Goal: Transaction & Acquisition: Subscribe to service/newsletter

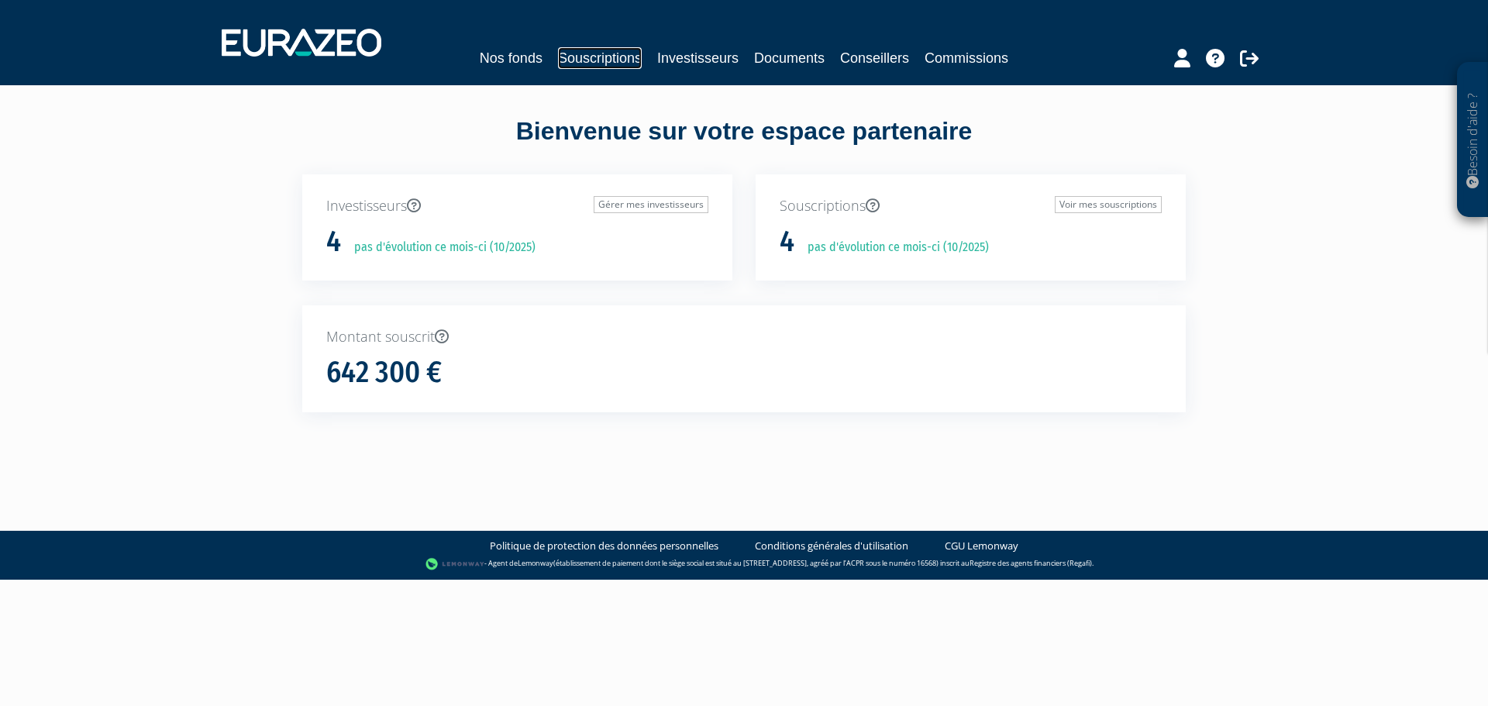
click at [585, 59] on link "Souscriptions" at bounding box center [600, 58] width 84 height 22
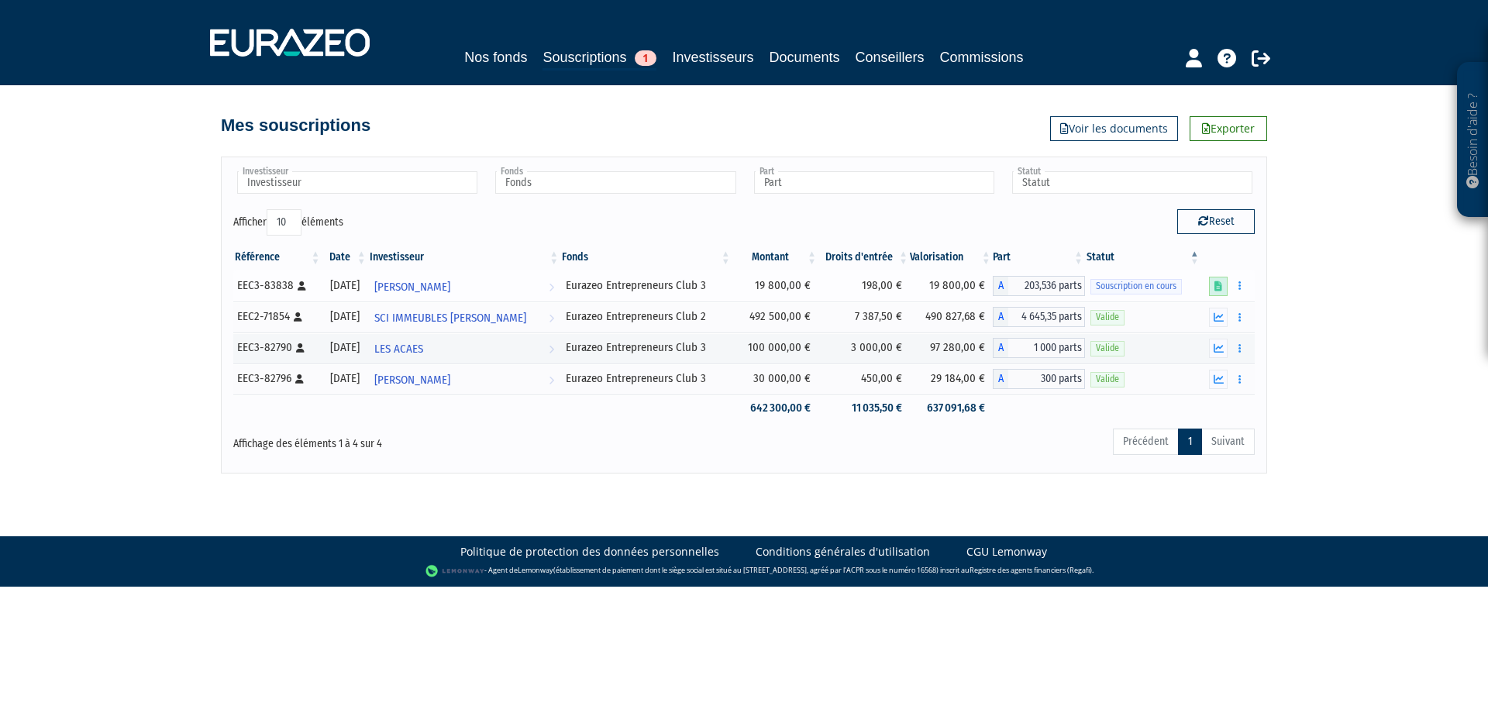
click at [1217, 280] on link at bounding box center [1218, 286] width 19 height 19
click at [1238, 285] on button "button" at bounding box center [1240, 285] width 19 height 19
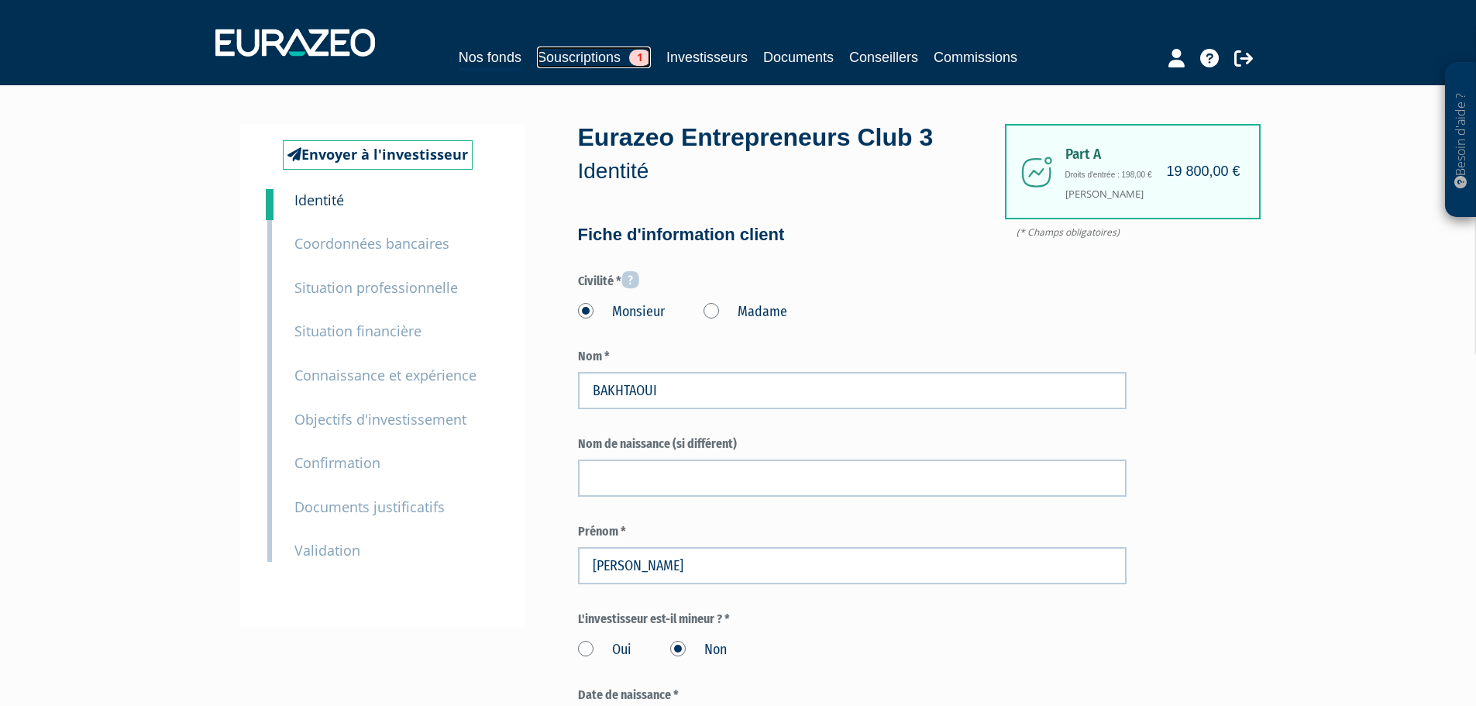
click at [560, 57] on link "Souscriptions 1" at bounding box center [594, 57] width 114 height 22
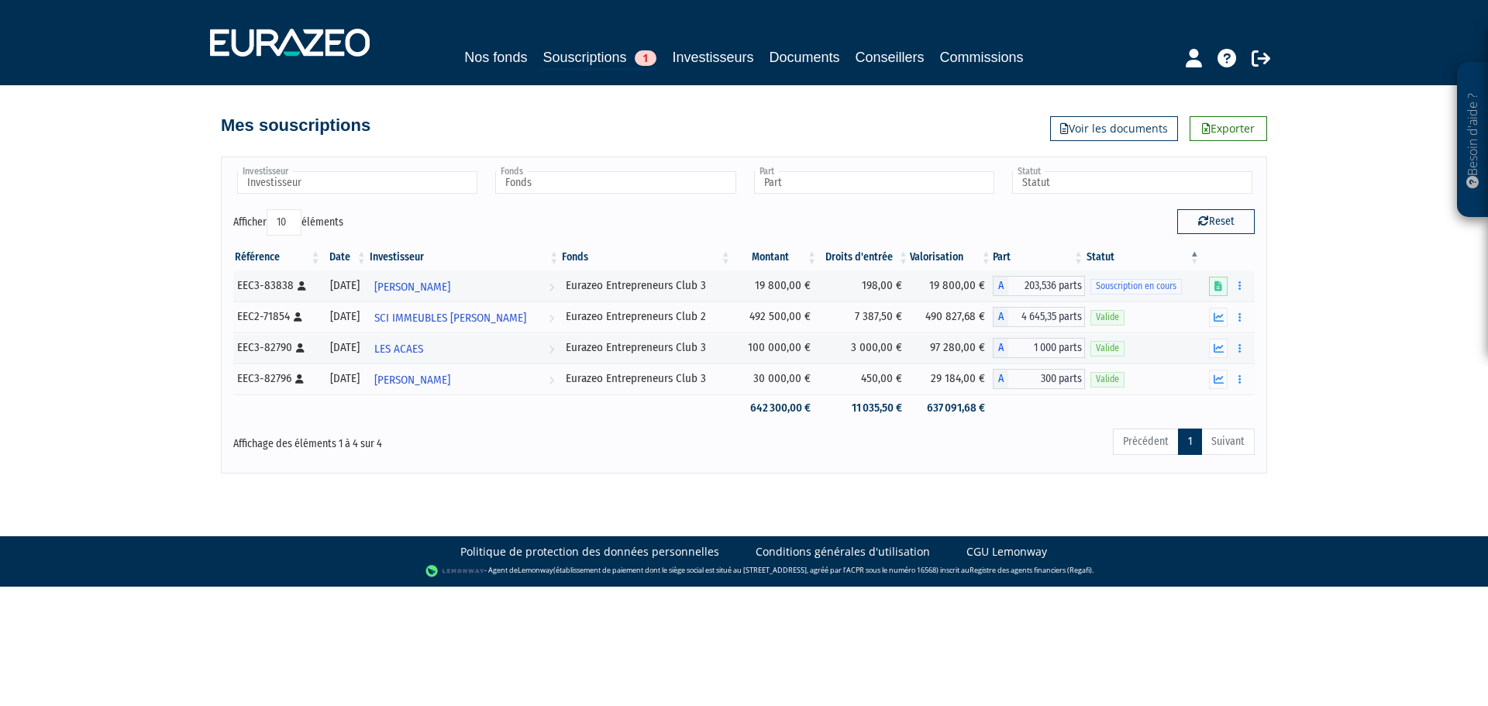
click at [551, 484] on body "Besoin d'aide ? × J'ai besoin d'aide Si vous avez une question à propos du fonc…" at bounding box center [744, 293] width 1488 height 587
click at [1240, 287] on icon "button" at bounding box center [1239, 286] width 2 height 10
click at [1201, 347] on link "Compléter" at bounding box center [1194, 343] width 101 height 26
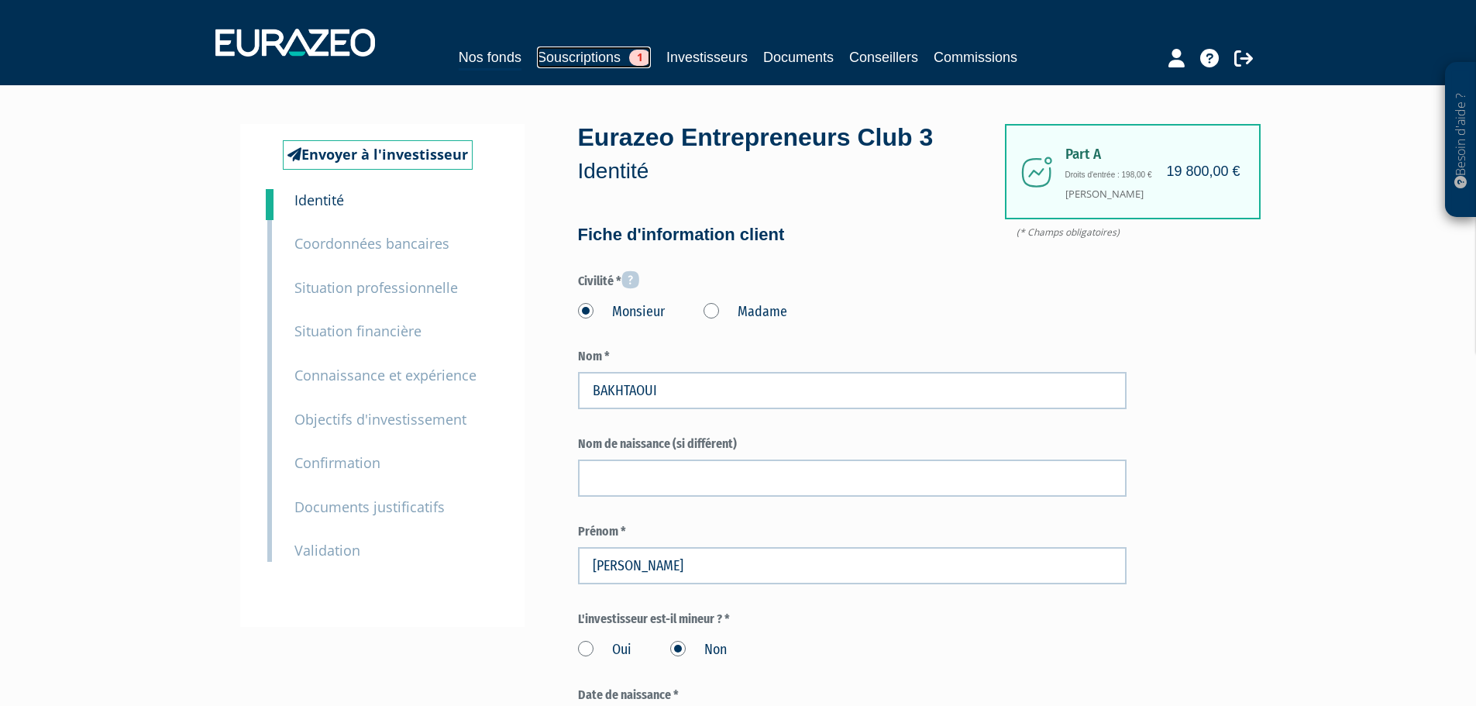
click at [590, 58] on link "Souscriptions 1" at bounding box center [594, 57] width 114 height 22
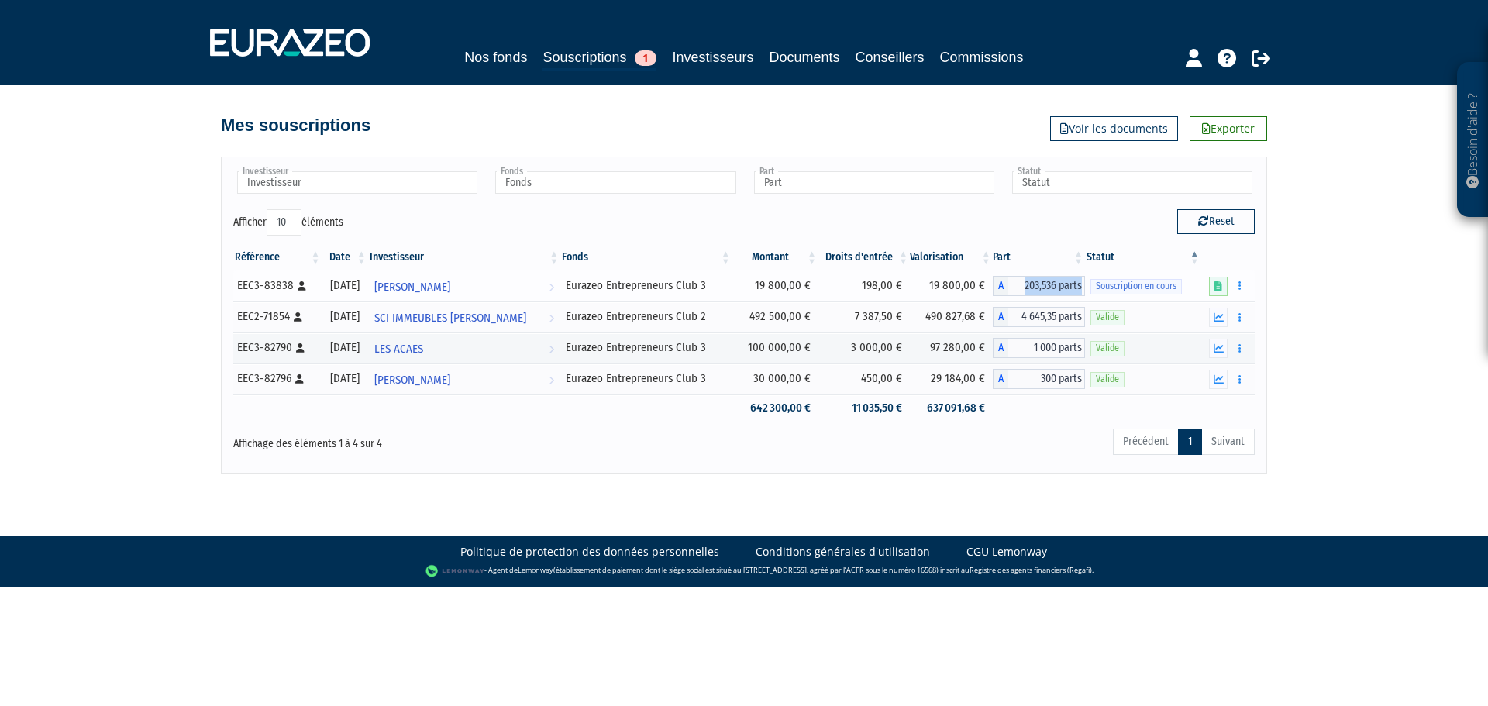
drag, startPoint x: 1025, startPoint y: 282, endPoint x: 1083, endPoint y: 282, distance: 58.1
click at [1083, 282] on span "203,536 parts" at bounding box center [1046, 286] width 77 height 20
click at [1055, 263] on th "Part" at bounding box center [1039, 257] width 92 height 26
click at [365, 257] on th "Date" at bounding box center [345, 257] width 46 height 26
click at [368, 253] on th "Date" at bounding box center [345, 257] width 46 height 26
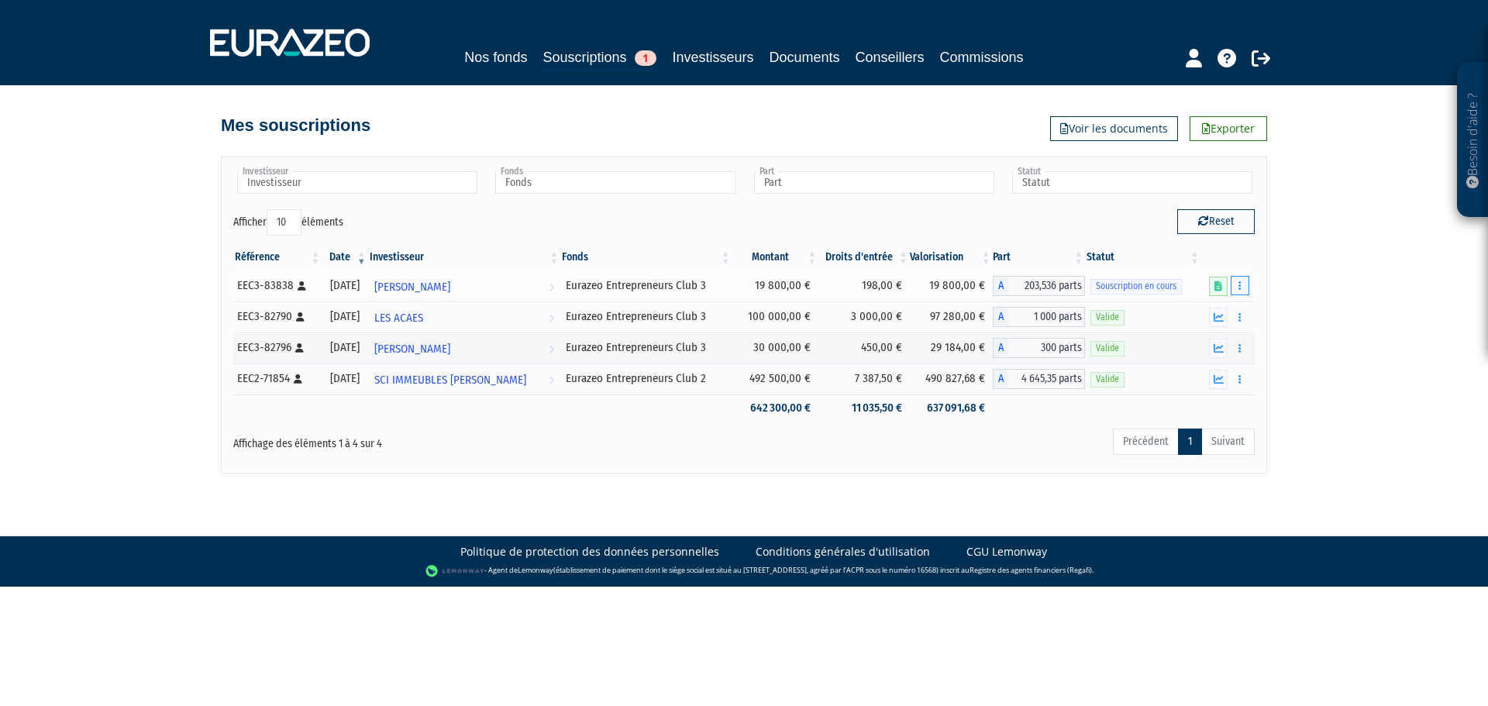
click at [1239, 287] on icon "button" at bounding box center [1239, 286] width 2 height 10
click at [1205, 346] on link "Compléter" at bounding box center [1194, 343] width 101 height 26
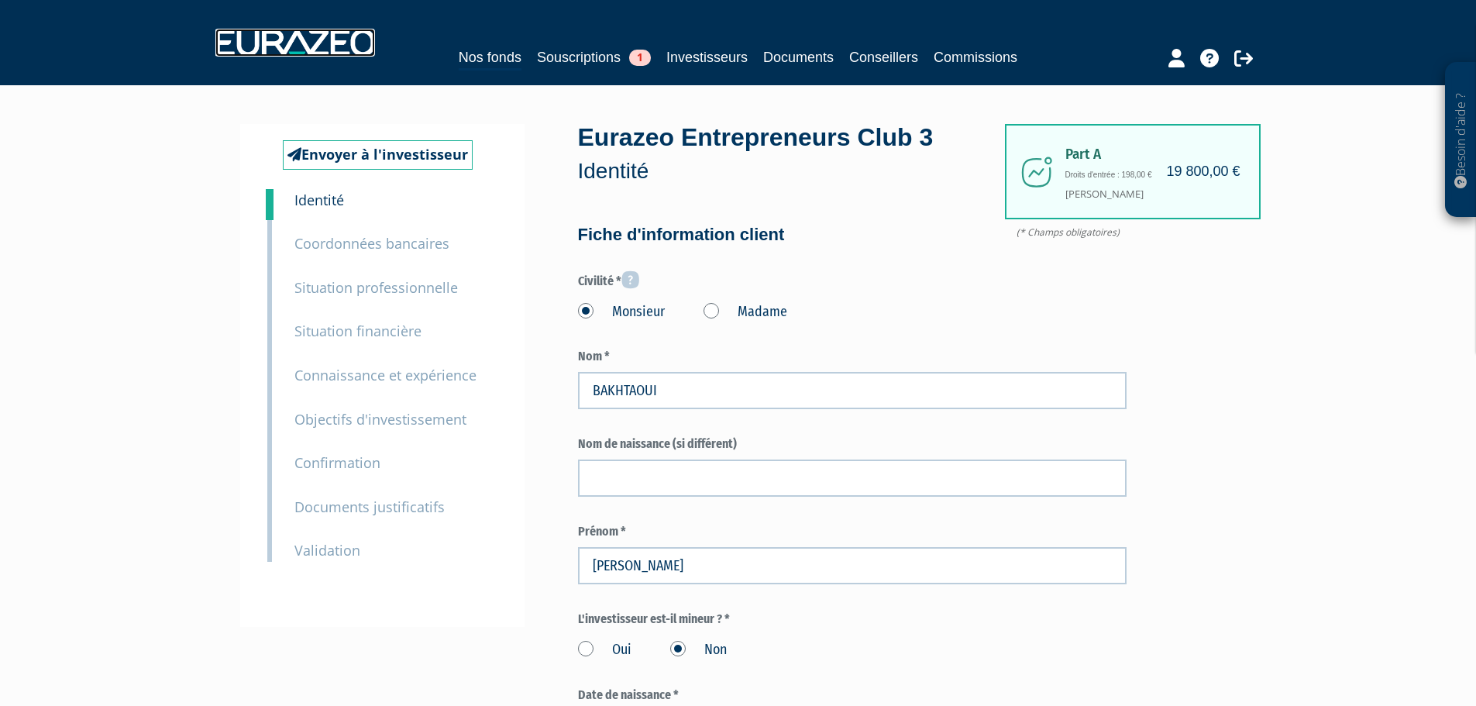
click at [252, 37] on img at bounding box center [295, 43] width 160 height 28
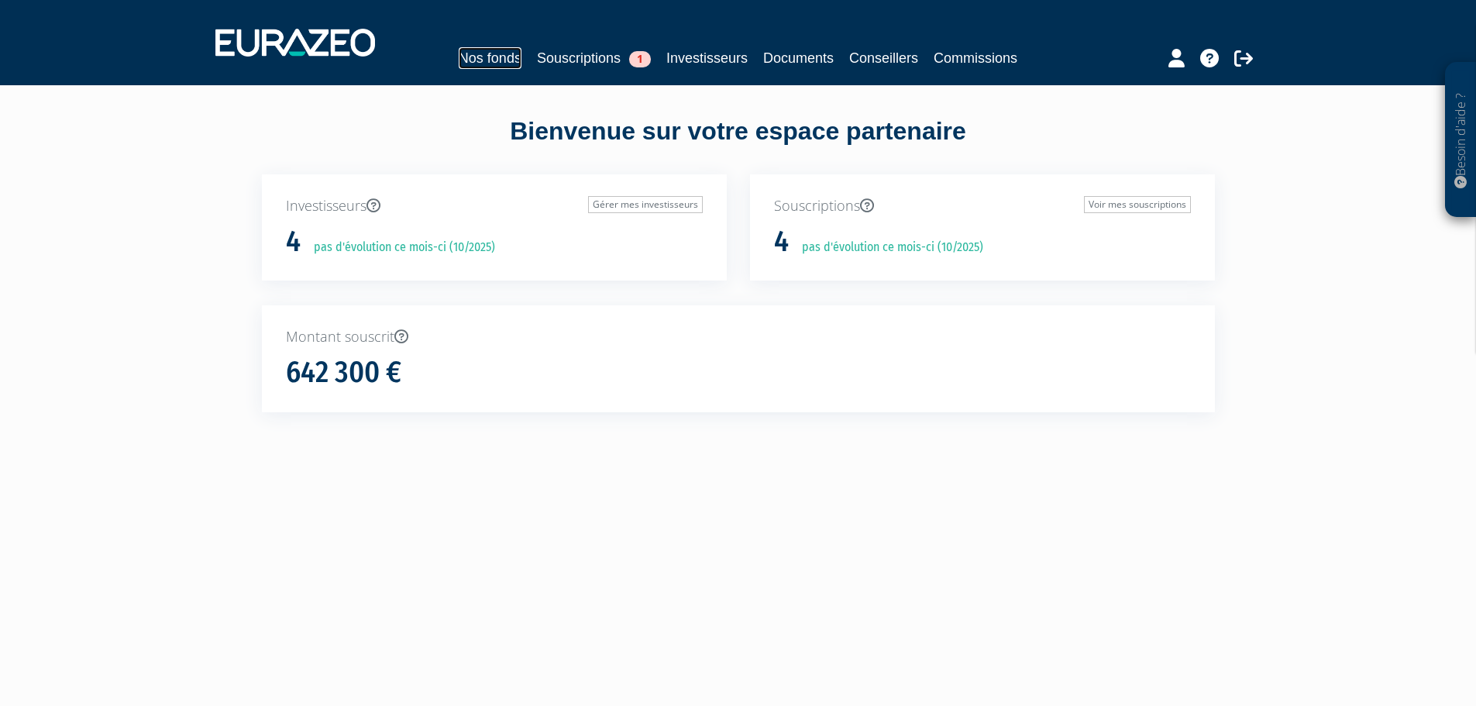
click at [492, 55] on link "Nos fonds" at bounding box center [490, 58] width 63 height 22
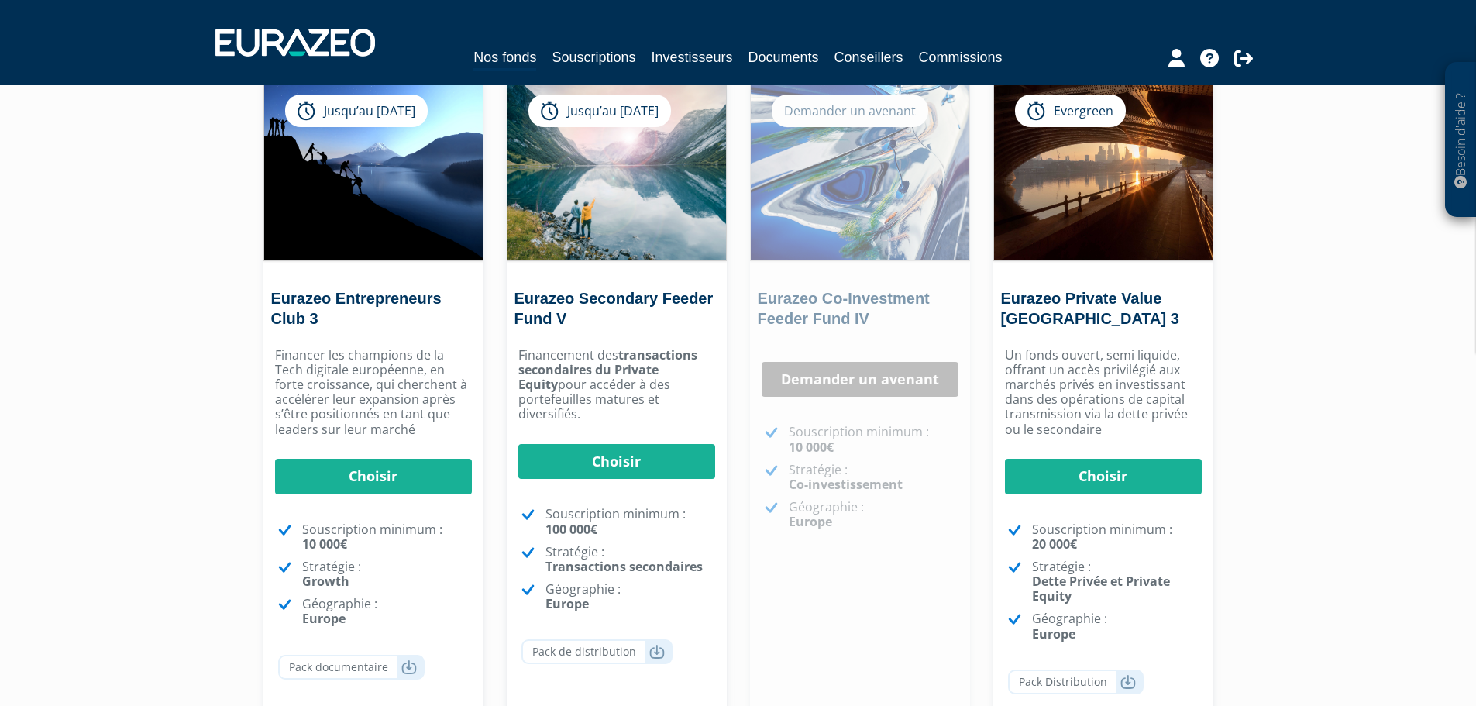
scroll to position [155, 0]
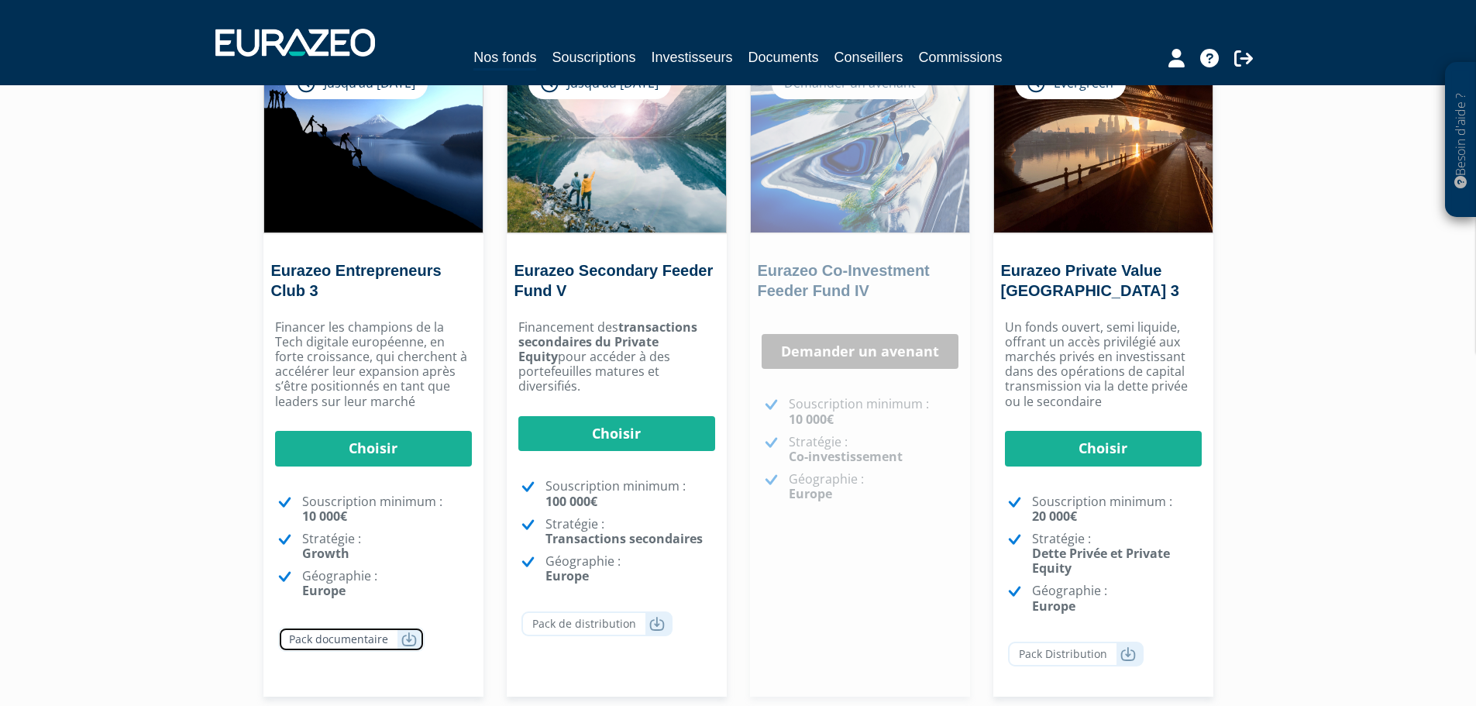
click at [411, 640] on icon at bounding box center [408, 639] width 15 height 15
click at [590, 59] on link "Souscriptions" at bounding box center [594, 57] width 84 height 22
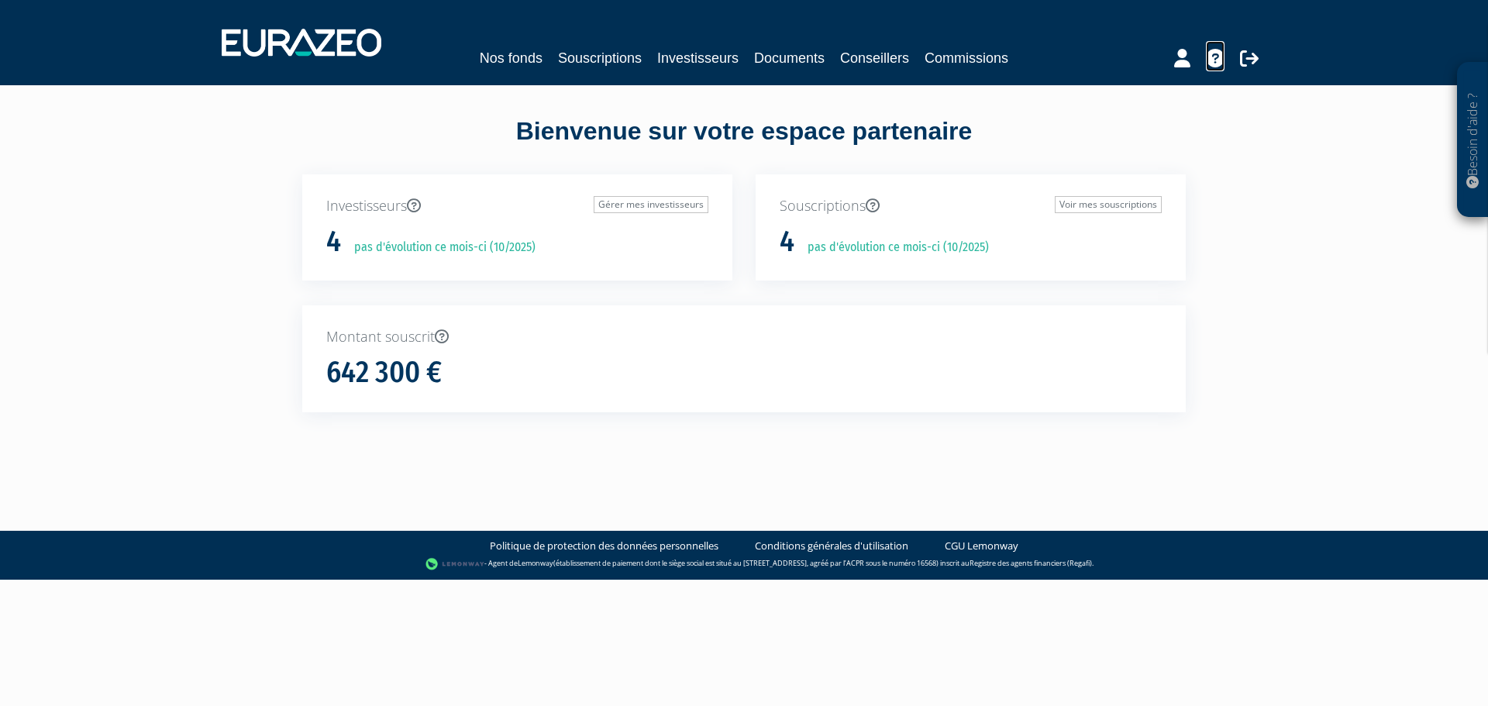
click at [1212, 57] on icon at bounding box center [1215, 58] width 19 height 19
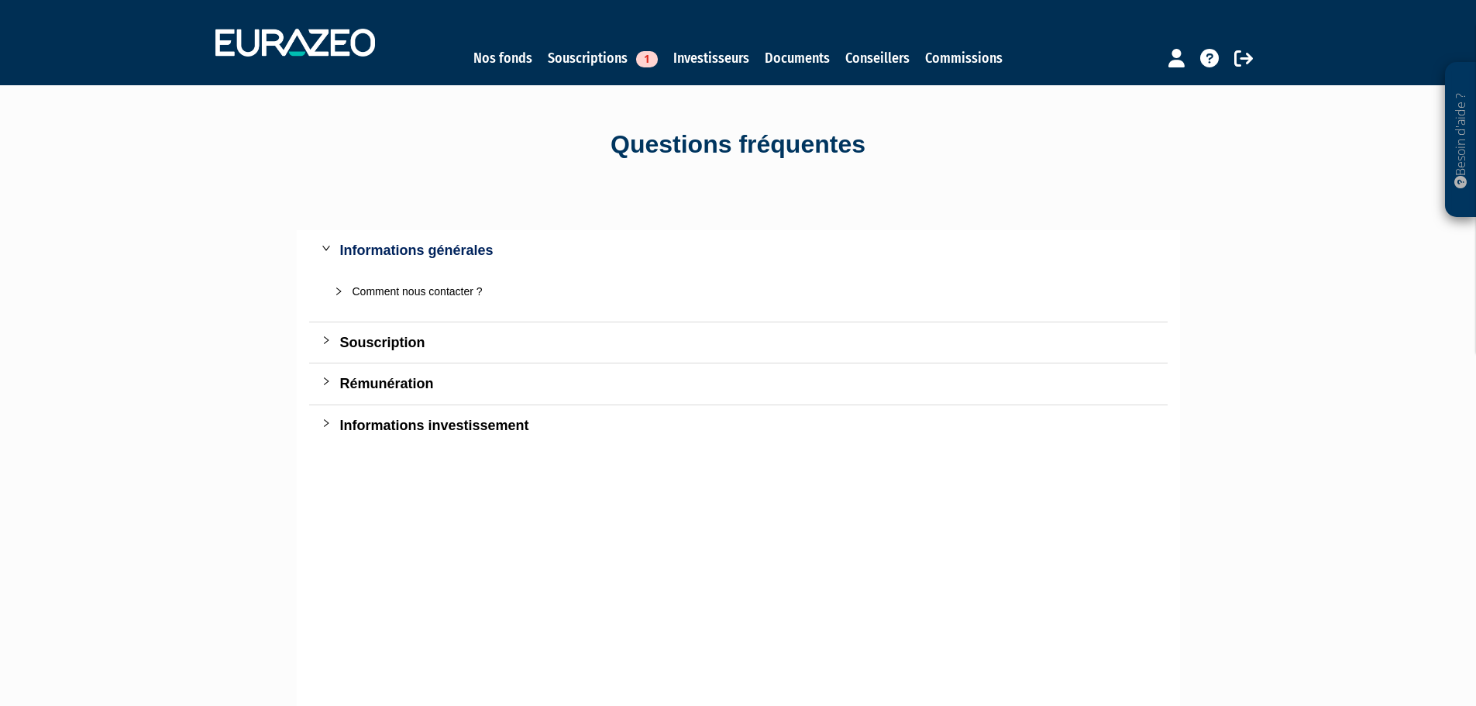
click at [379, 345] on div "Souscription" at bounding box center [747, 343] width 815 height 22
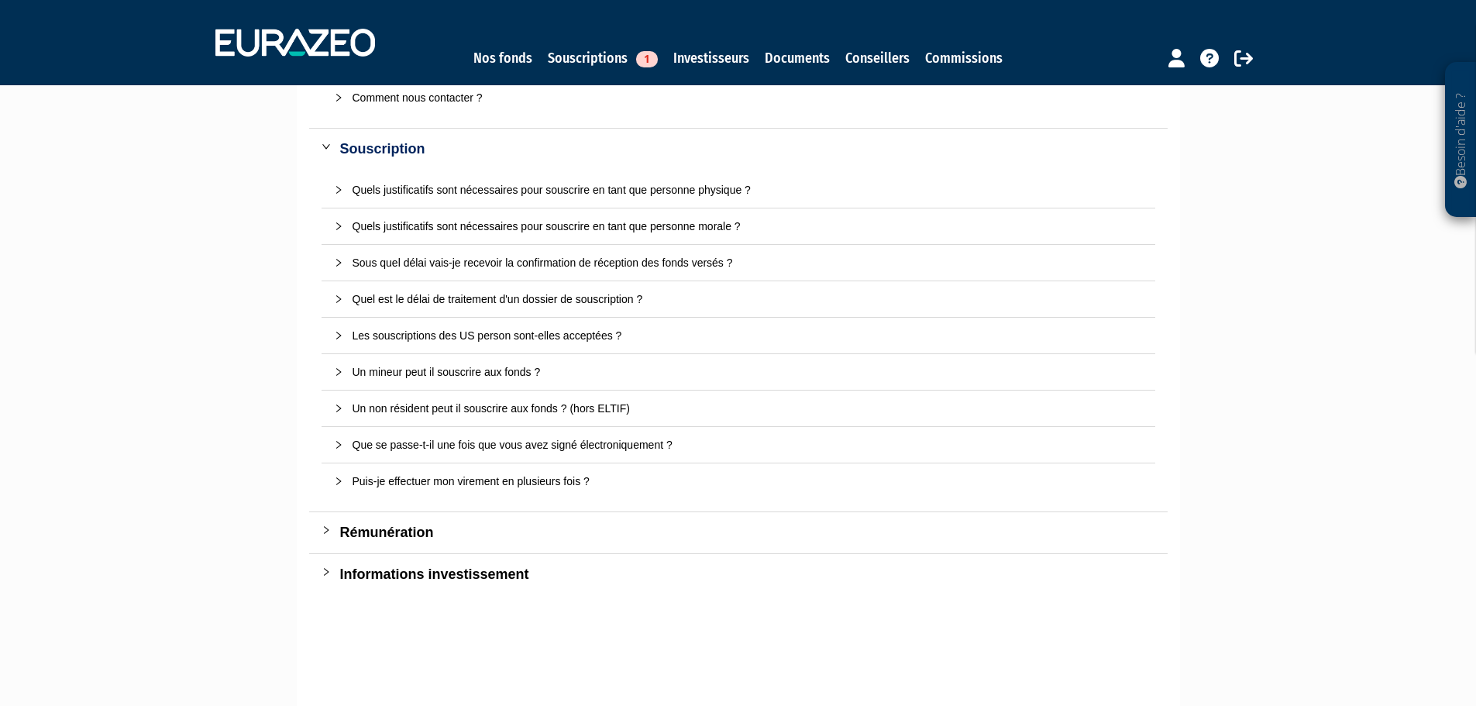
scroll to position [155, 0]
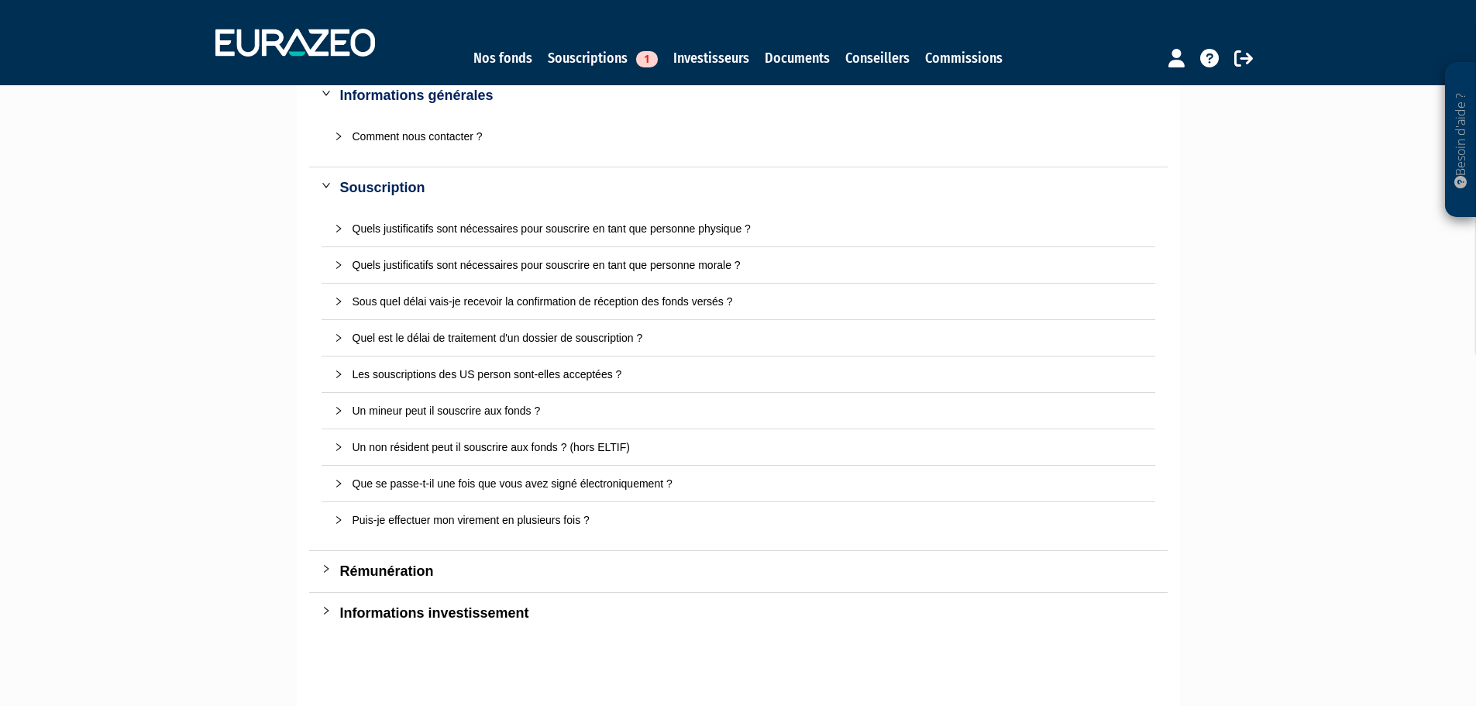
click at [455, 139] on div "Comment nous contacter ?" at bounding box center [748, 136] width 790 height 17
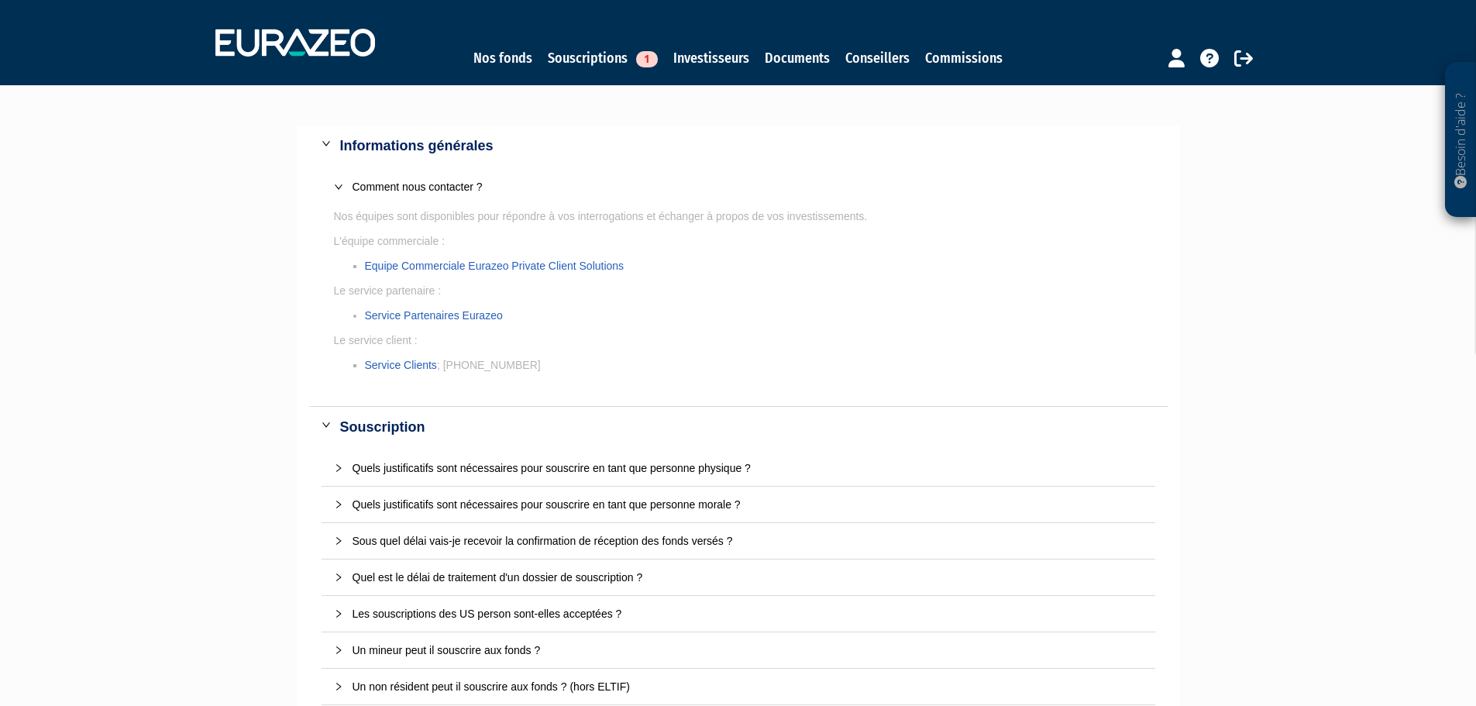
scroll to position [77, 0]
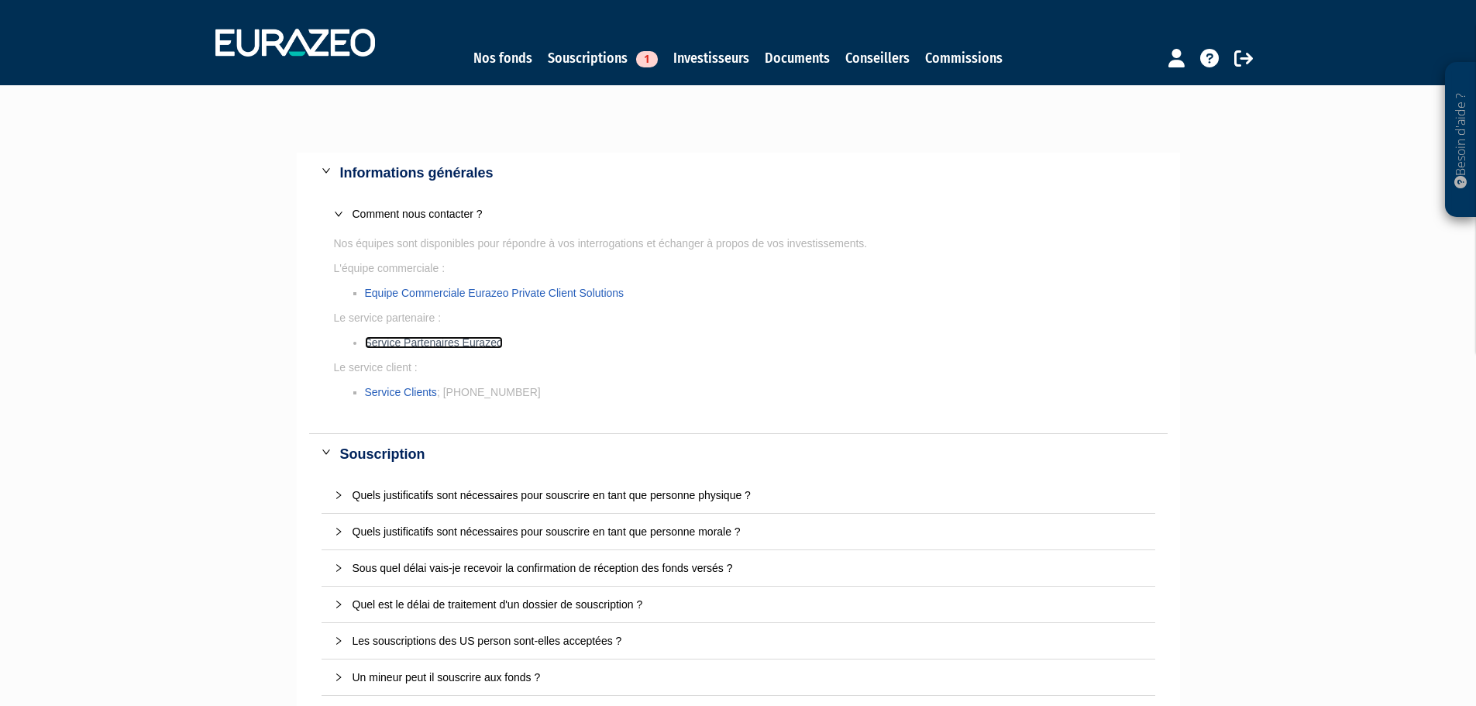
click at [426, 342] on link "Service Partenaires Eurazeo" at bounding box center [434, 342] width 138 height 12
click at [476, 291] on link "Equipe Commerciale Eurazeo Private Client Solutions" at bounding box center [495, 293] width 260 height 12
click at [876, 55] on link "Conseillers" at bounding box center [877, 58] width 64 height 22
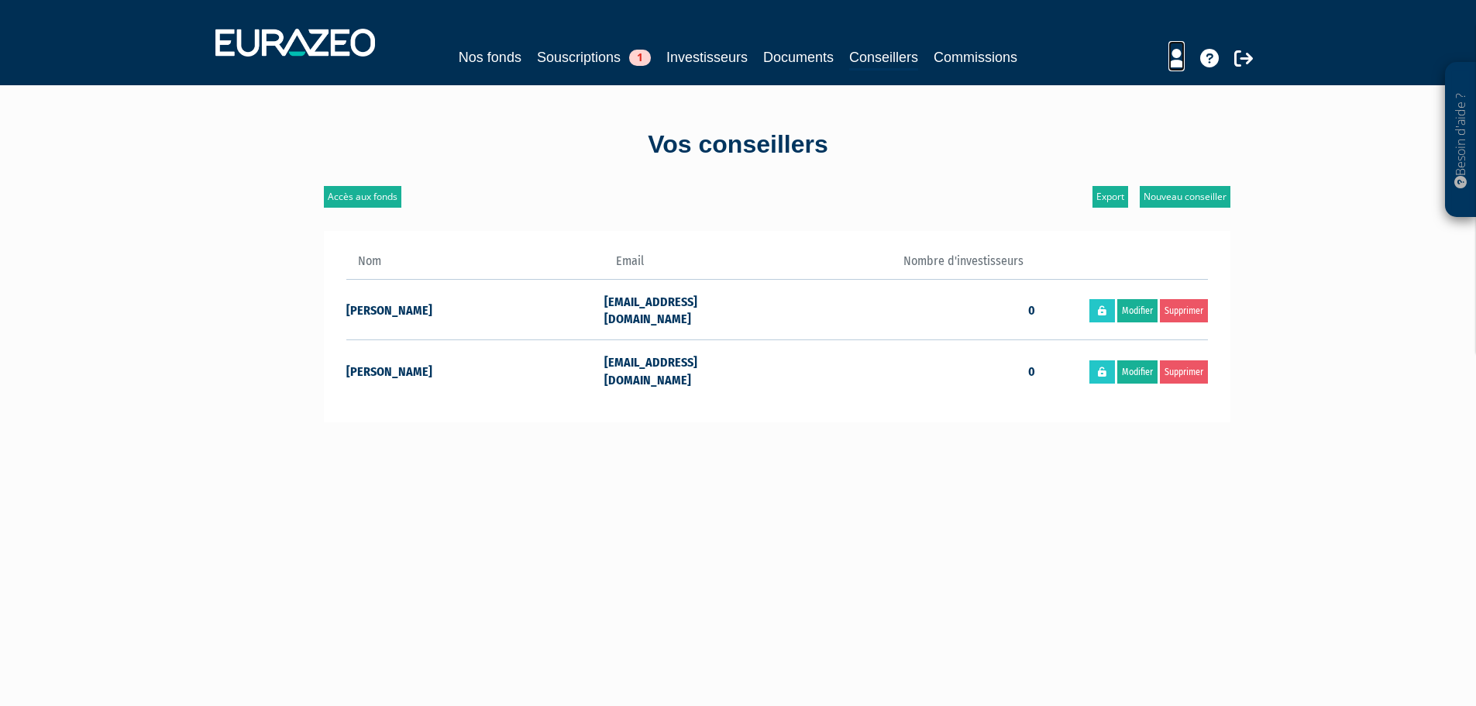
click at [1179, 61] on icon at bounding box center [1177, 58] width 16 height 19
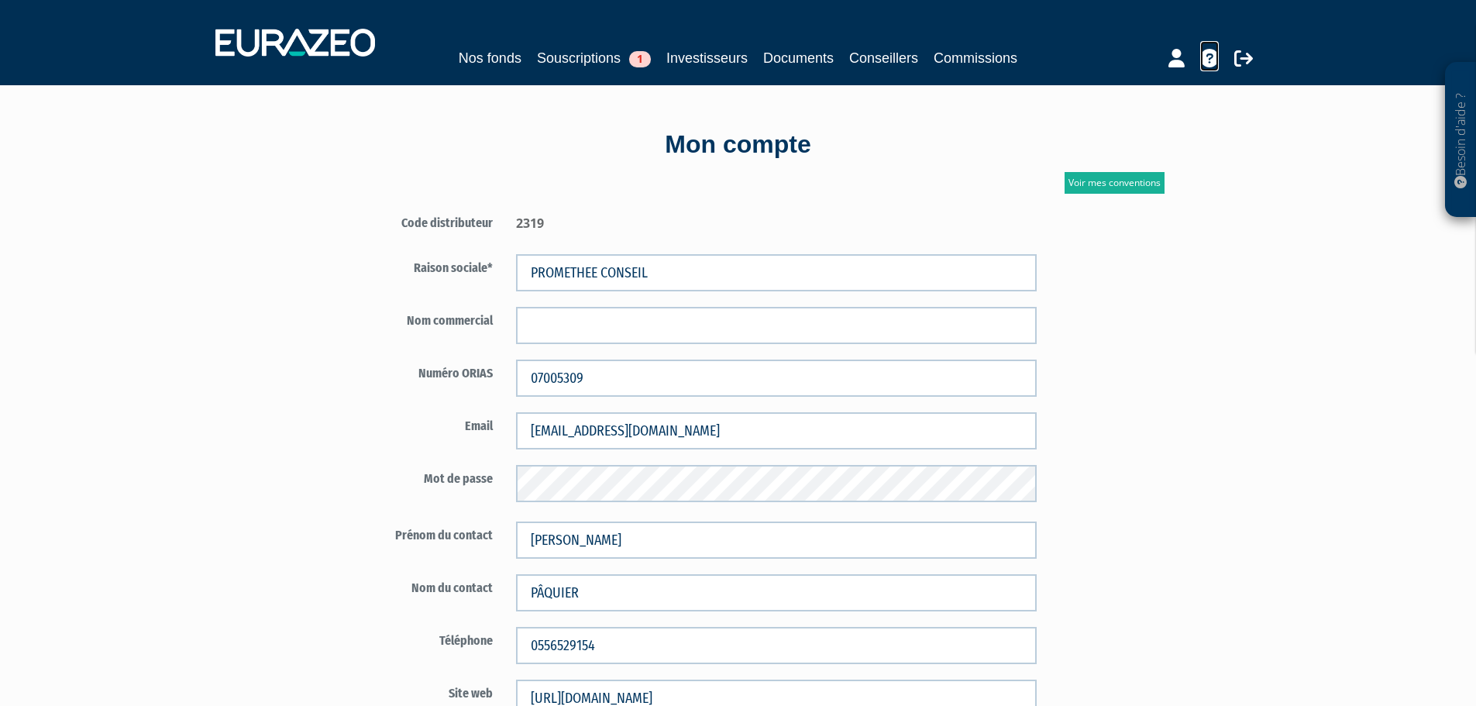
click at [1202, 60] on icon at bounding box center [1209, 58] width 19 height 19
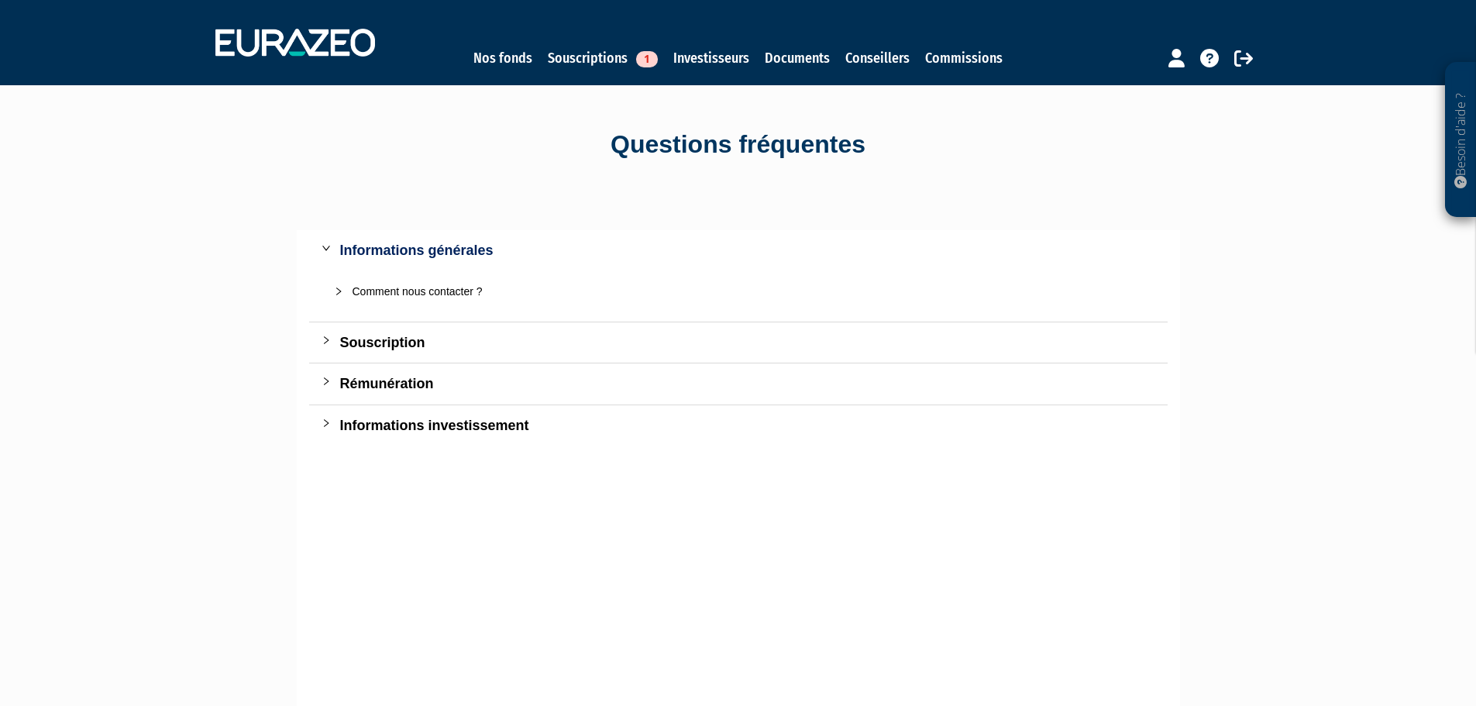
click at [336, 287] on icon "collapsed" at bounding box center [338, 291] width 9 height 9
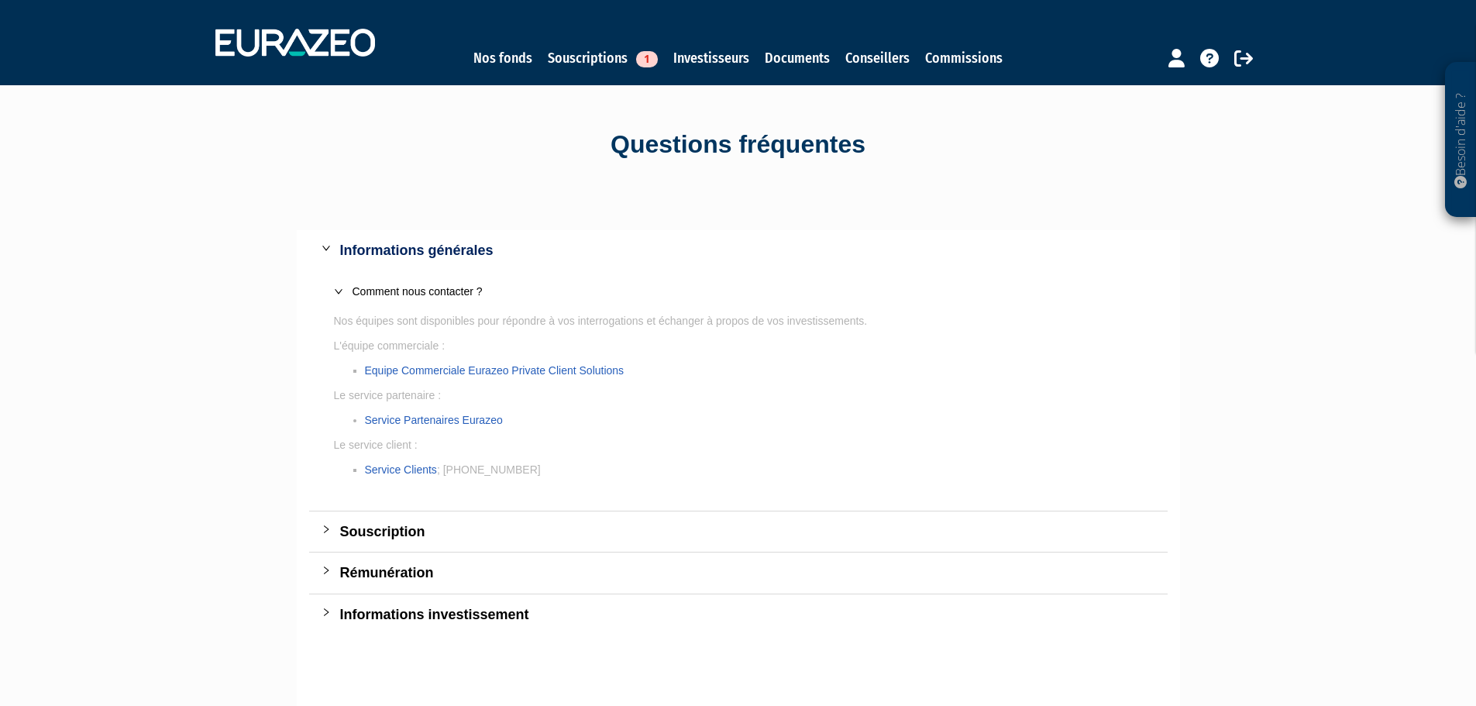
click at [332, 525] on div at bounding box center [331, 529] width 19 height 17
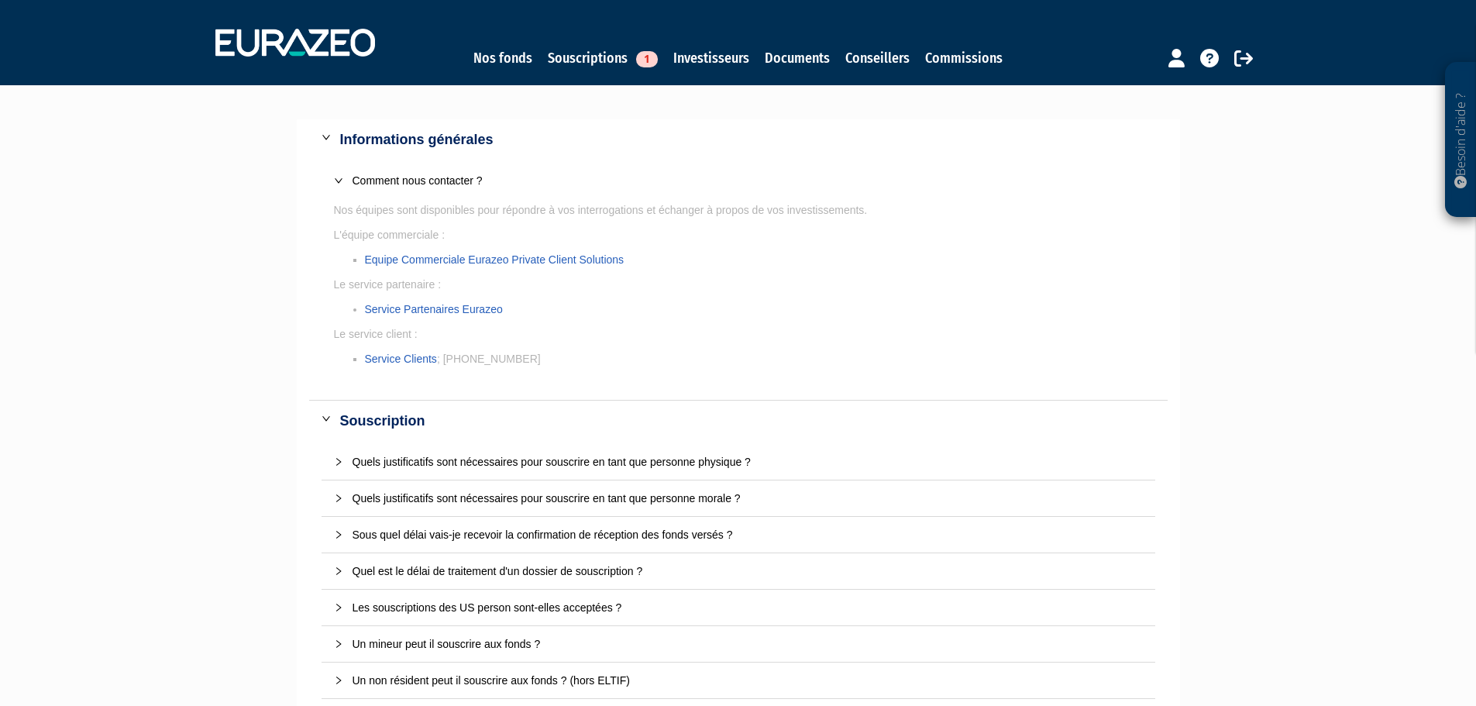
scroll to position [23, 0]
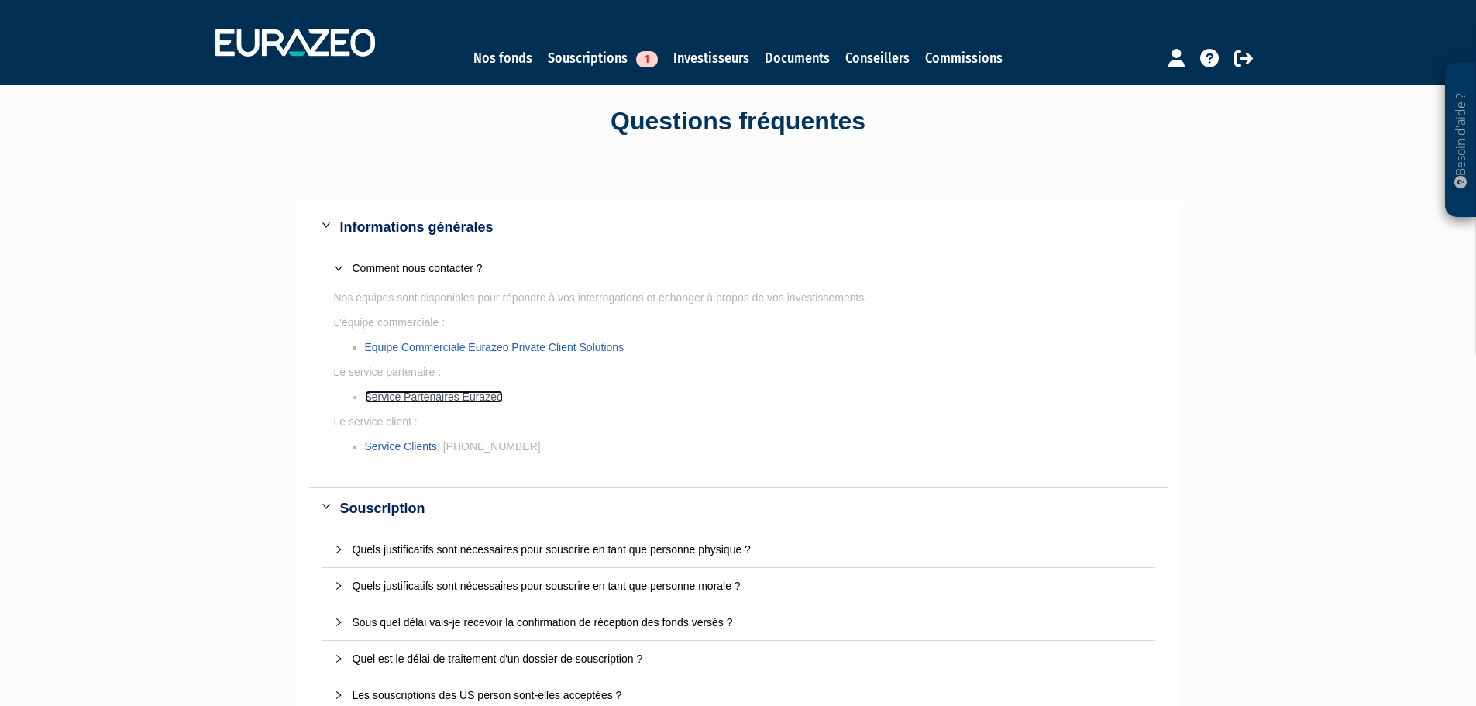
click at [435, 393] on link "Service Partenaires Eurazeo" at bounding box center [434, 397] width 138 height 12
click at [610, 63] on link "Souscriptions 1" at bounding box center [603, 58] width 110 height 22
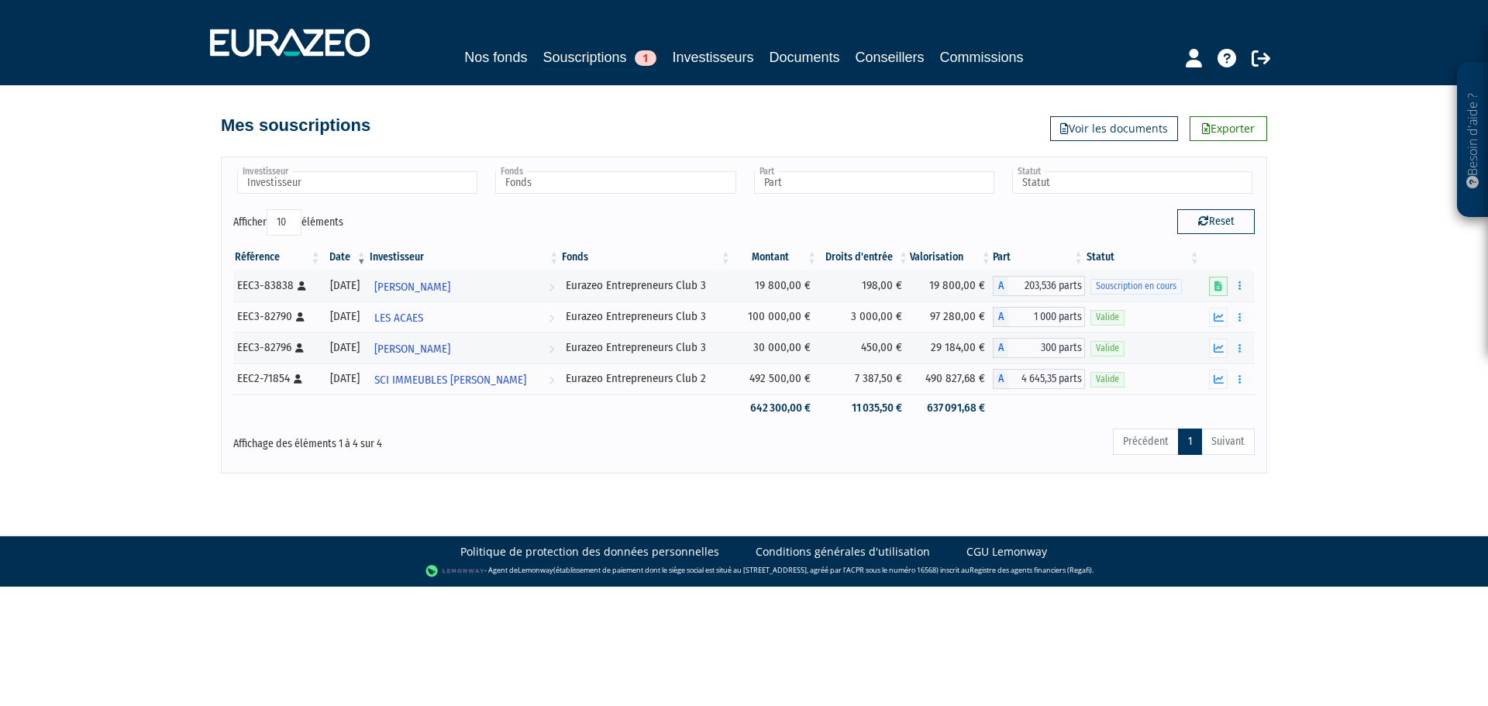
click at [509, 40] on div "Nos fonds Souscriptions 1 Investisseurs Documents Conseillers Commissions" at bounding box center [744, 42] width 1092 height 57
click at [496, 49] on link "Nos fonds" at bounding box center [495, 57] width 63 height 22
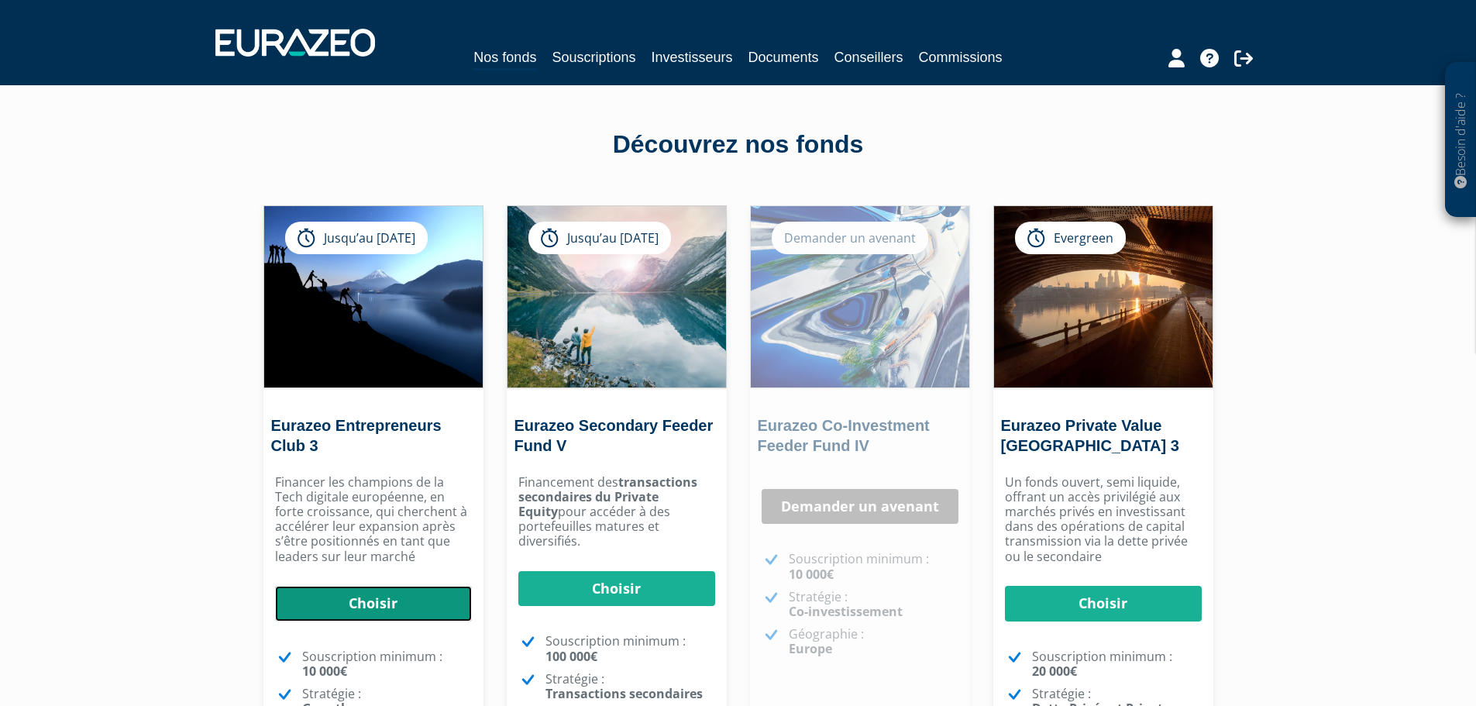
click at [385, 601] on link "Choisir" at bounding box center [373, 604] width 197 height 36
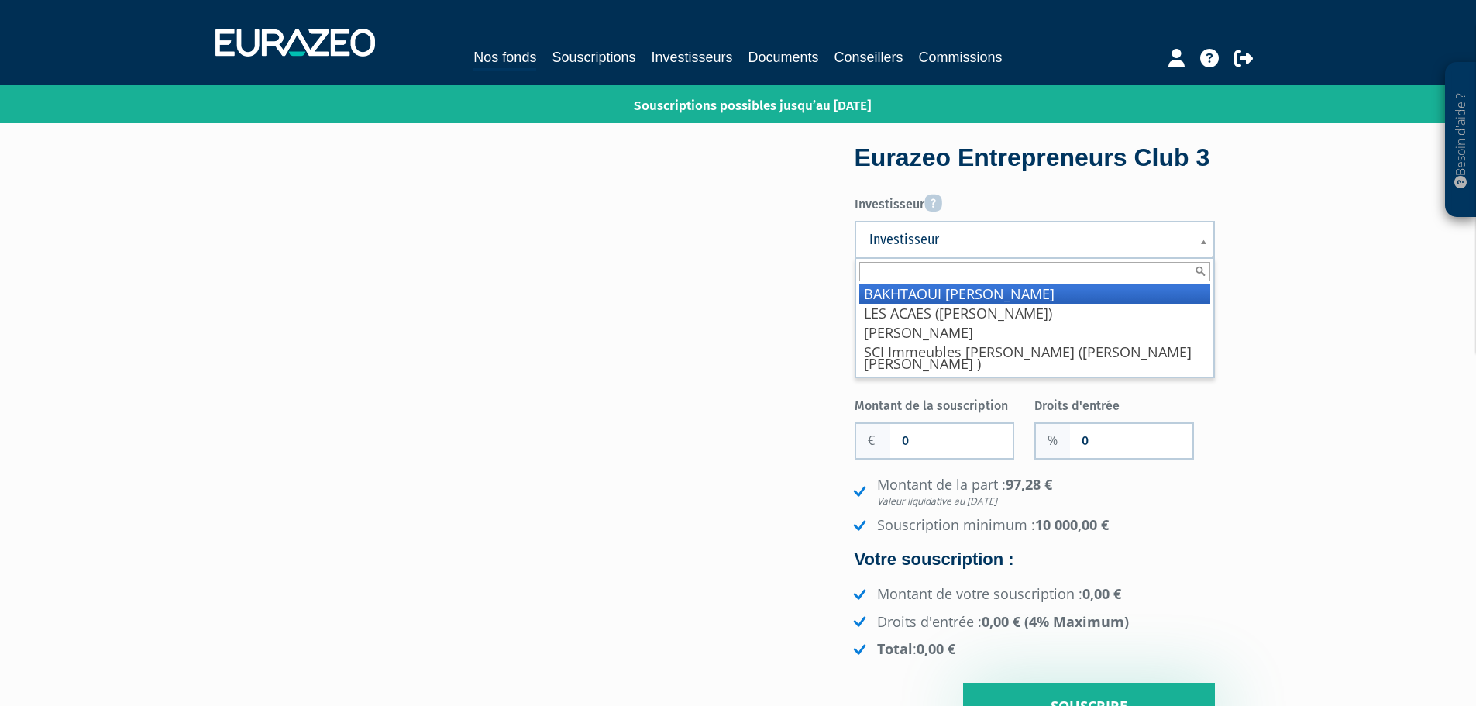
click at [915, 249] on span "Investisseur" at bounding box center [1024, 239] width 311 height 19
click at [1111, 304] on li "BAKHTAOUI Louis-Sélim" at bounding box center [1034, 293] width 351 height 19
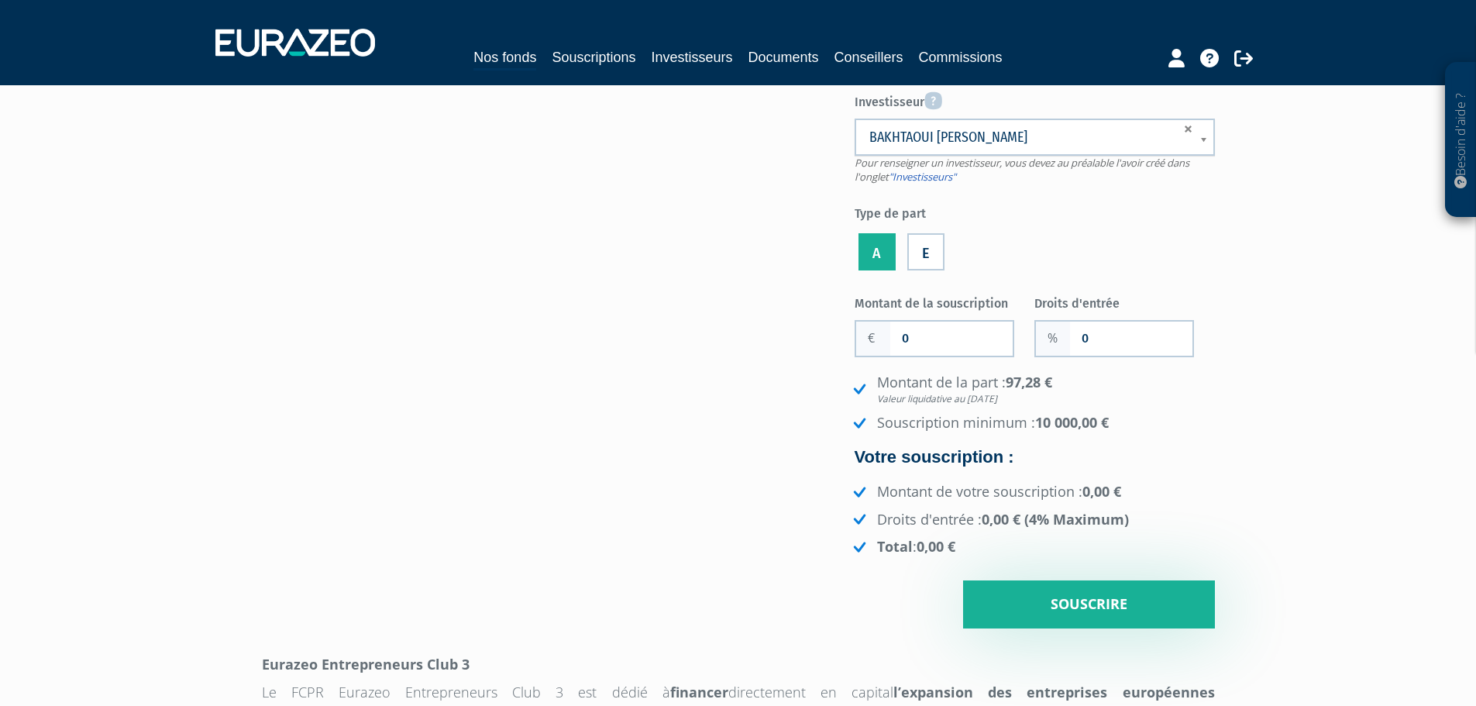
scroll to position [77, 0]
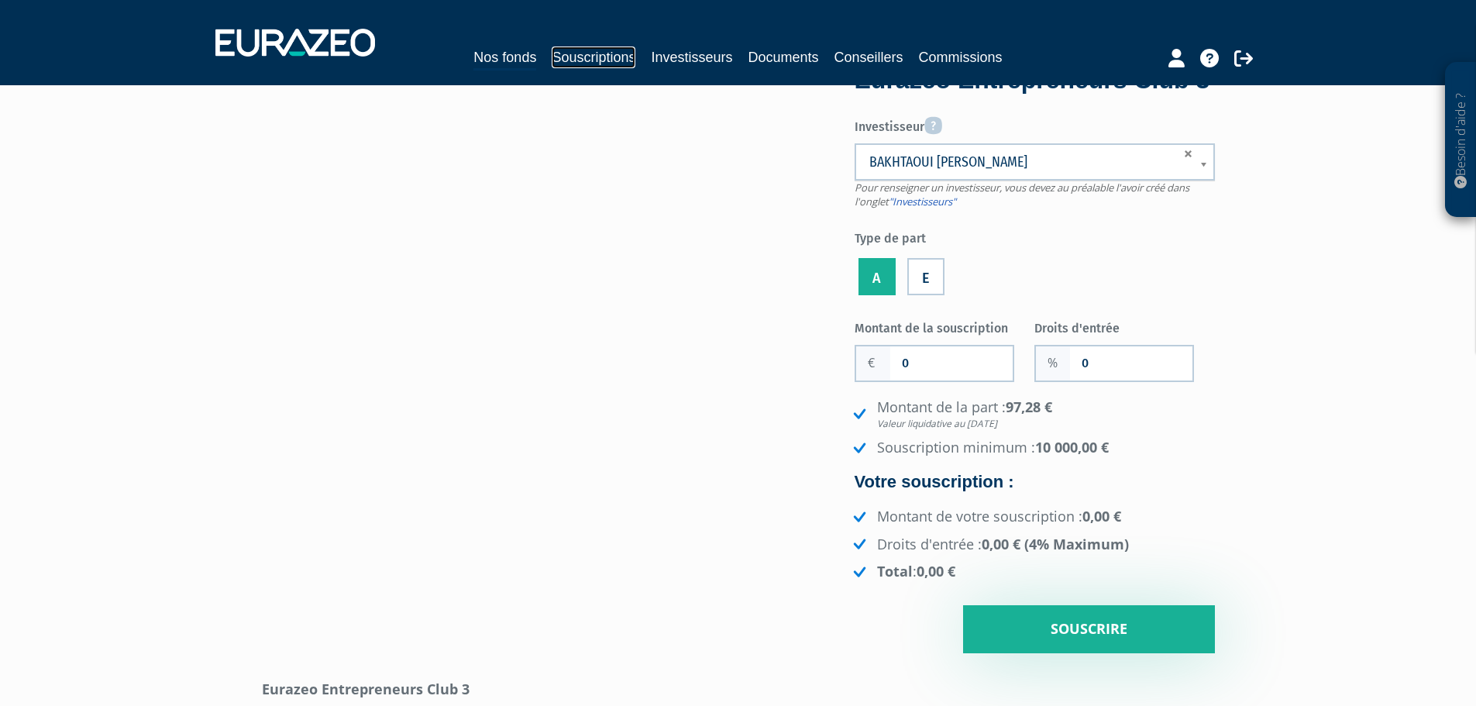
click at [627, 58] on link "Souscriptions" at bounding box center [594, 57] width 84 height 22
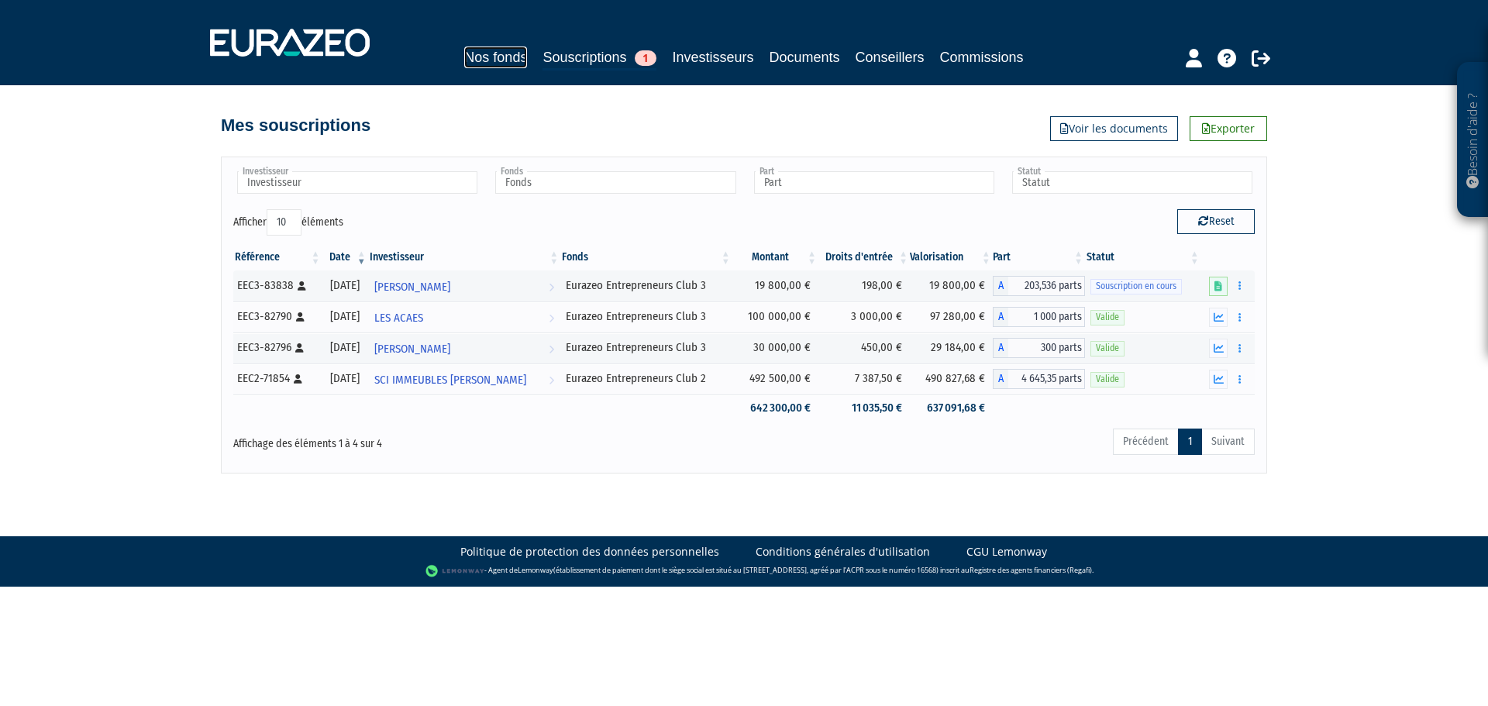
click at [498, 58] on link "Nos fonds" at bounding box center [495, 57] width 63 height 22
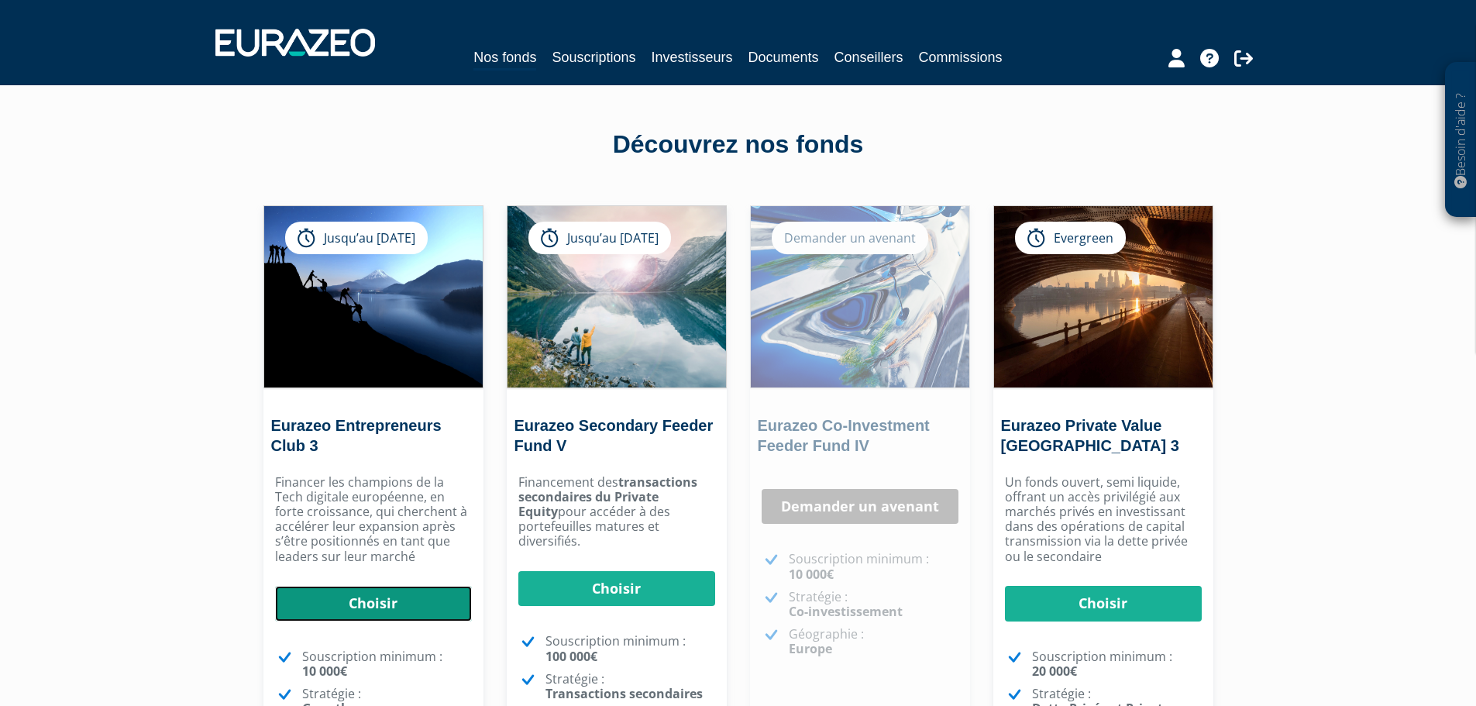
click at [399, 610] on link "Choisir" at bounding box center [373, 604] width 197 height 36
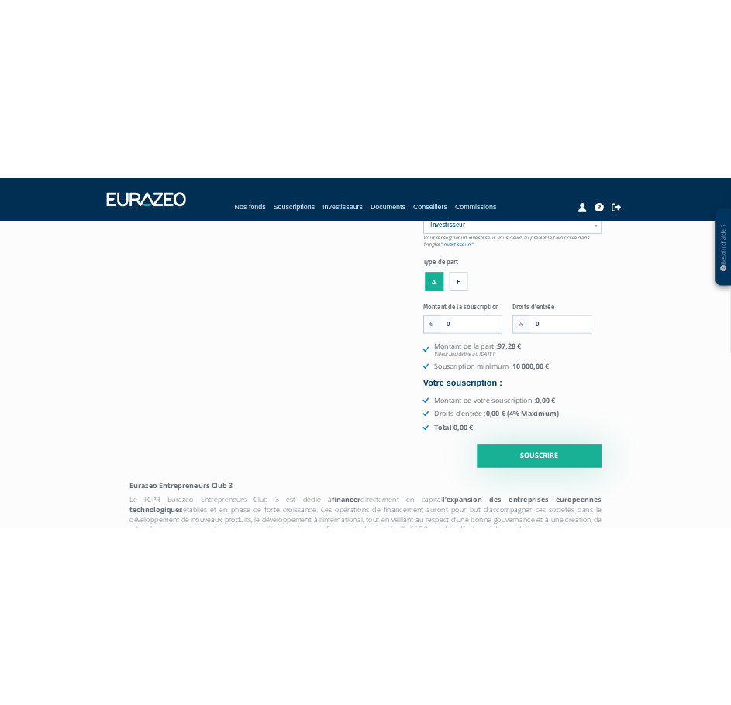
scroll to position [155, 0]
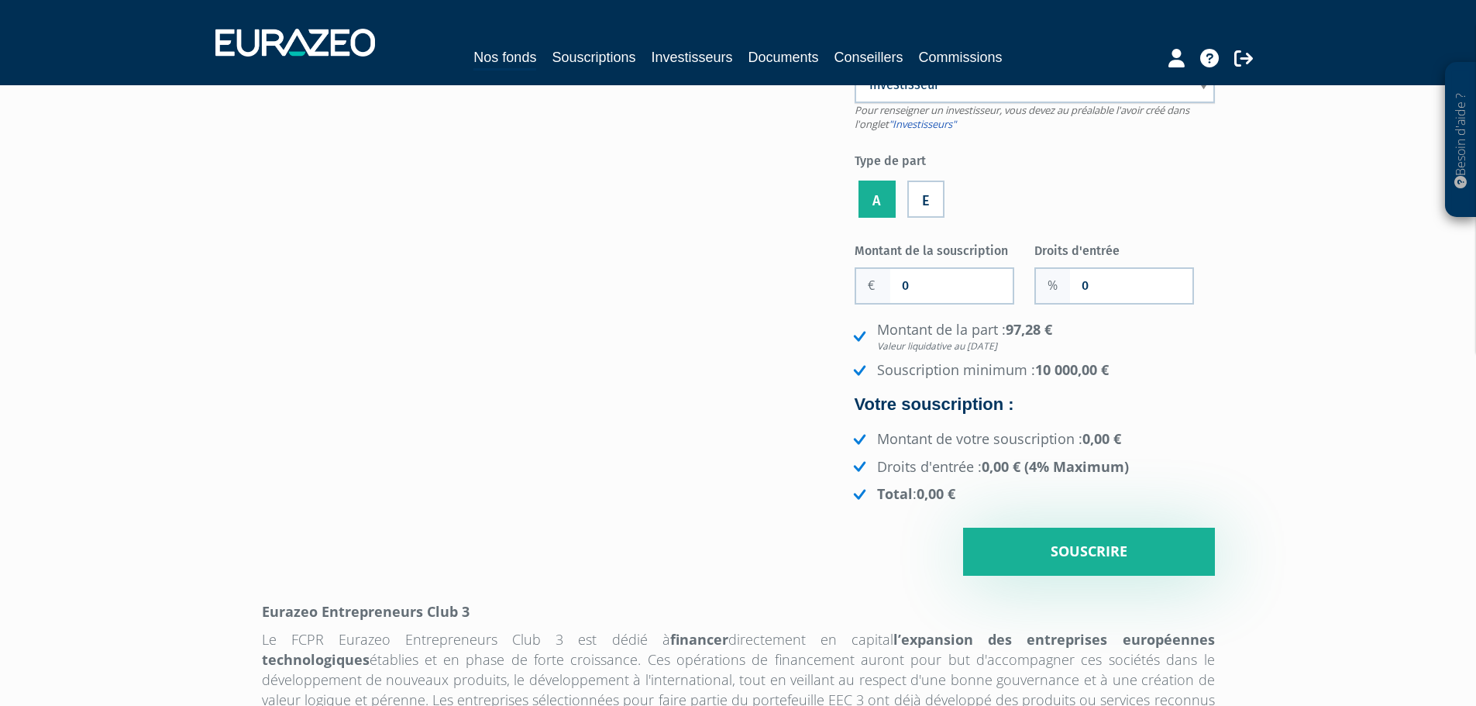
drag, startPoint x: 1002, startPoint y: 365, endPoint x: 1059, endPoint y: 360, distance: 56.8
click at [1059, 353] on li "Montant de la part : 97,28 € Valeur liquidative au [DATE]" at bounding box center [1032, 336] width 365 height 33
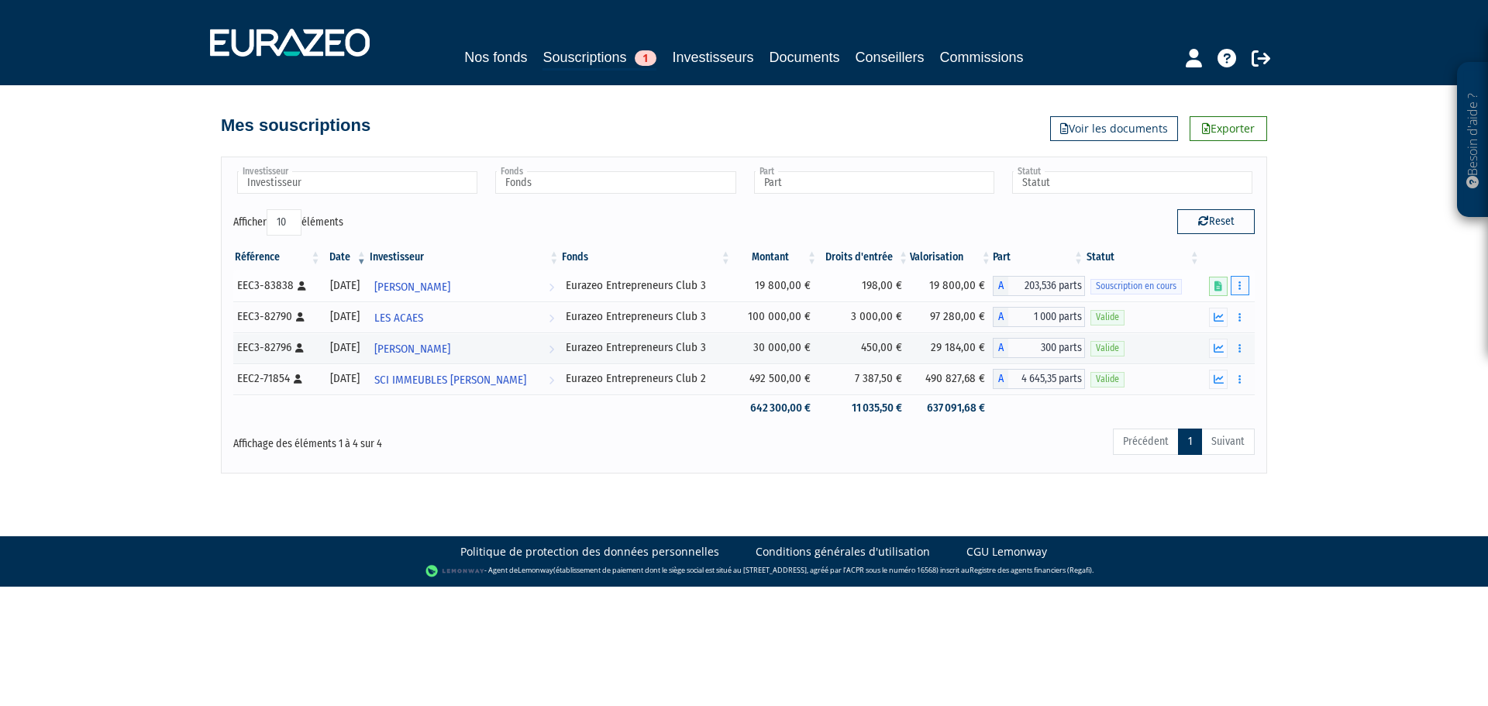
click at [1241, 290] on icon "button" at bounding box center [1239, 286] width 2 height 10
click at [1210, 343] on link "Compléter" at bounding box center [1194, 343] width 101 height 26
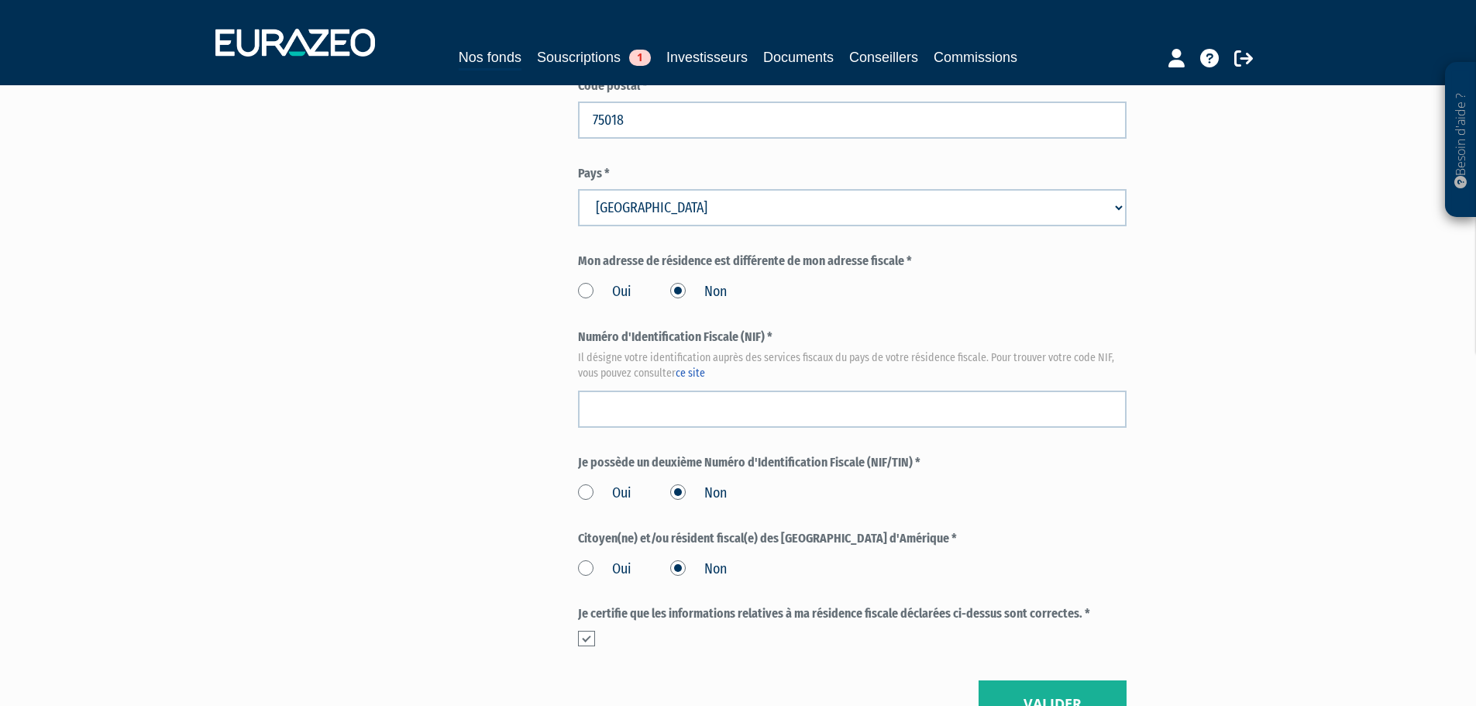
scroll to position [1627, 0]
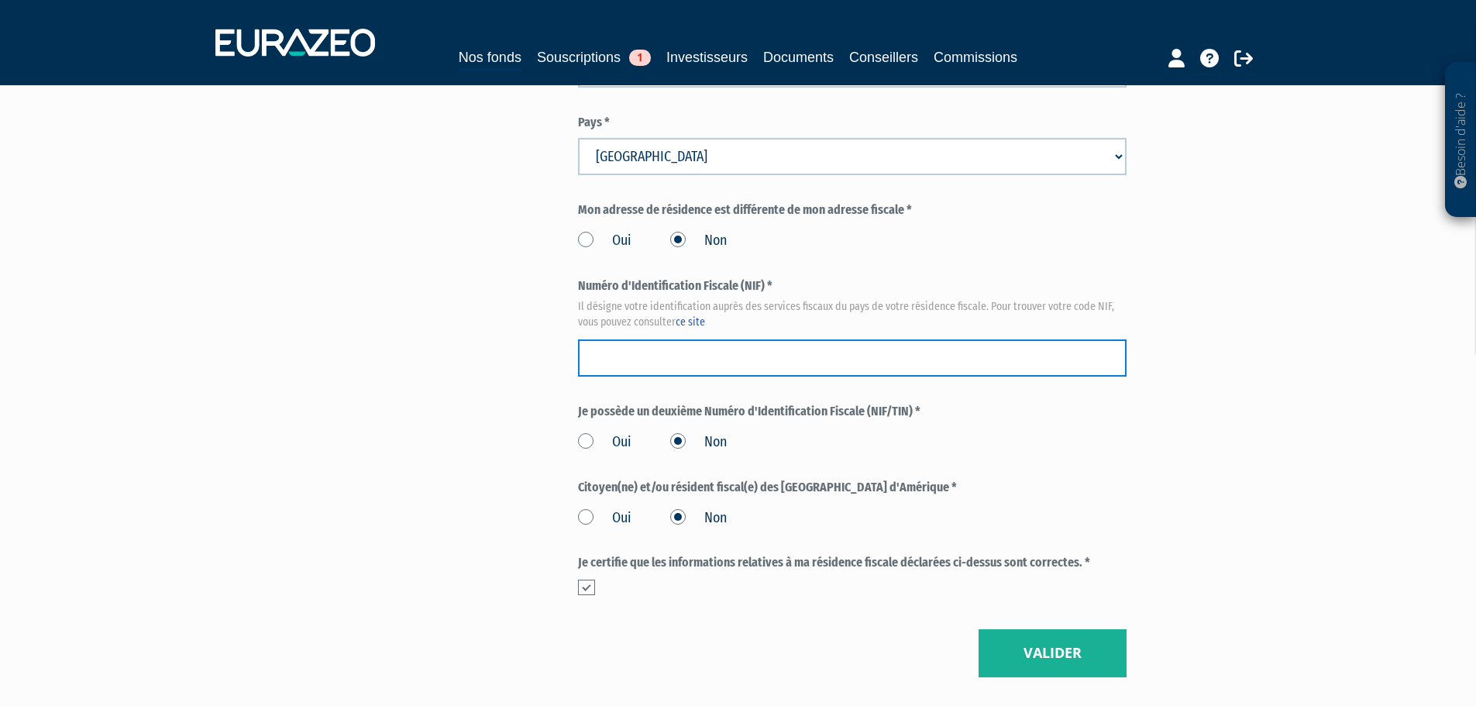
click at [649, 353] on input "text" at bounding box center [852, 357] width 549 height 37
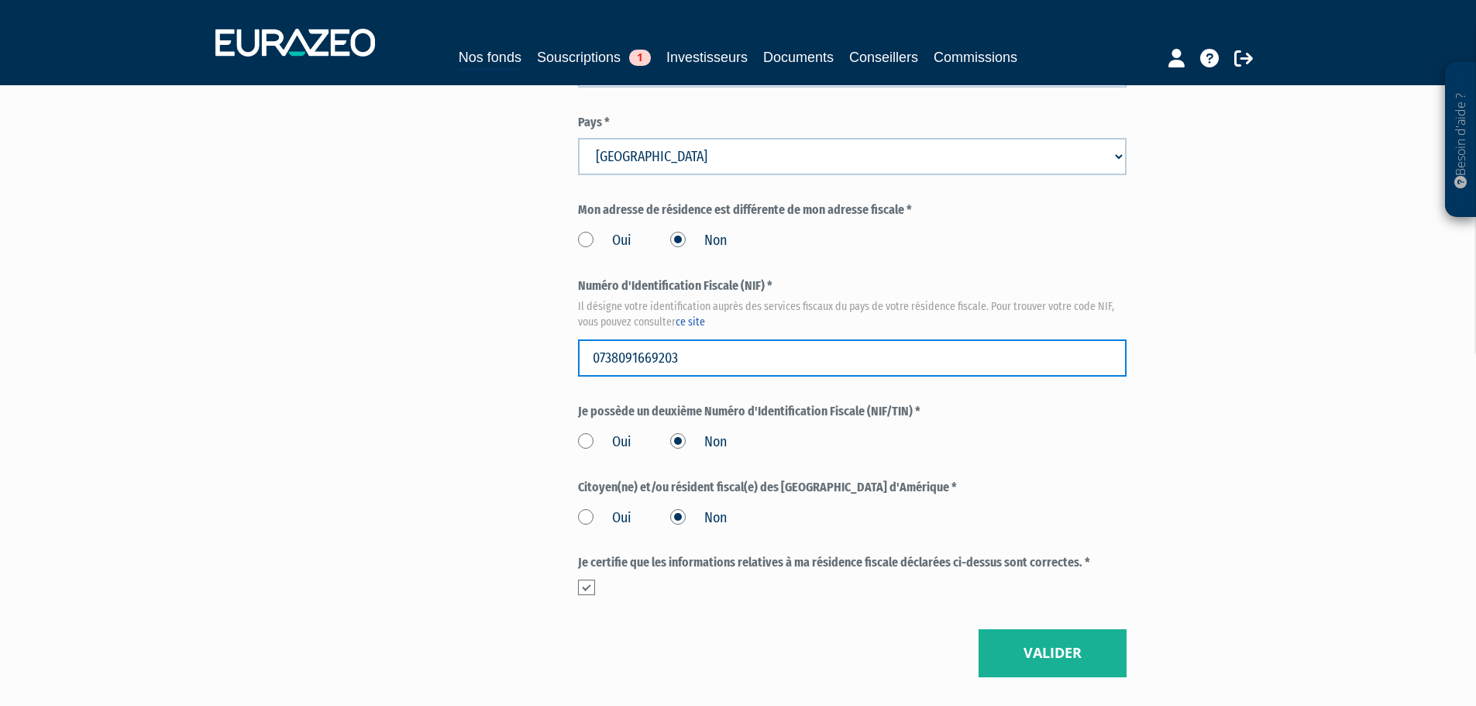
click at [608, 355] on input "0738091669203" at bounding box center [852, 357] width 549 height 37
click at [620, 357] on input "07 38091669203" at bounding box center [852, 357] width 549 height 37
click at [642, 353] on input "07 38 091669203" at bounding box center [852, 357] width 549 height 37
click at [663, 357] on input "07 38 091 669203" at bounding box center [852, 357] width 549 height 37
click at [668, 355] on input "07 38 091 669203" at bounding box center [852, 357] width 549 height 37
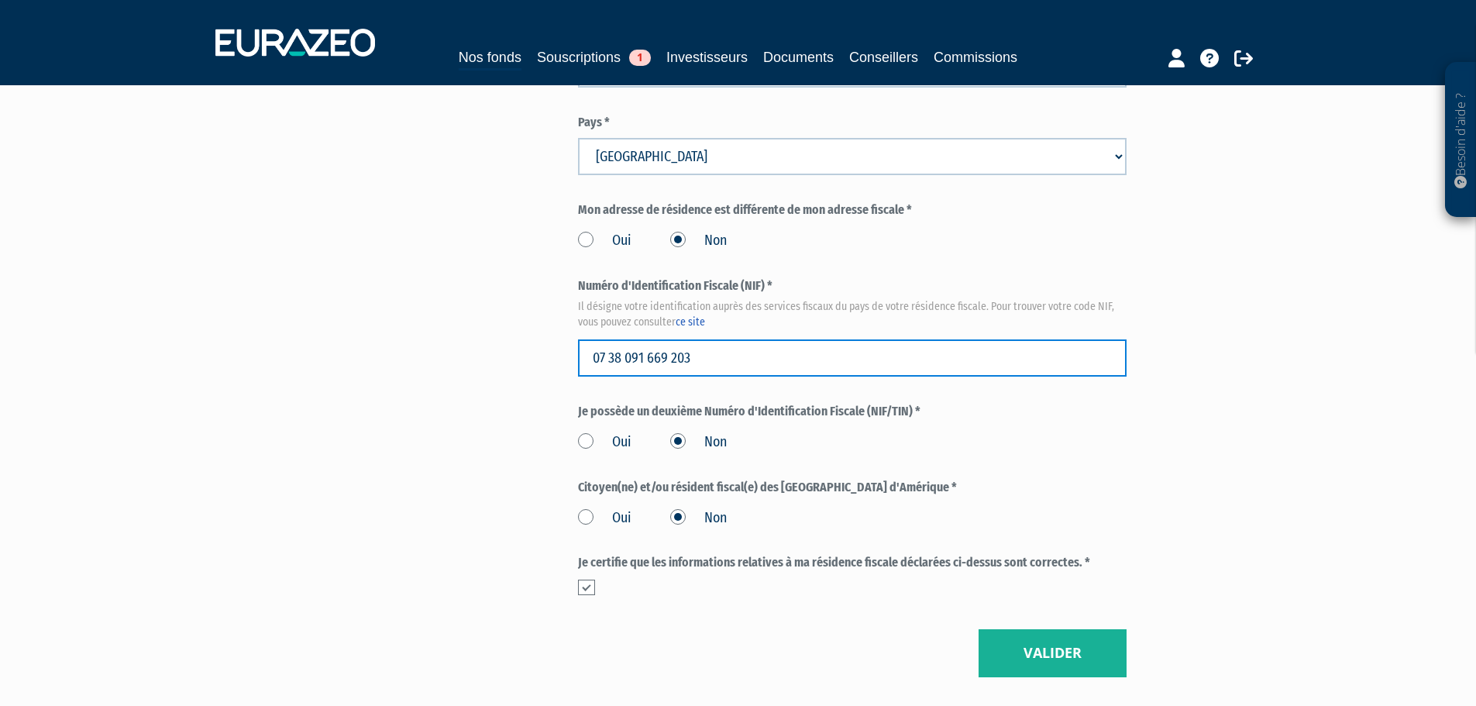
type input "07 38 091 669 203"
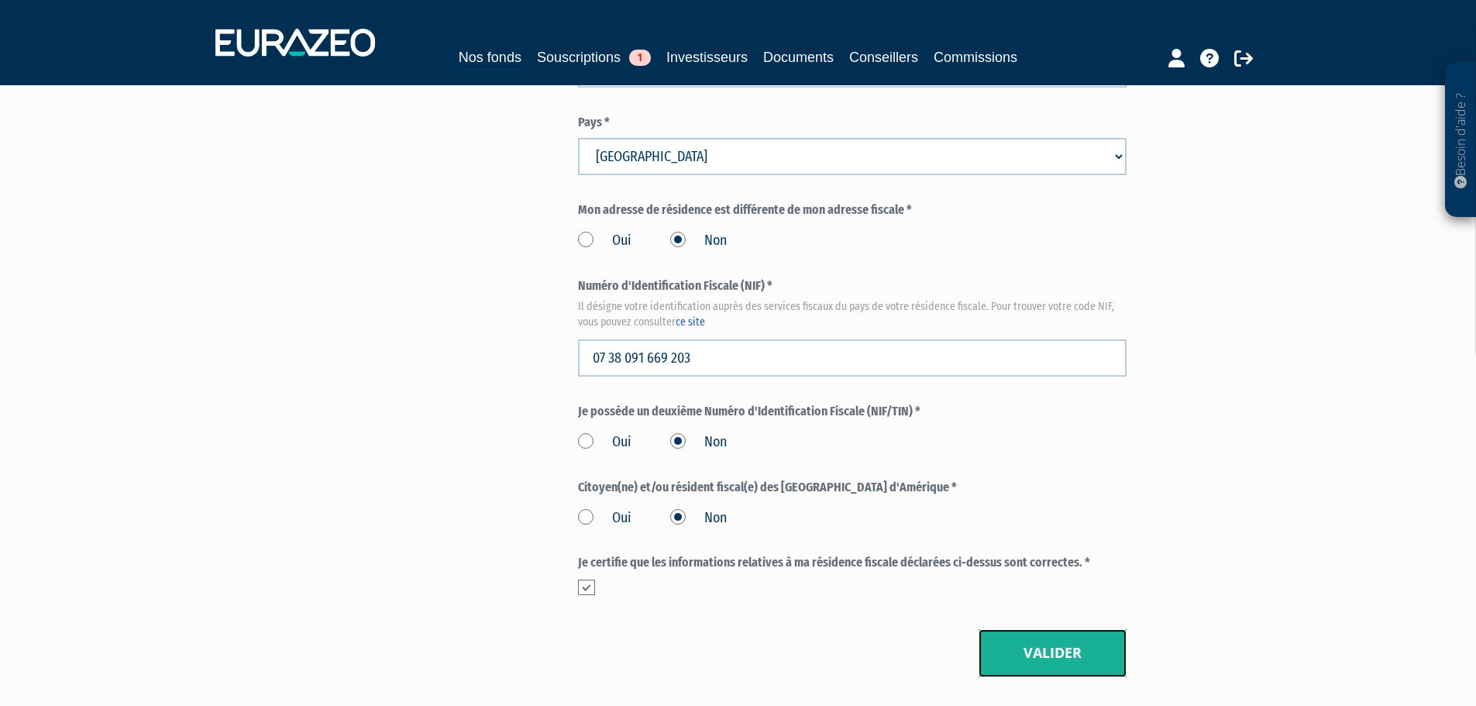
click at [1059, 653] on button "Valider" at bounding box center [1053, 653] width 148 height 48
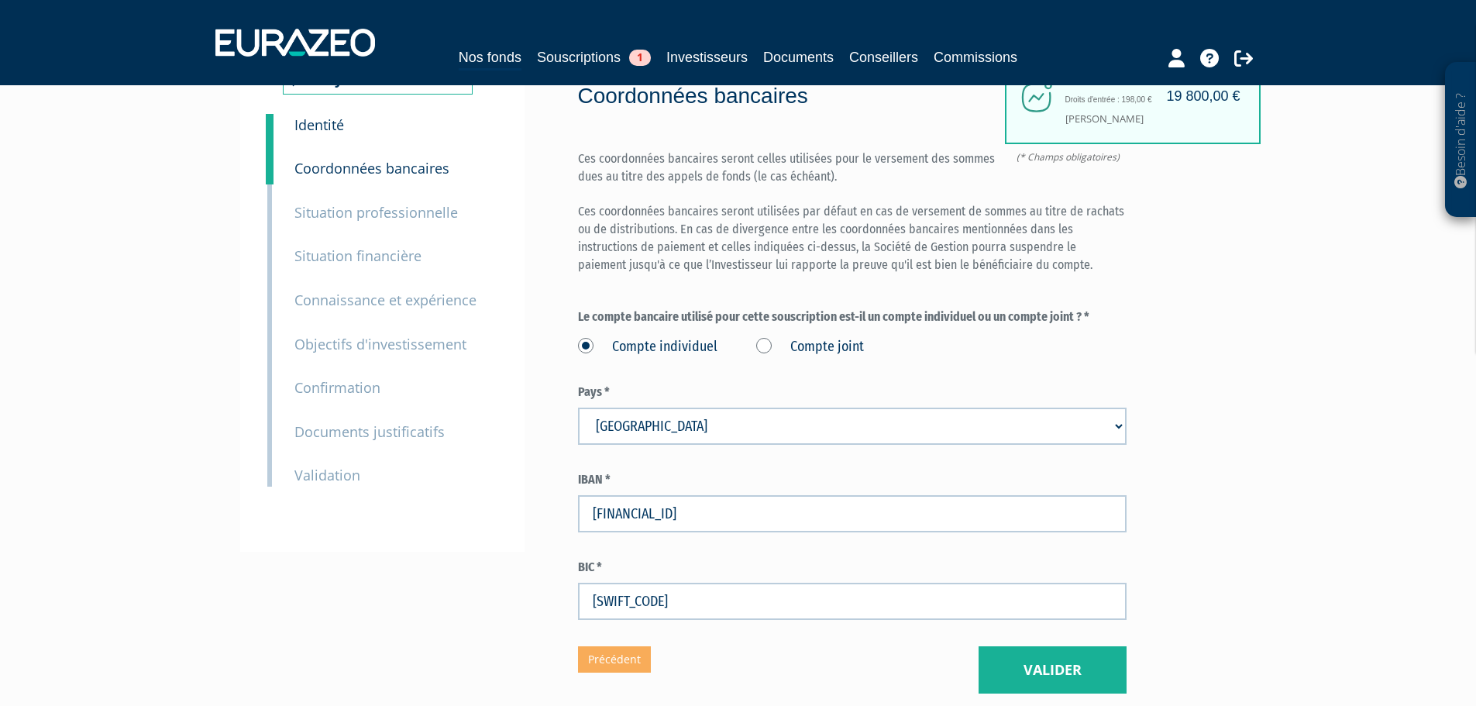
scroll to position [77, 0]
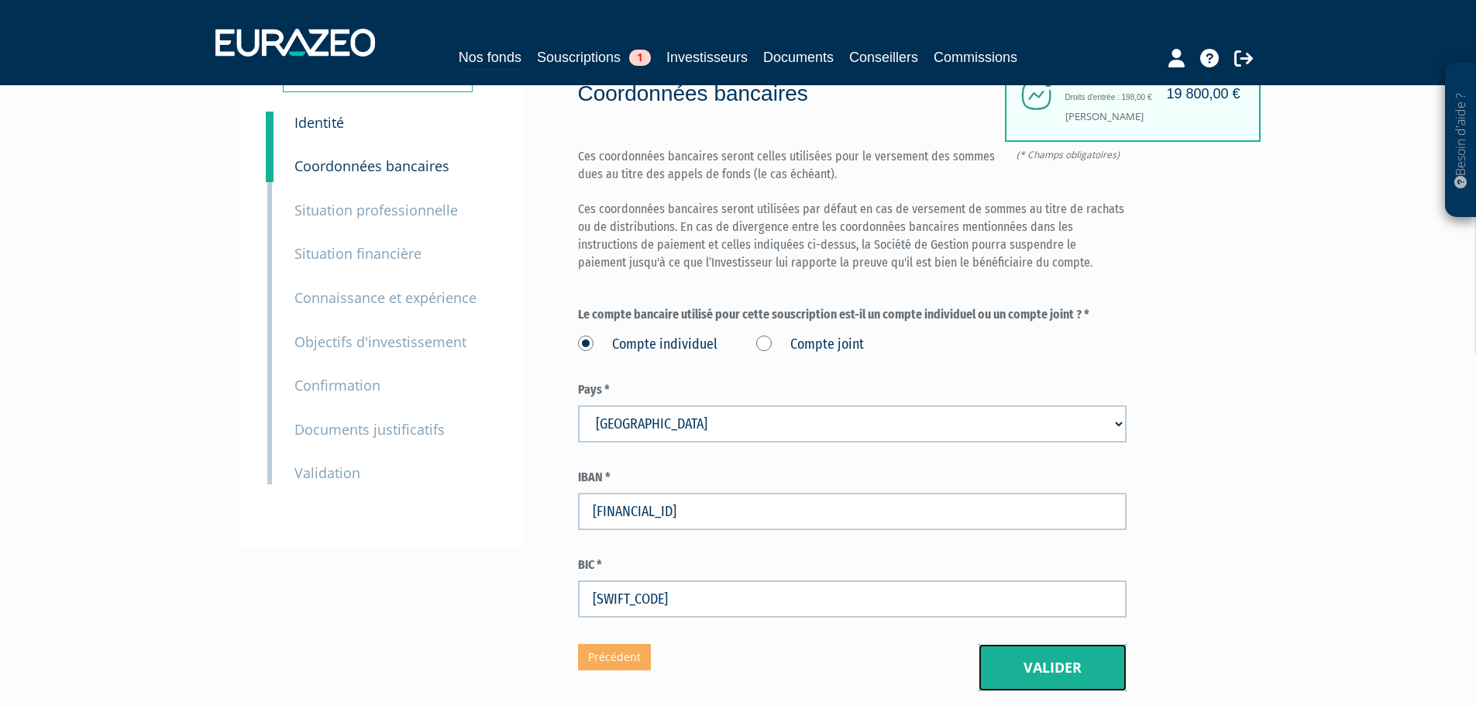
click at [1108, 666] on button "Valider" at bounding box center [1053, 668] width 148 height 48
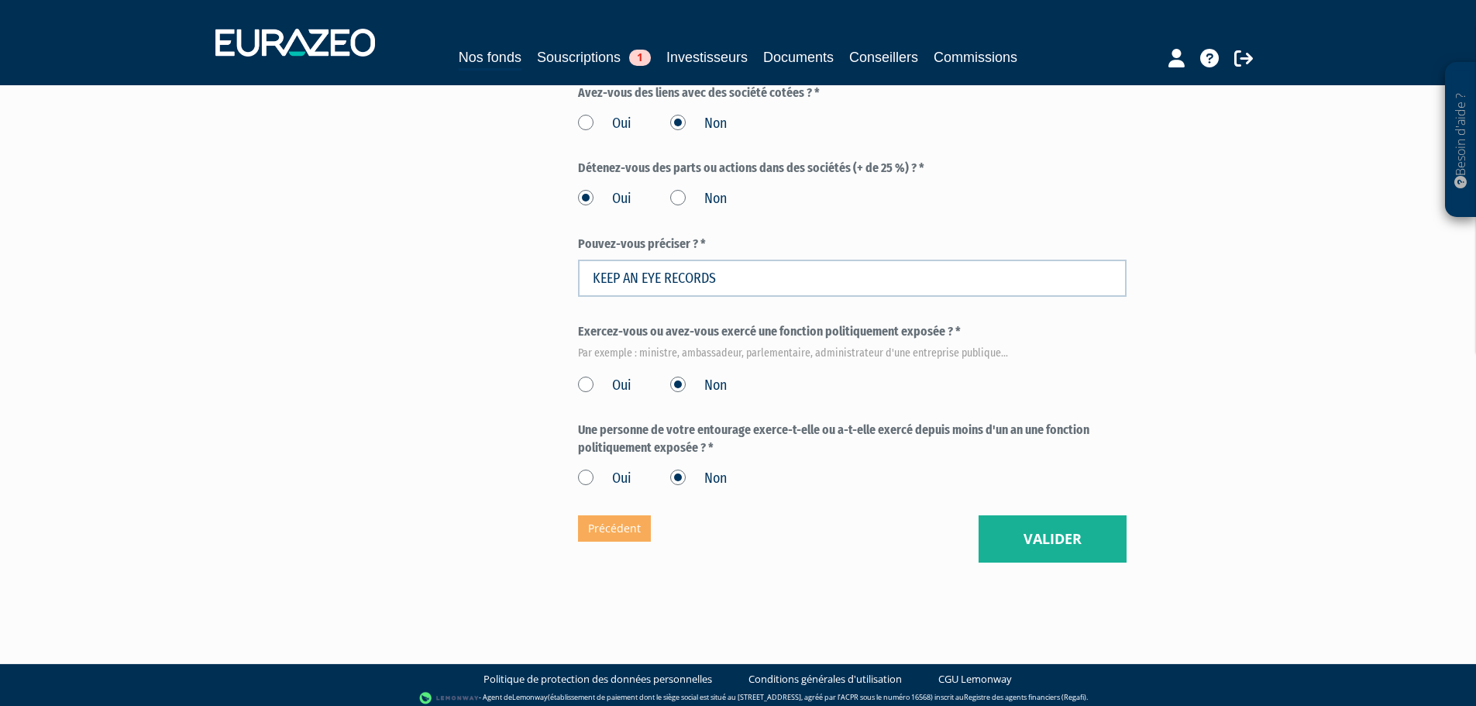
scroll to position [891, 0]
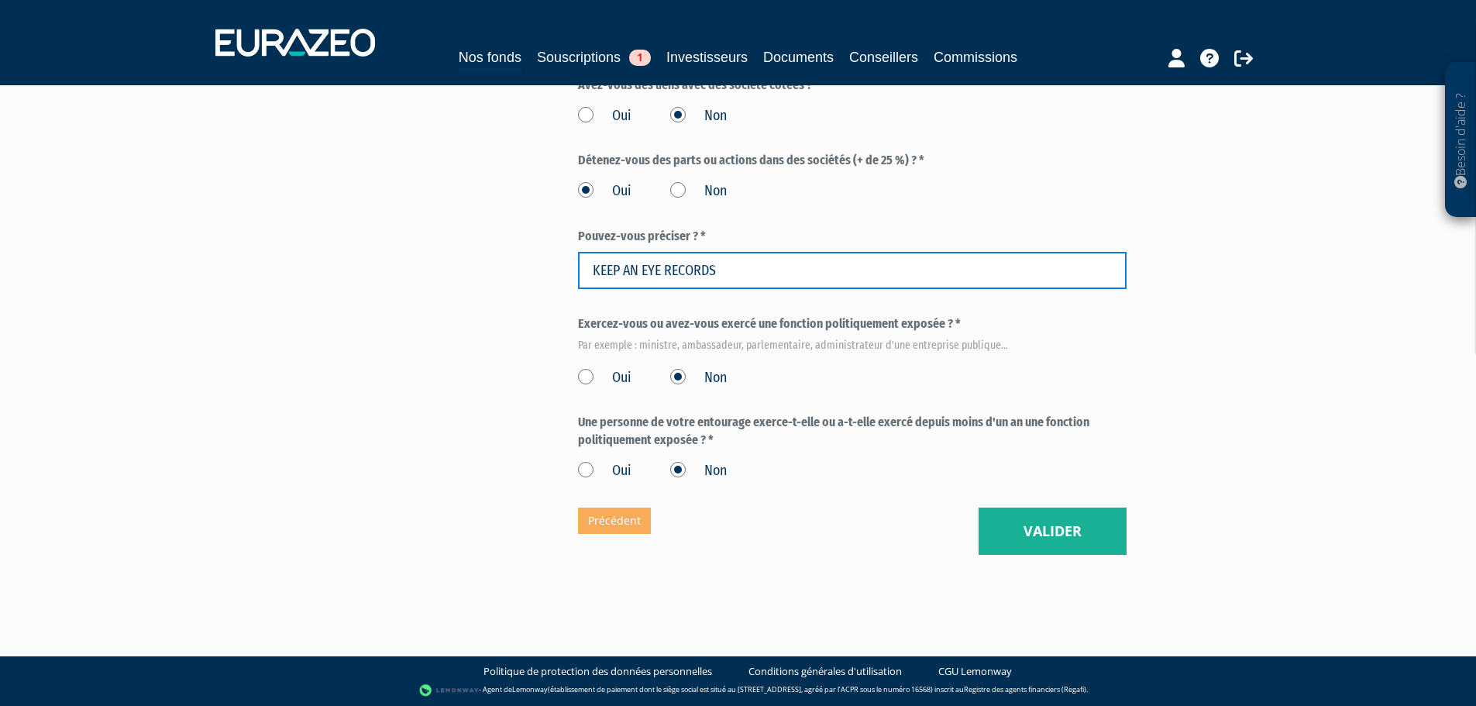
drag, startPoint x: 733, startPoint y: 270, endPoint x: 522, endPoint y: 277, distance: 211.7
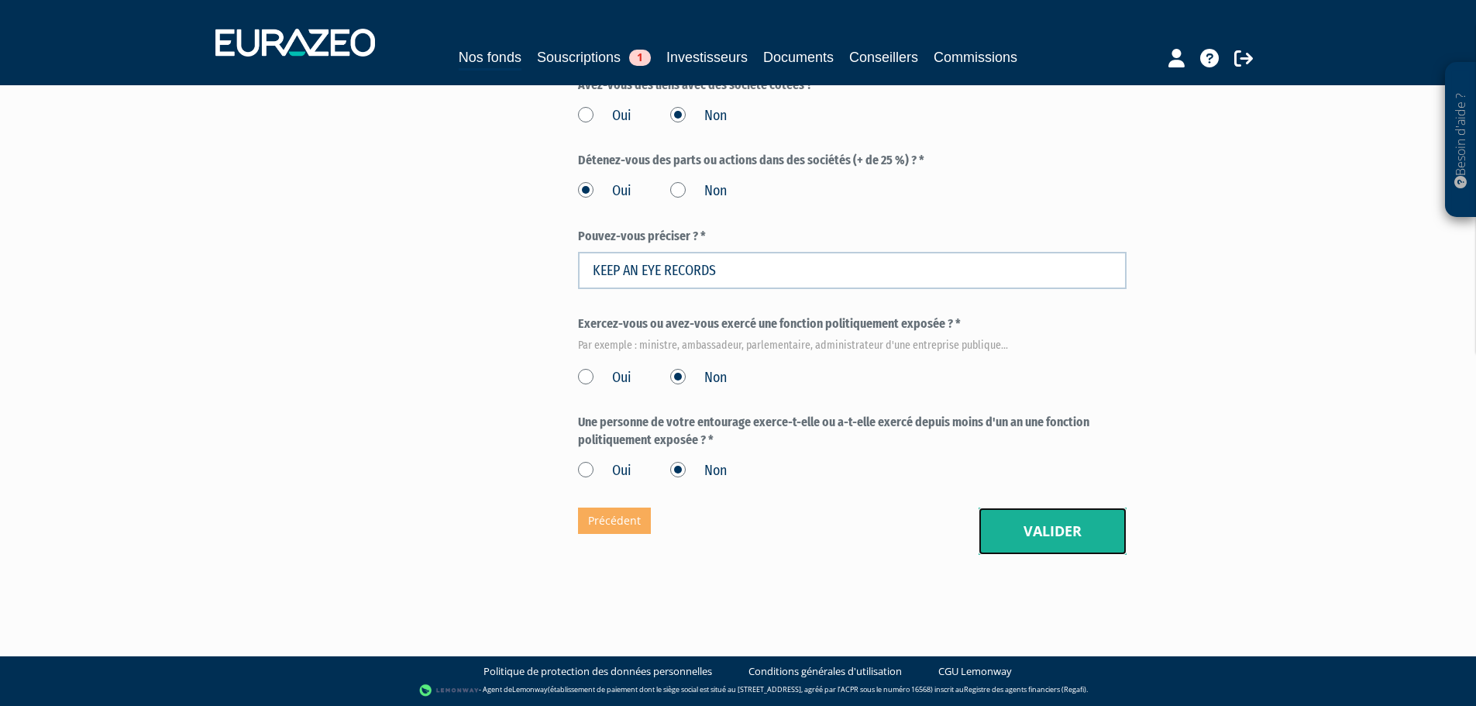
click at [1026, 518] on button "Valider" at bounding box center [1053, 532] width 148 height 48
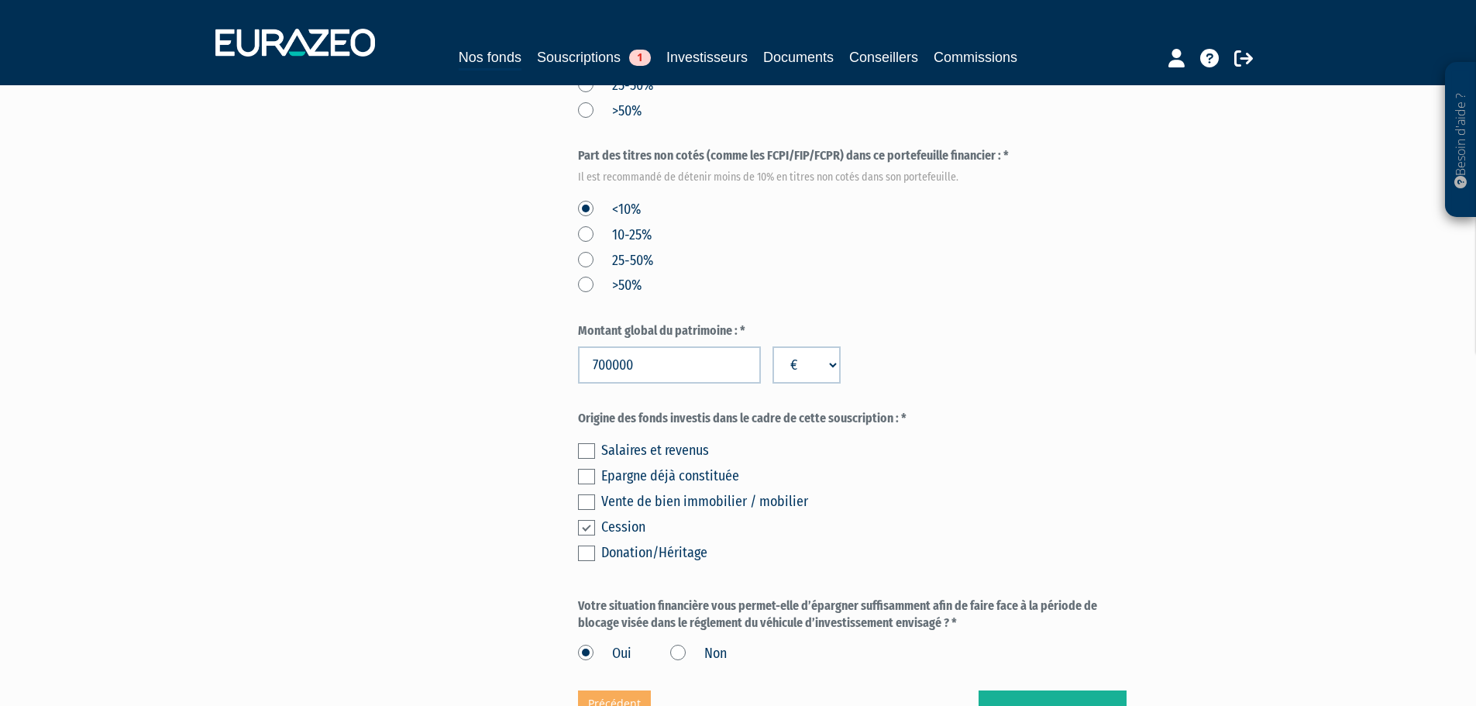
scroll to position [775, 0]
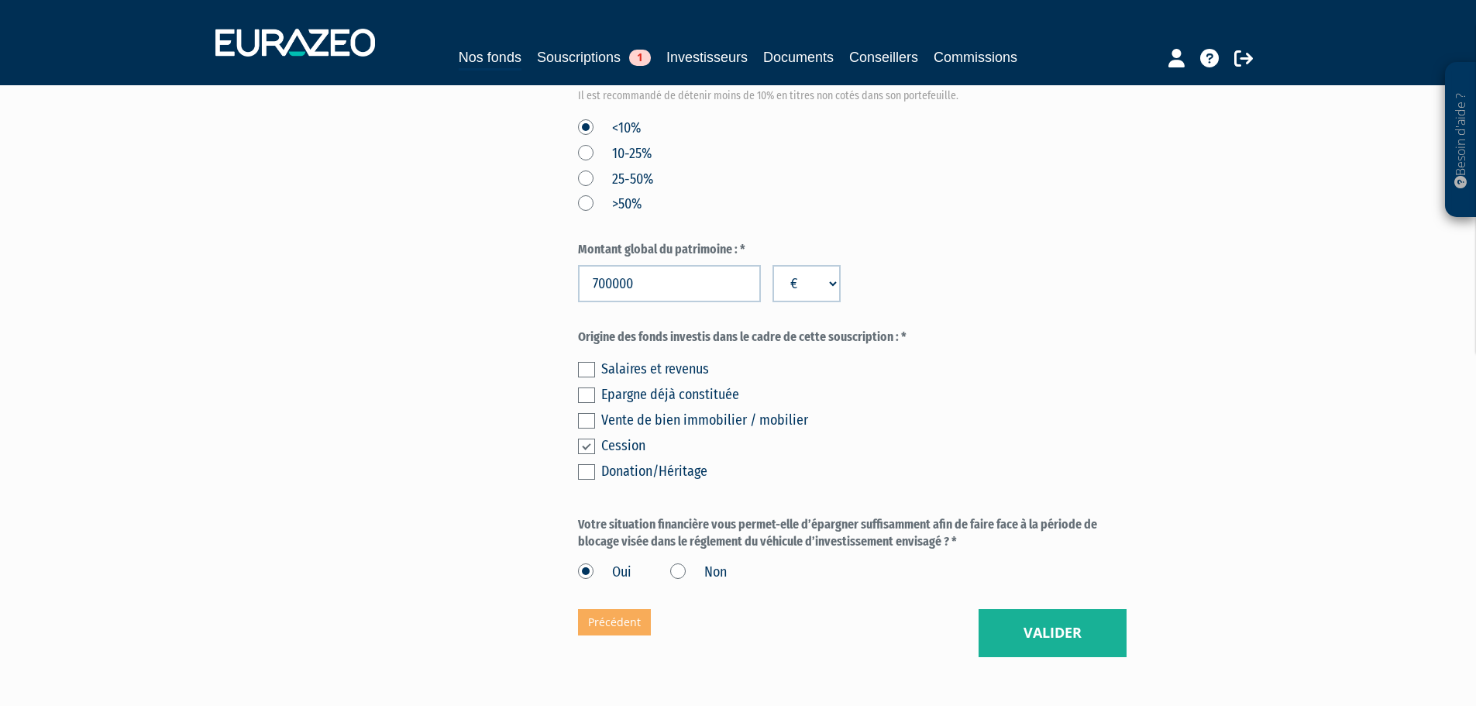
click at [587, 398] on label at bounding box center [586, 394] width 17 height 15
click at [0, 0] on input "checkbox" at bounding box center [0, 0] width 0 height 0
click at [587, 447] on label at bounding box center [586, 446] width 17 height 15
click at [0, 0] on input "checkbox" at bounding box center [0, 0] width 0 height 0
click at [1024, 624] on button "Valider" at bounding box center [1053, 633] width 148 height 48
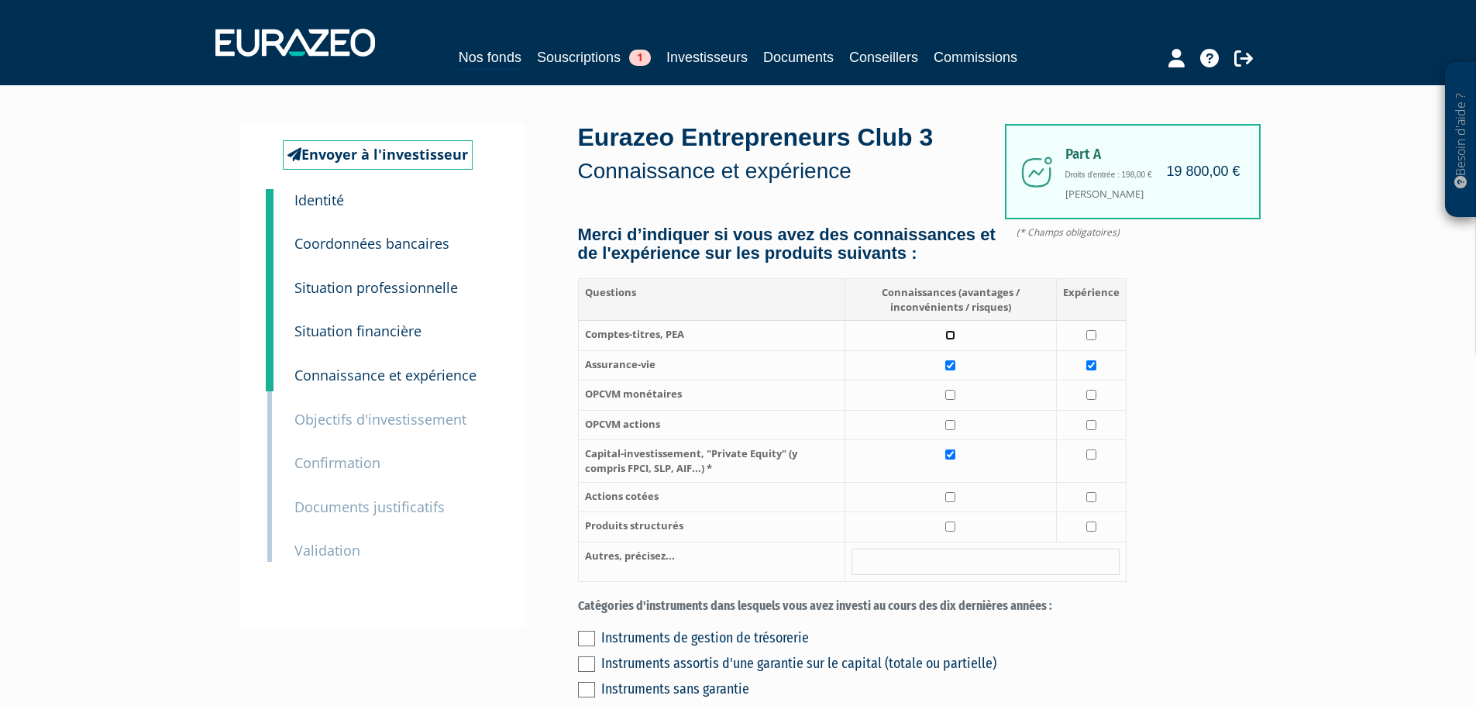
click at [954, 340] on input "checkbox" at bounding box center [950, 335] width 10 height 10
checkbox input "true"
click at [950, 400] on input "checkbox" at bounding box center [950, 395] width 10 height 10
checkbox input "true"
click at [954, 430] on input "checkbox" at bounding box center [950, 425] width 10 height 10
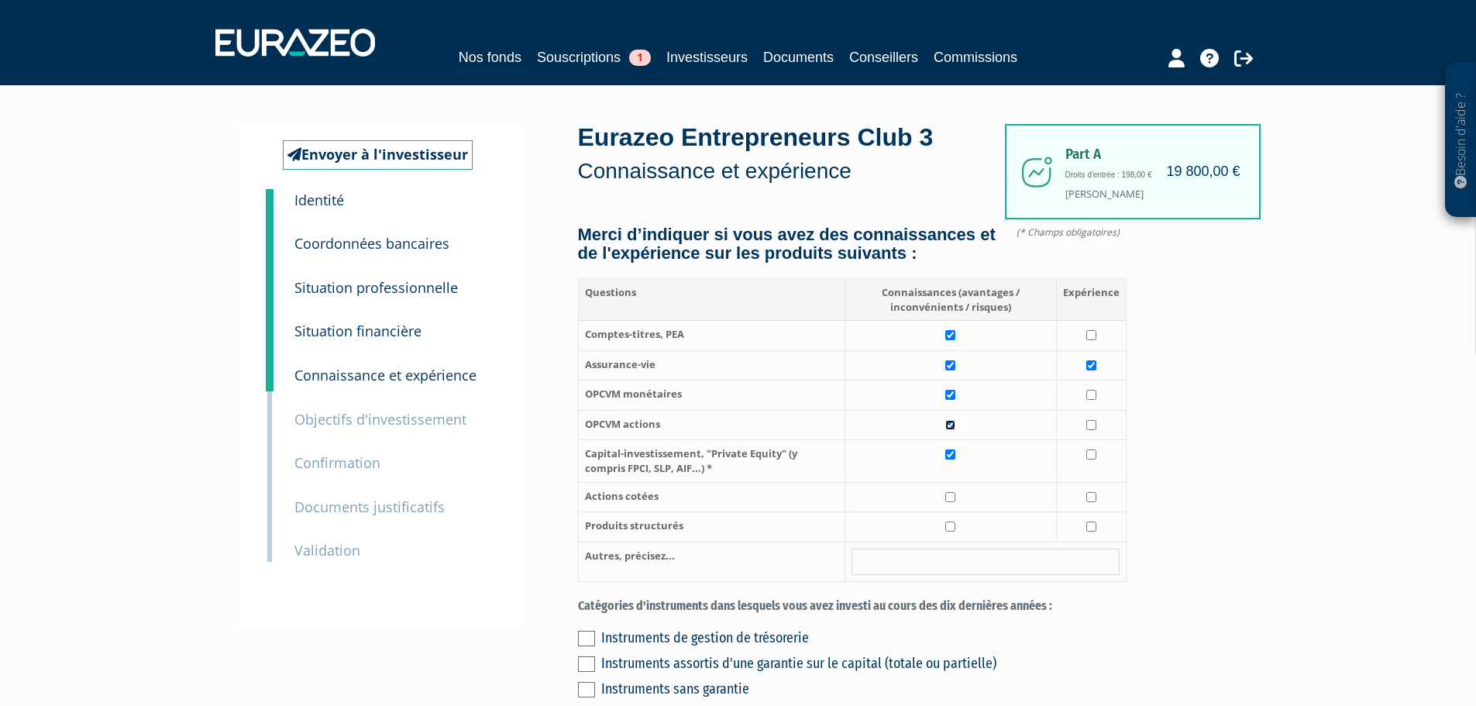
checkbox input "true"
click at [955, 502] on input "checkbox" at bounding box center [950, 497] width 10 height 10
checkbox input "true"
click at [952, 532] on input "checkbox" at bounding box center [950, 527] width 10 height 10
checkbox input "true"
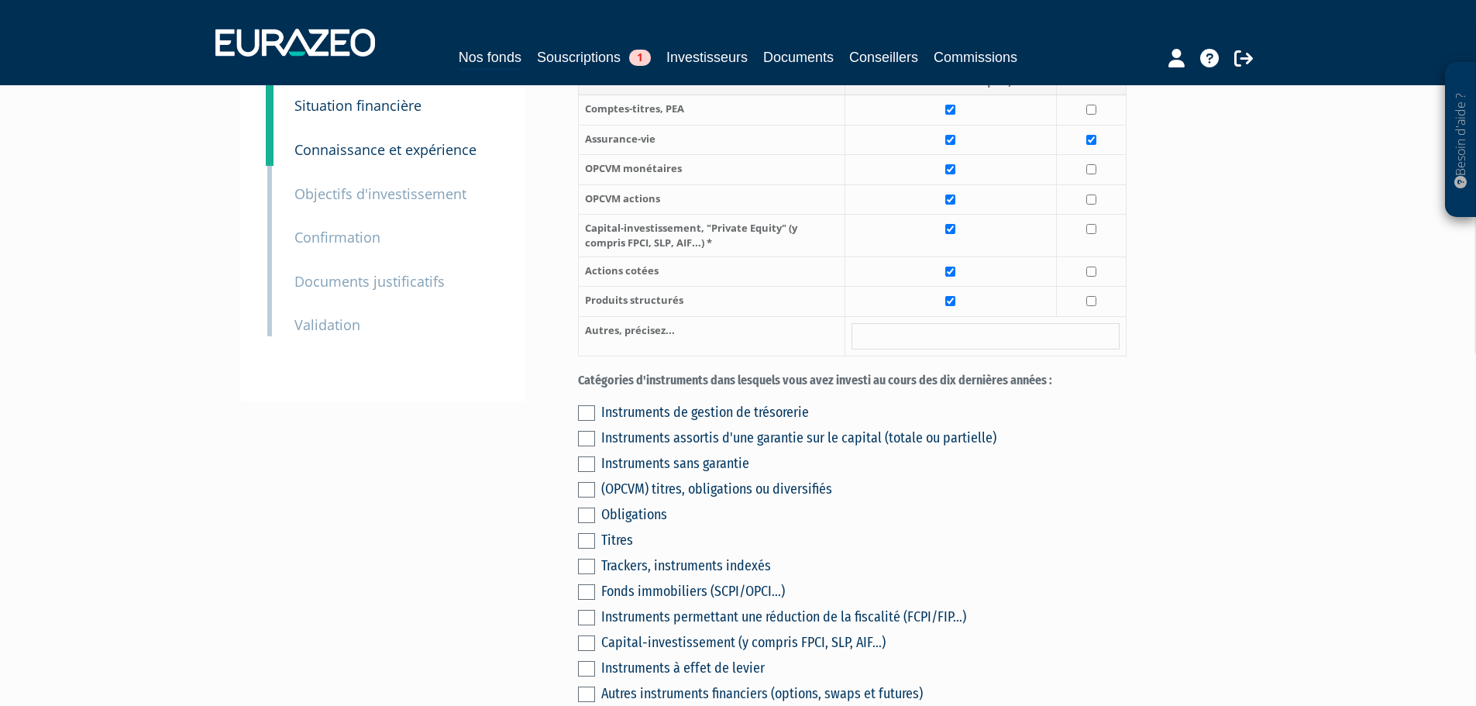
scroll to position [232, 0]
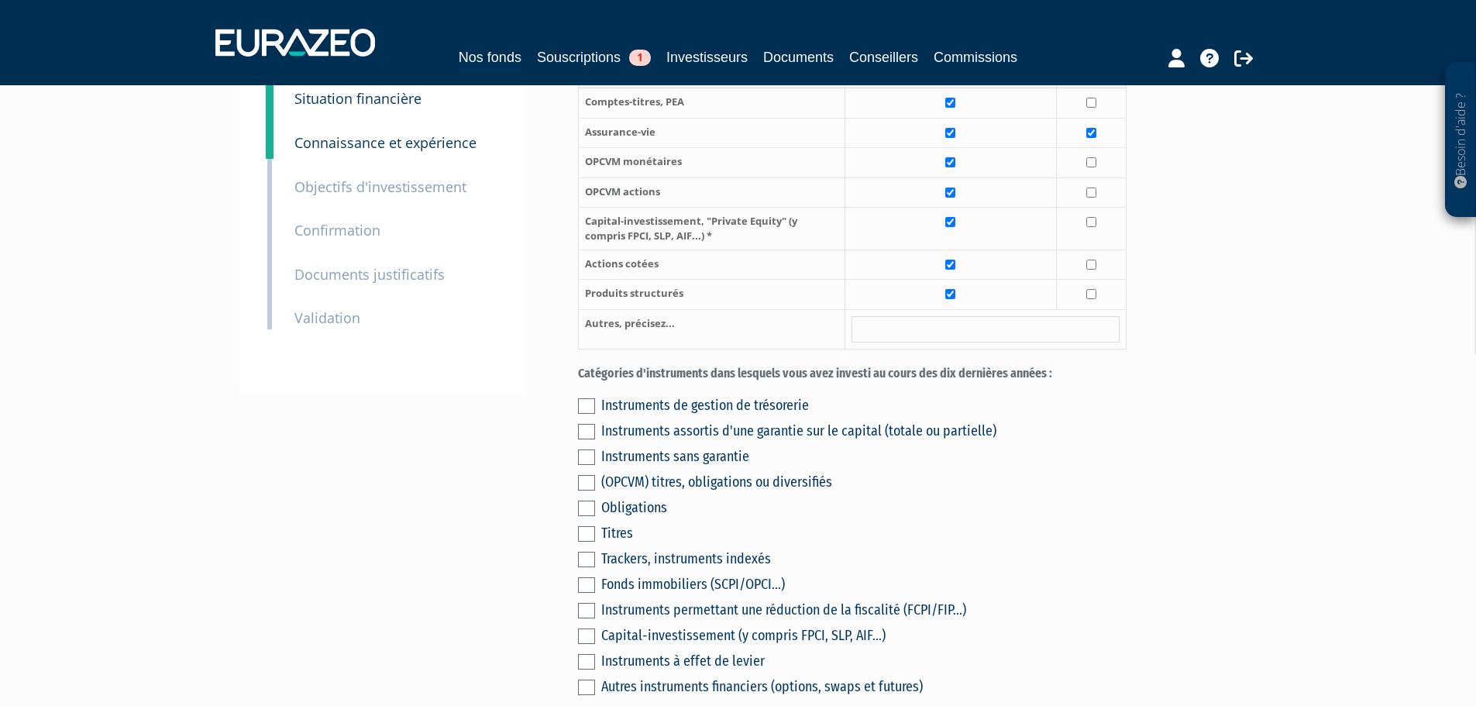
drag, startPoint x: 586, startPoint y: 498, endPoint x: 634, endPoint y: 495, distance: 48.1
click at [586, 491] on label at bounding box center [586, 482] width 17 height 15
click at [0, 0] on input "checkbox" at bounding box center [0, 0] width 0 height 0
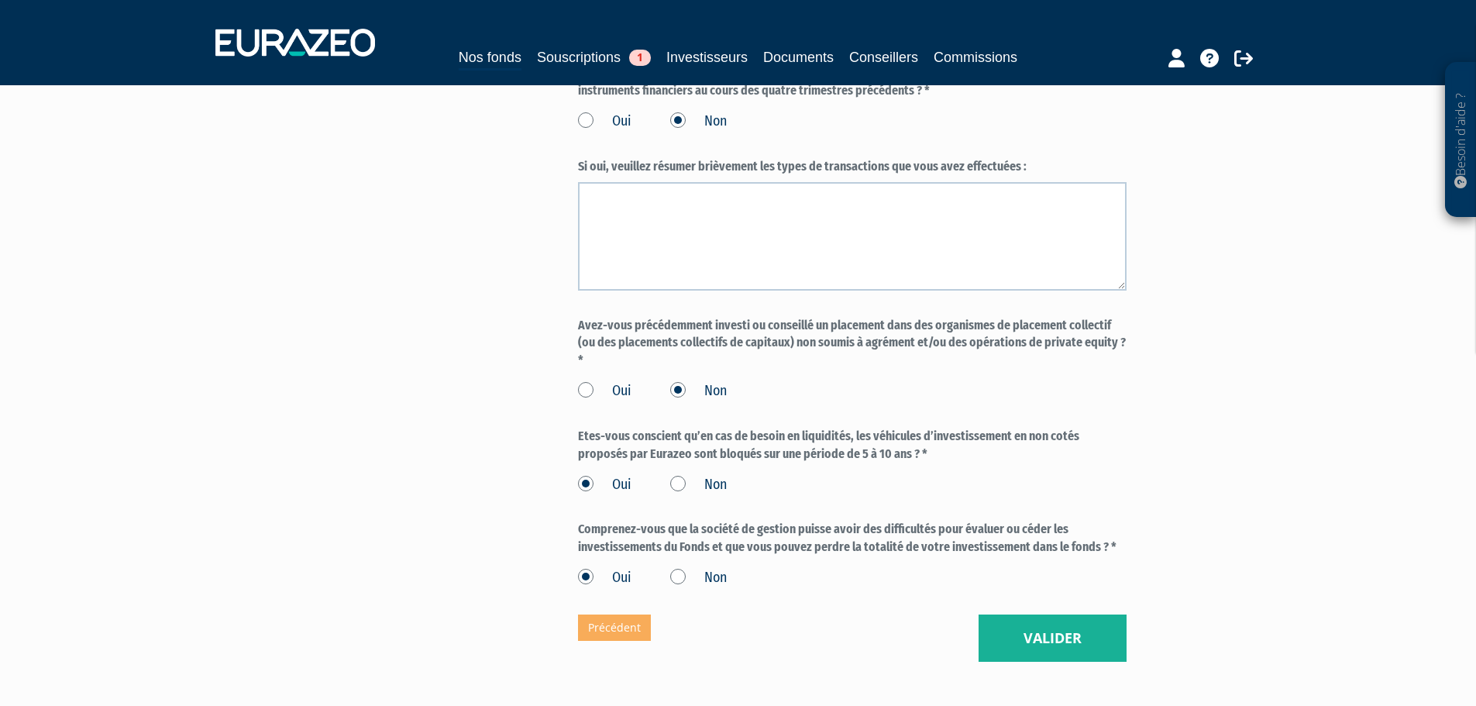
scroll to position [1162, 0]
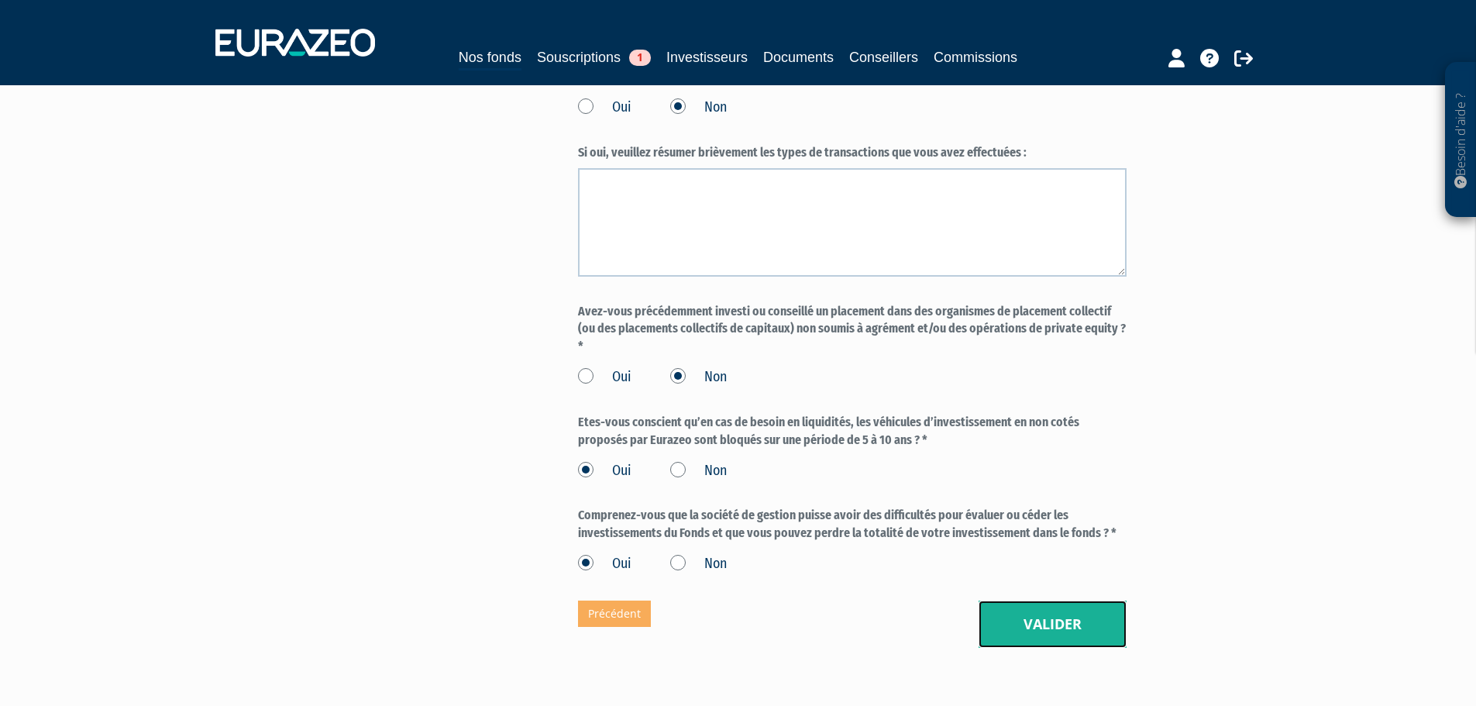
click at [1018, 649] on button "Valider" at bounding box center [1053, 625] width 148 height 48
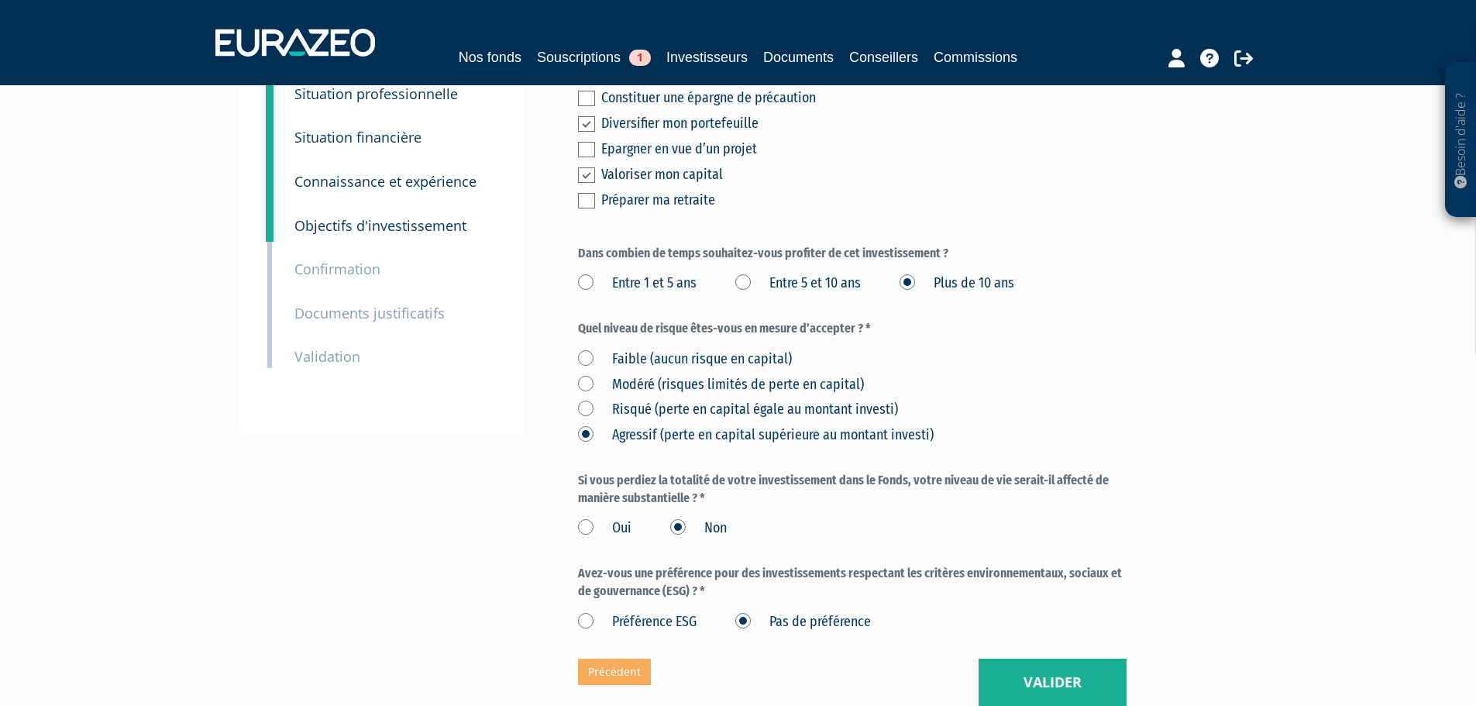
scroll to position [232, 0]
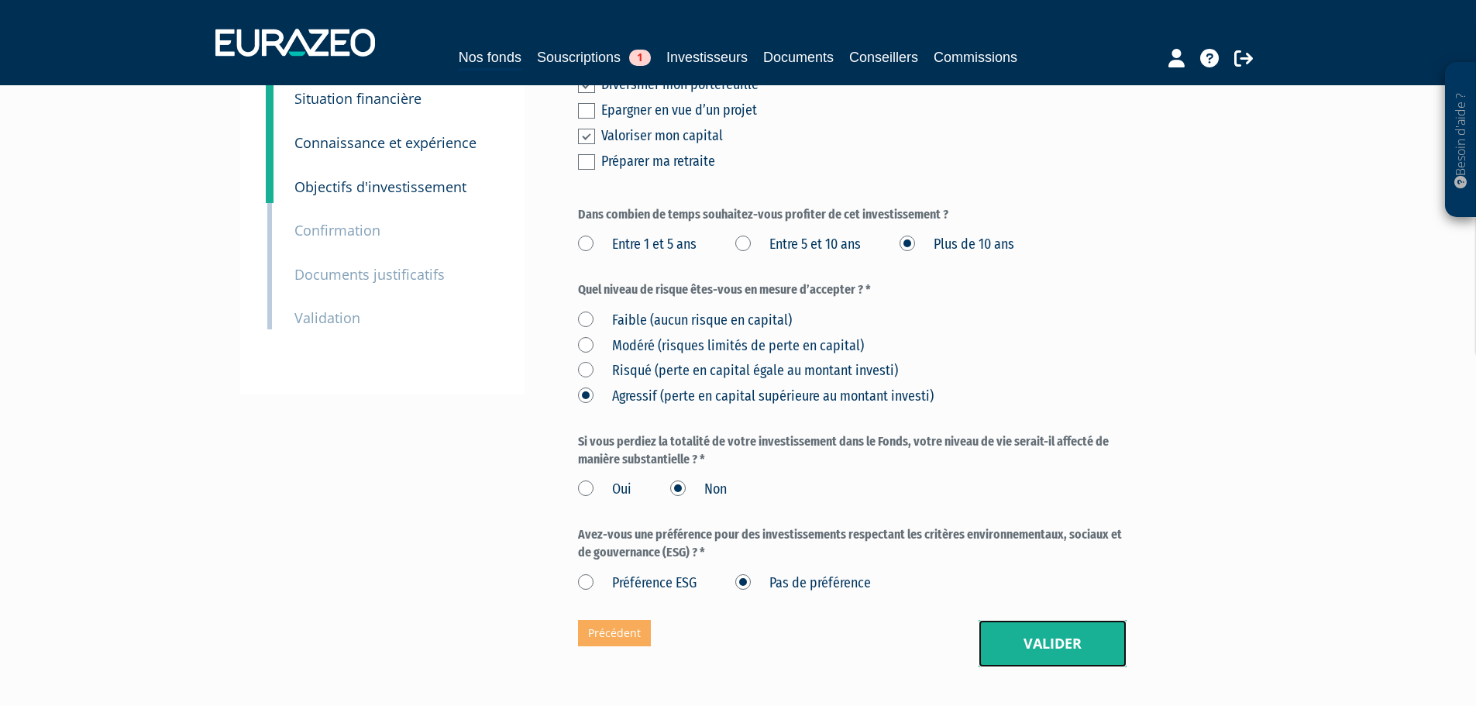
click at [1031, 650] on button "Valider" at bounding box center [1053, 644] width 148 height 48
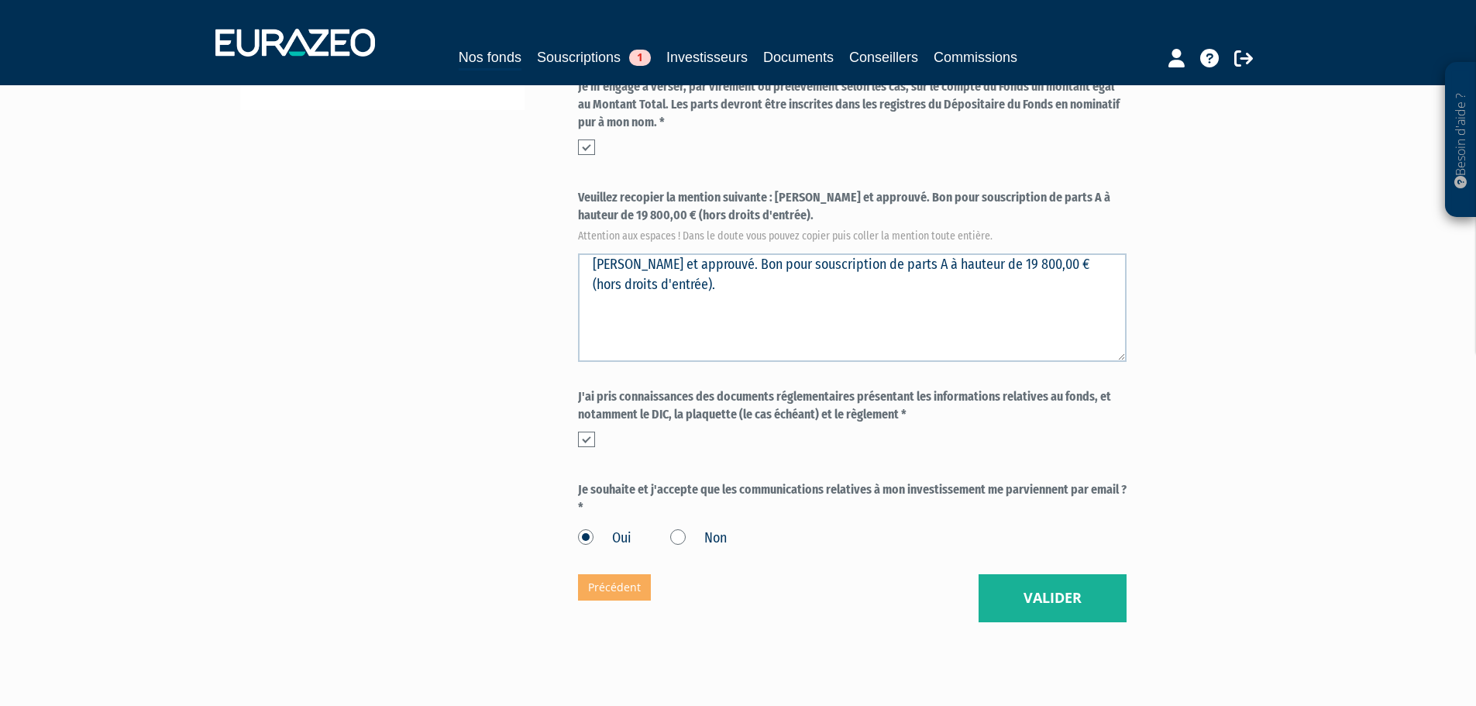
scroll to position [542, 0]
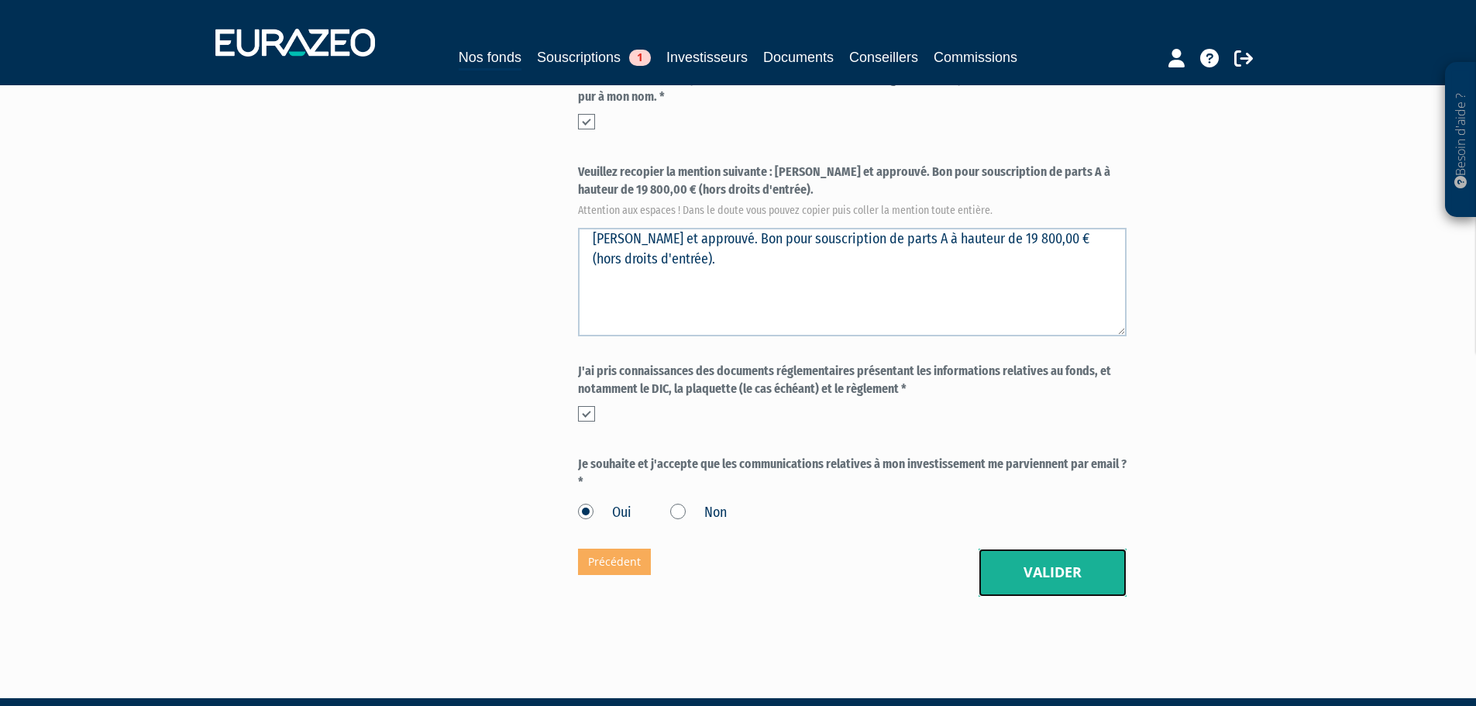
click at [1028, 580] on button "Valider" at bounding box center [1053, 573] width 148 height 48
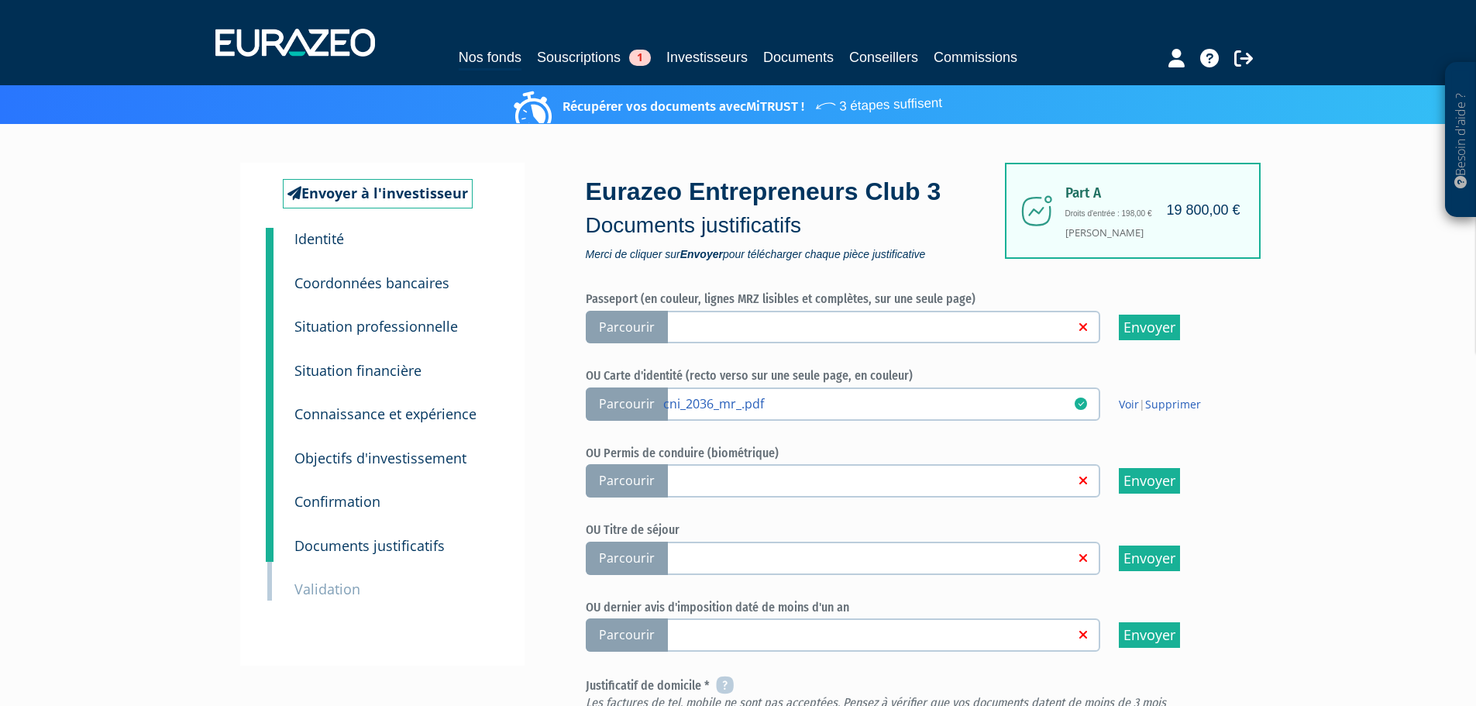
click at [640, 325] on span "Parcourir" at bounding box center [627, 327] width 82 height 33
click at [0, 0] on input "Parcourir" at bounding box center [0, 0] width 0 height 0
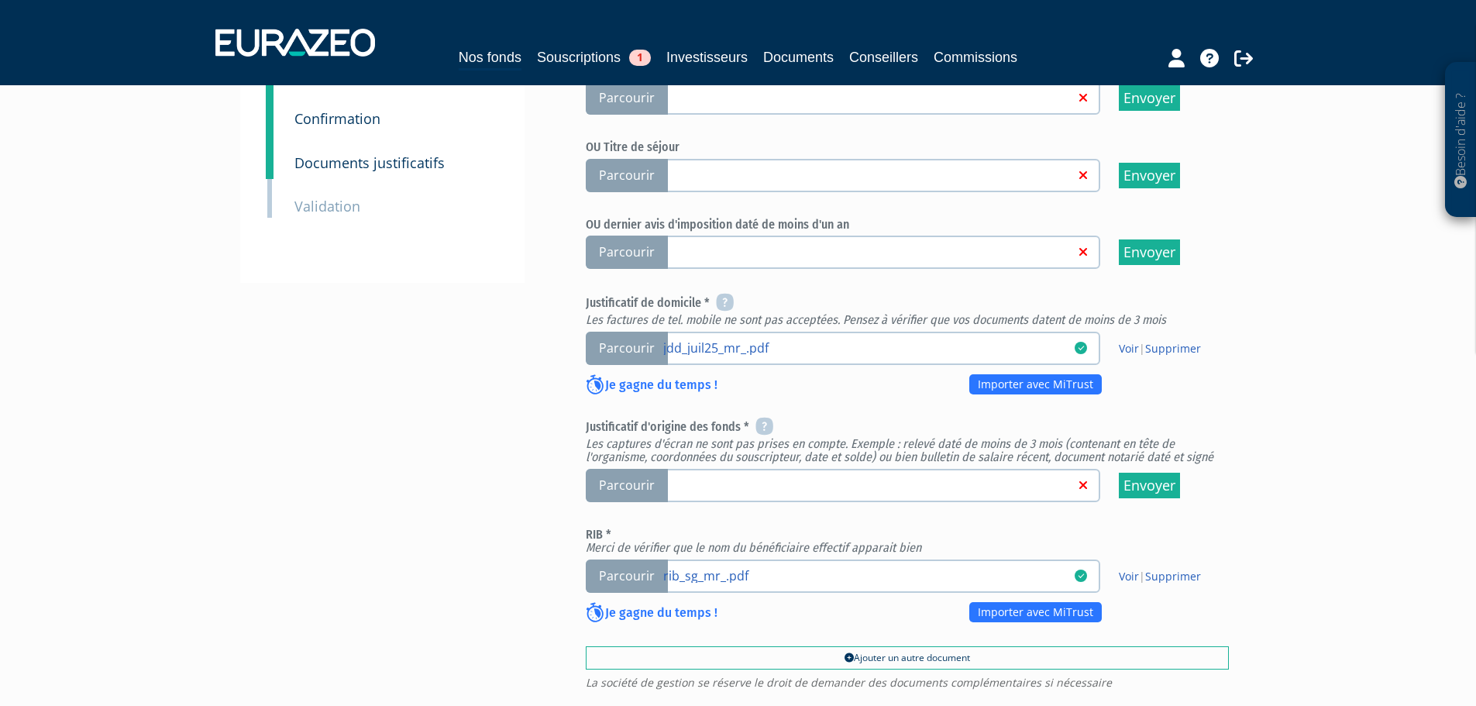
scroll to position [465, 0]
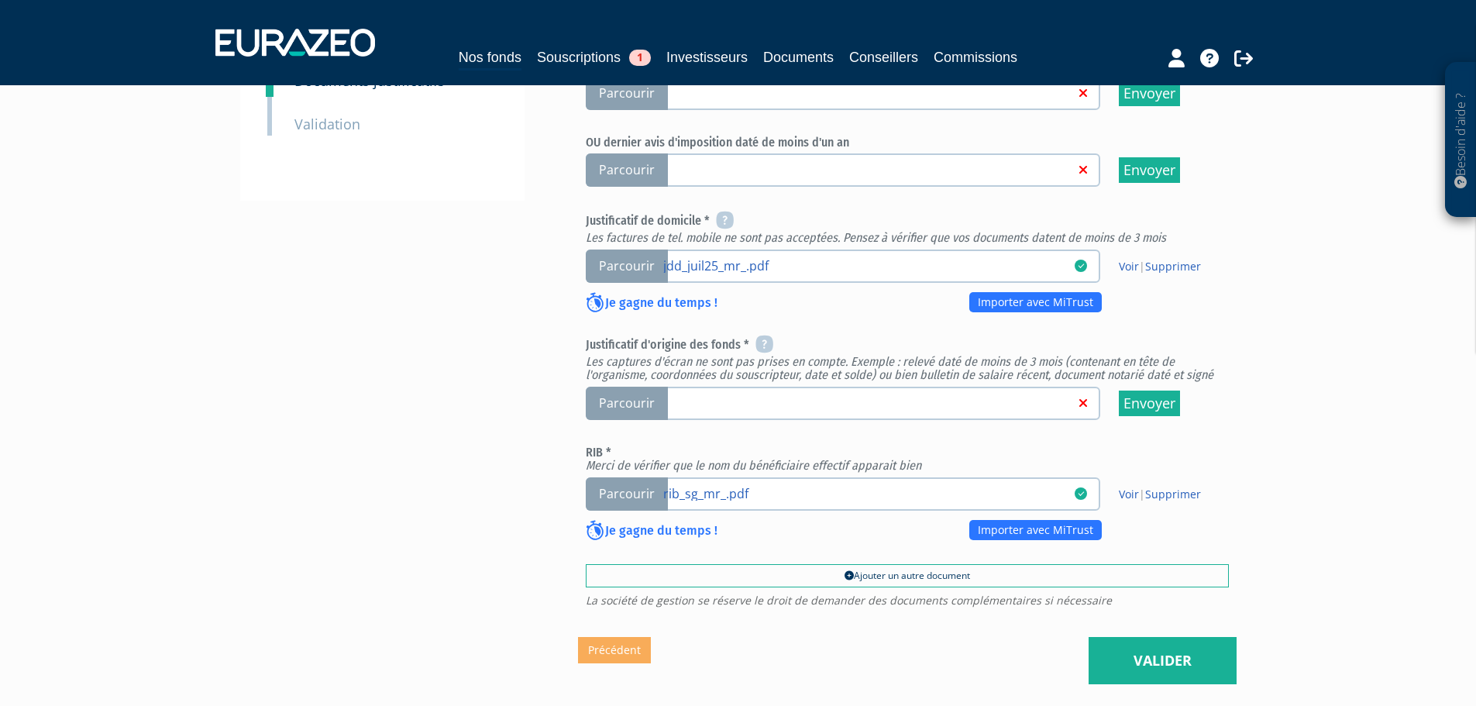
click at [631, 408] on span "Parcourir" at bounding box center [627, 403] width 82 height 33
click at [0, 0] on input "Parcourir" at bounding box center [0, 0] width 0 height 0
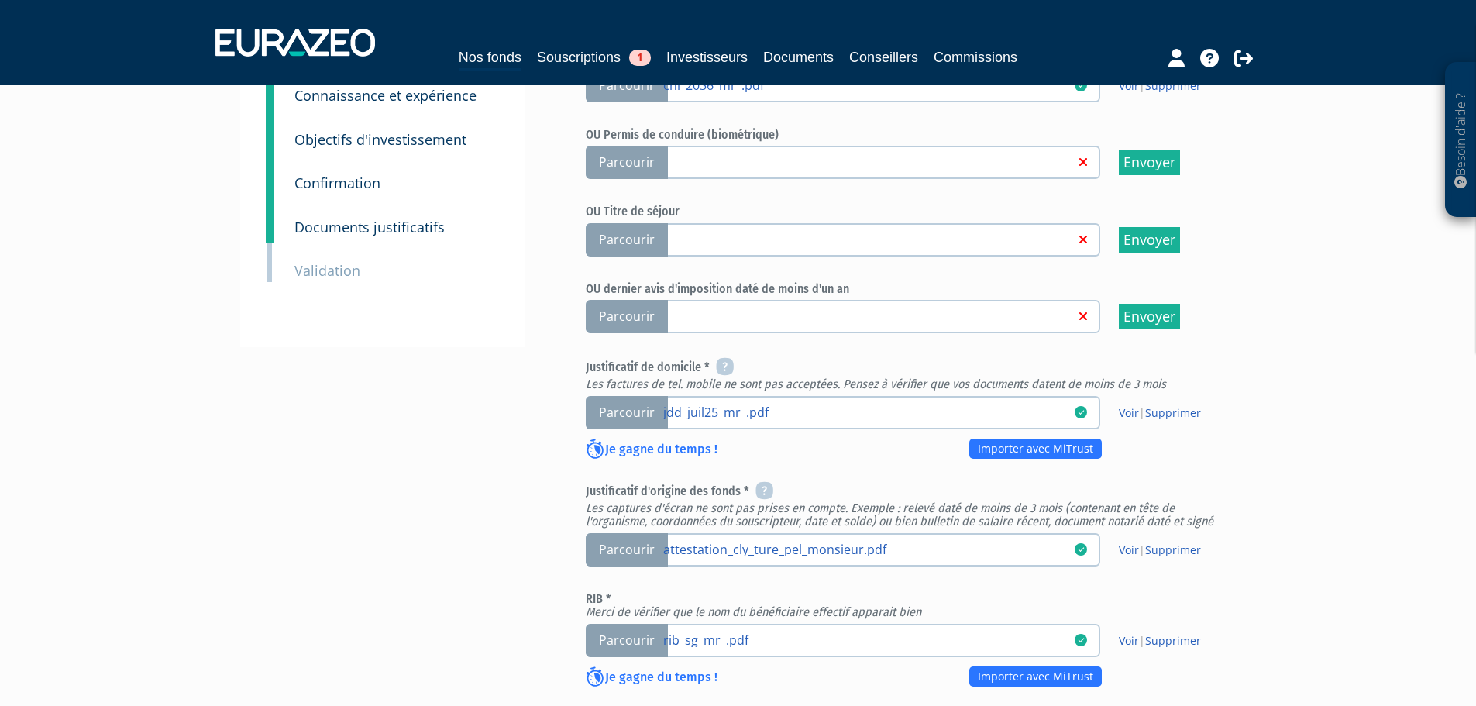
scroll to position [387, 0]
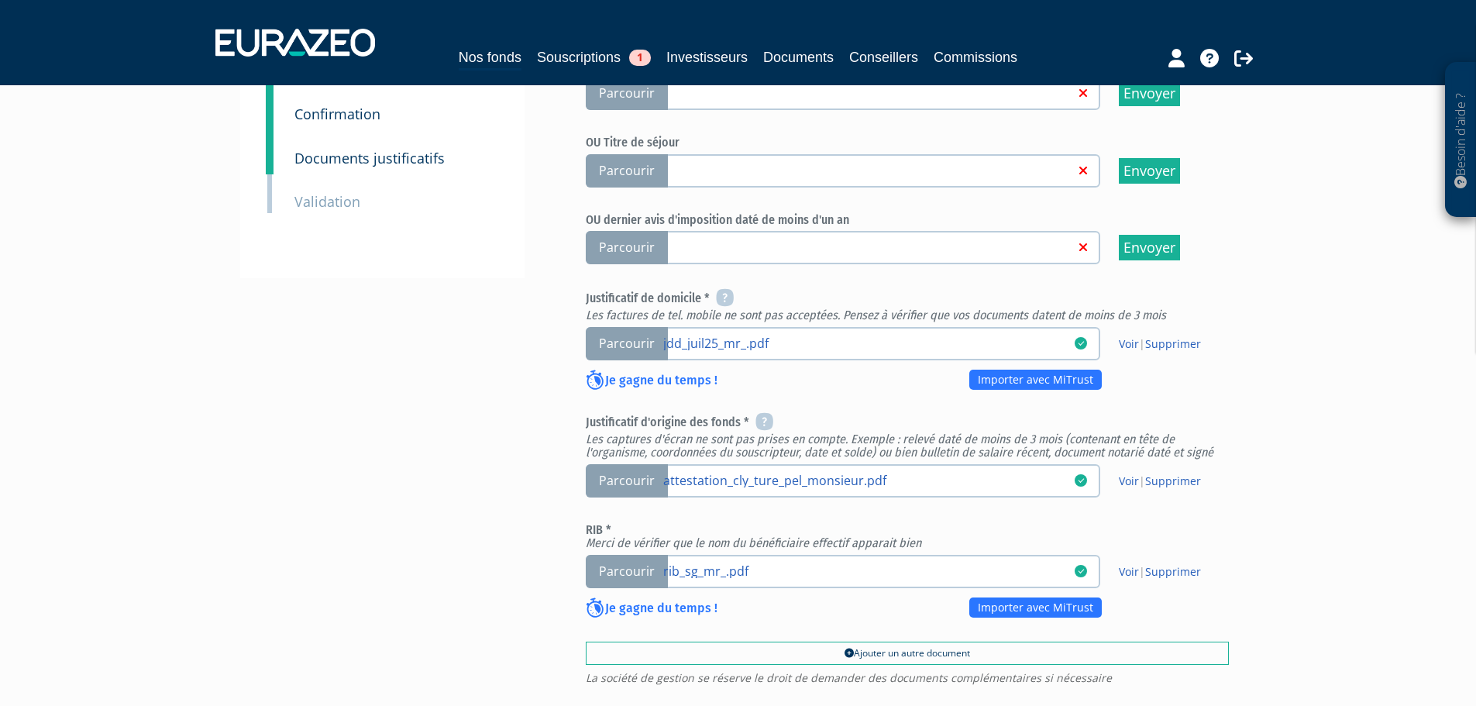
click at [634, 482] on span "Parcourir" at bounding box center [627, 480] width 82 height 33
click at [0, 0] on input "Parcourir attestation_cly_ture_pel_monsieur.pdf" at bounding box center [0, 0] width 0 height 0
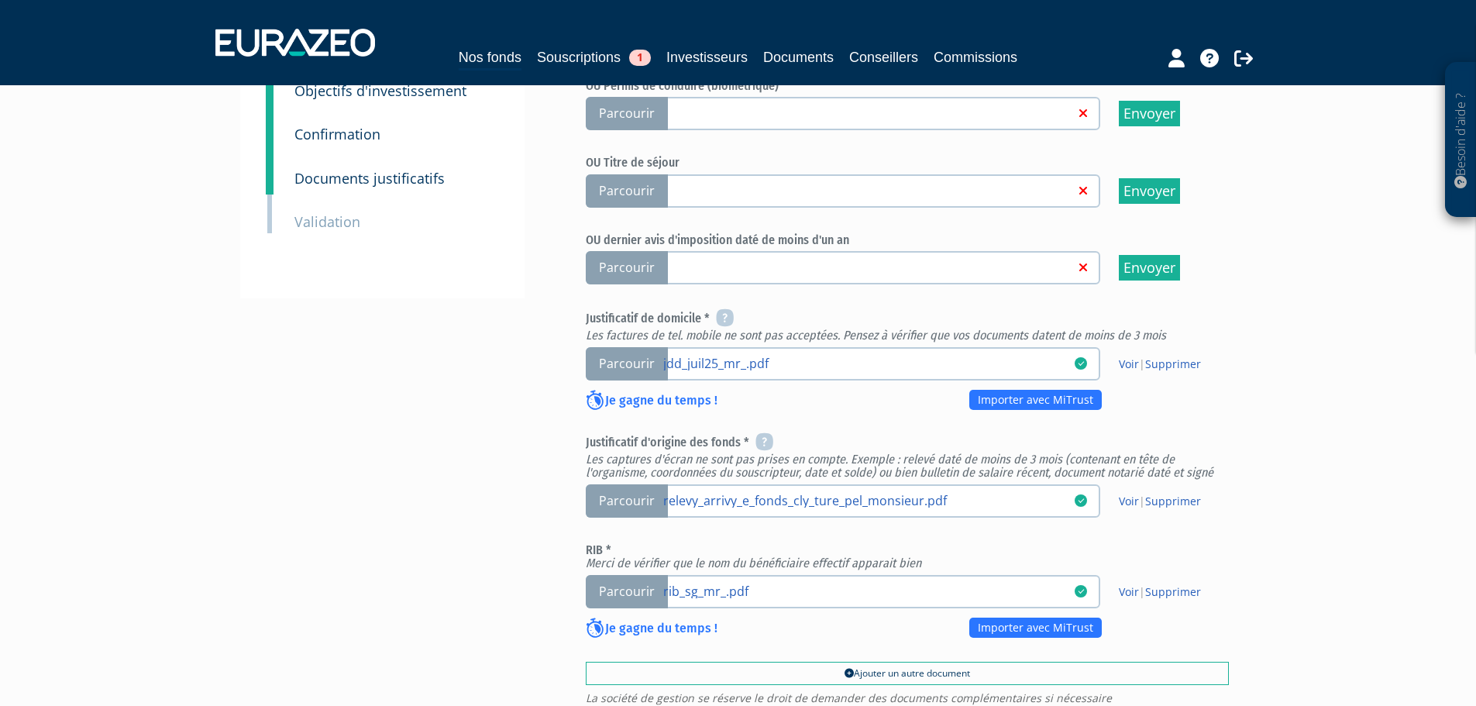
scroll to position [387, 0]
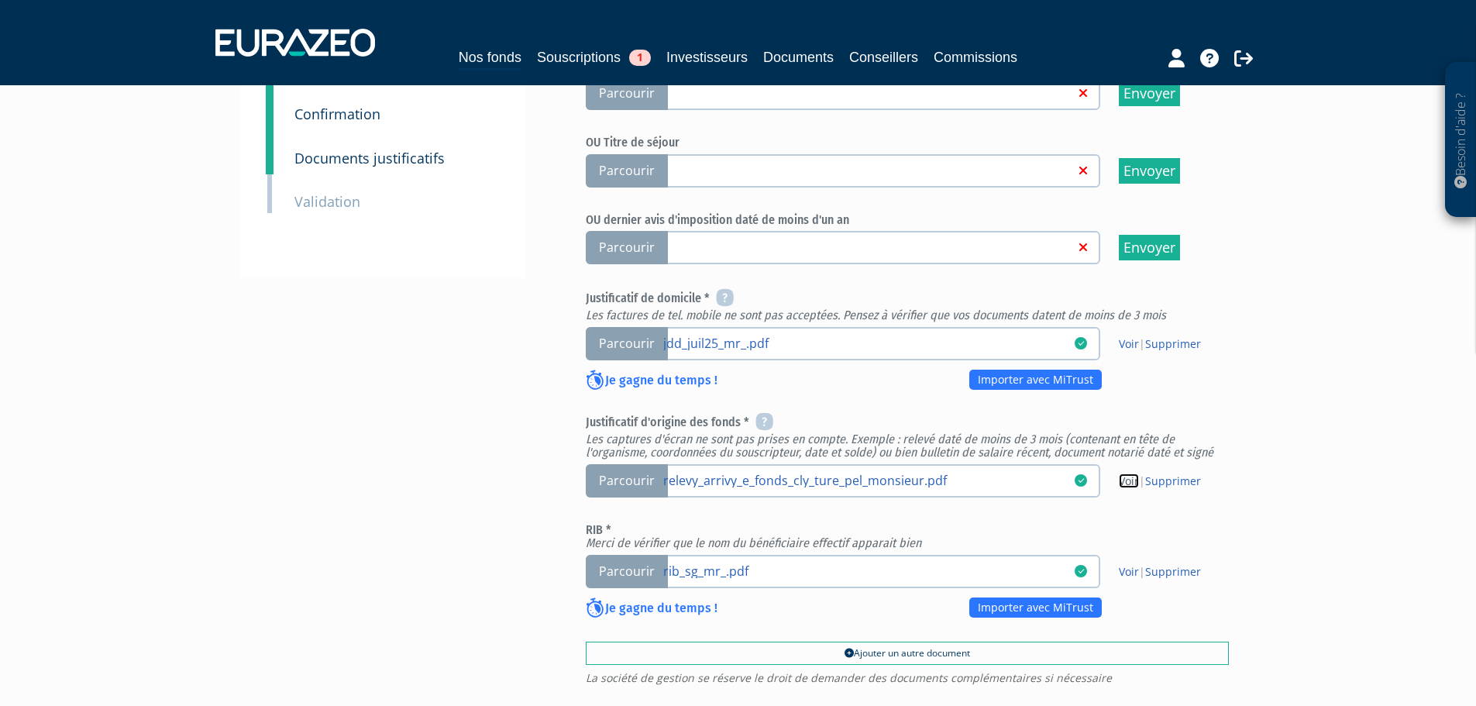
click at [1124, 482] on link "Voir" at bounding box center [1129, 480] width 20 height 15
drag, startPoint x: 1159, startPoint y: 480, endPoint x: 780, endPoint y: 54, distance: 569.2
click at [1159, 480] on link "Supprimer" at bounding box center [1173, 480] width 56 height 15
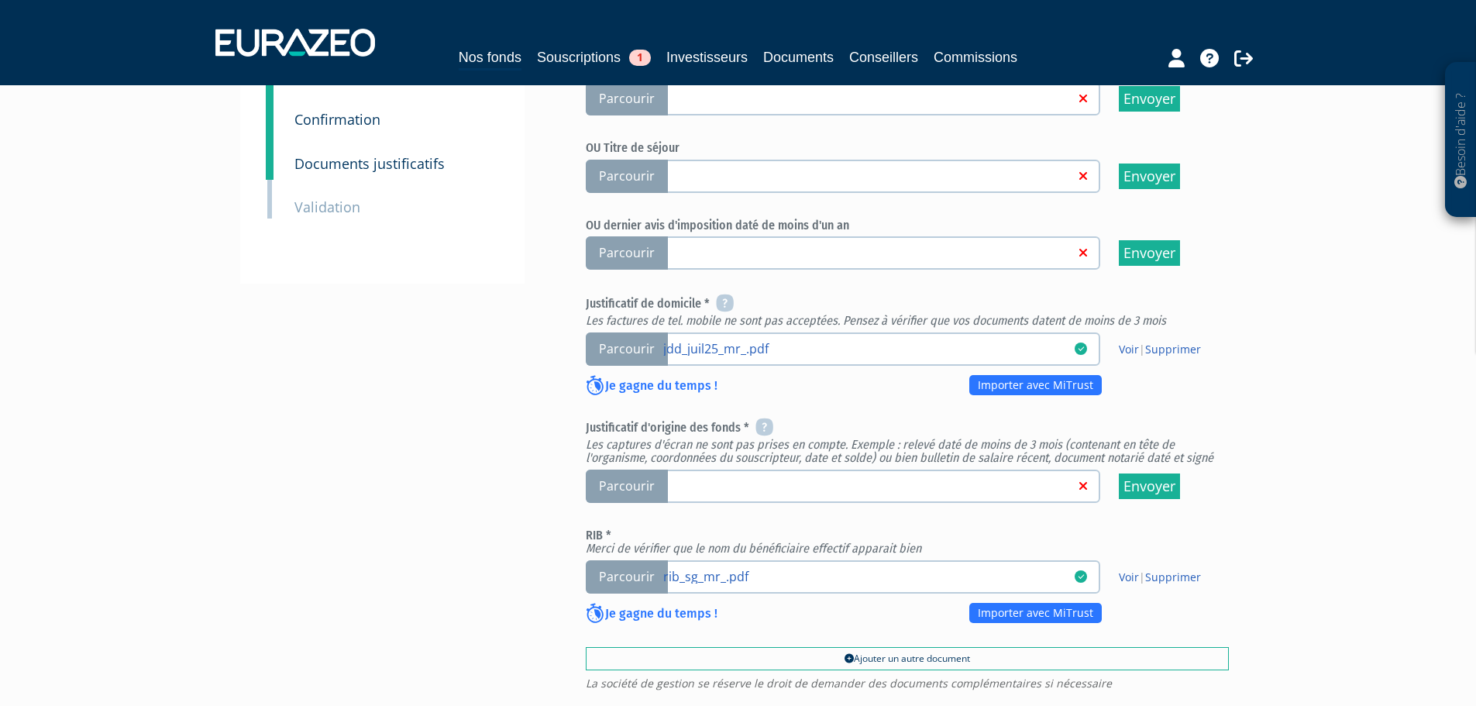
scroll to position [465, 0]
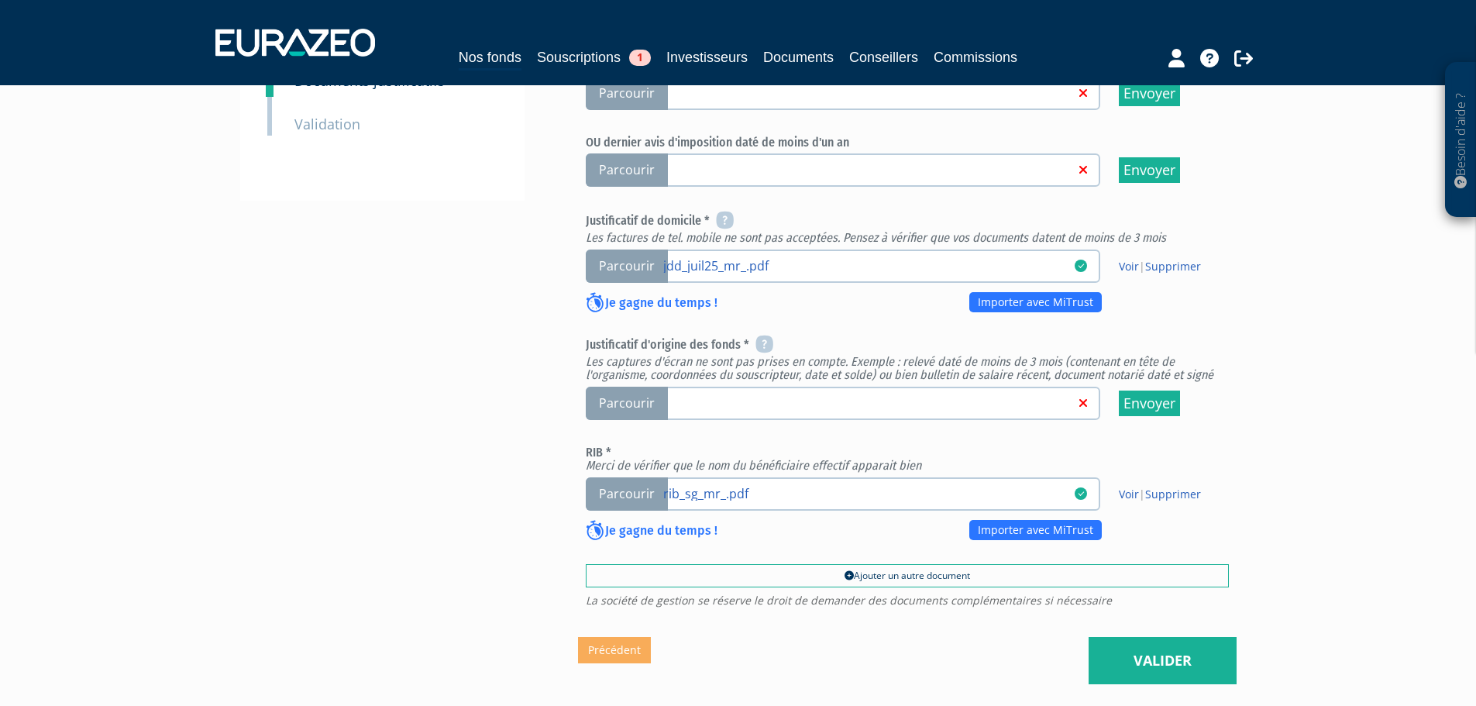
click at [634, 405] on span "Parcourir" at bounding box center [627, 403] width 82 height 33
click at [0, 0] on input "Parcourir" at bounding box center [0, 0] width 0 height 0
click at [194, 34] on nav "Nos fonds Souscriptions 1 Investisseurs Documents Conseillers Commissions" at bounding box center [738, 42] width 1476 height 85
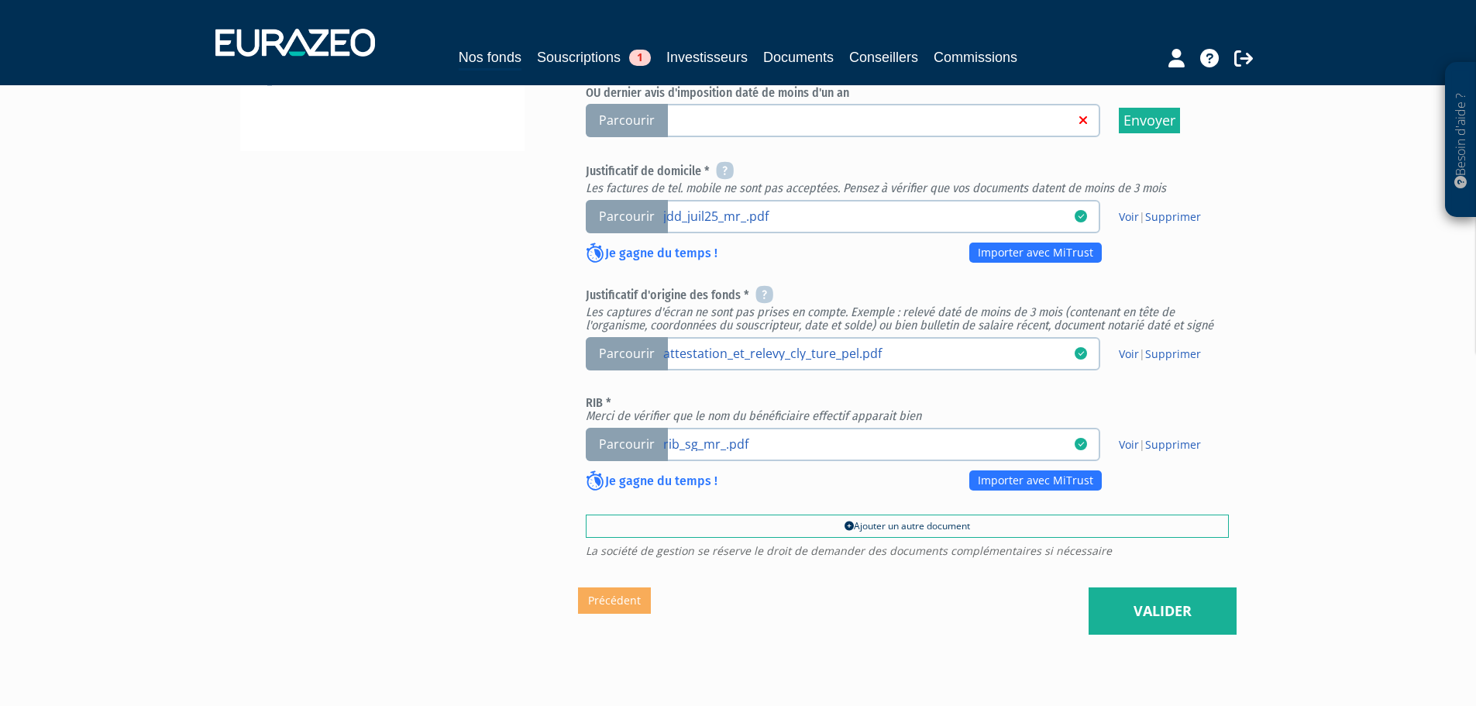
scroll to position [542, 0]
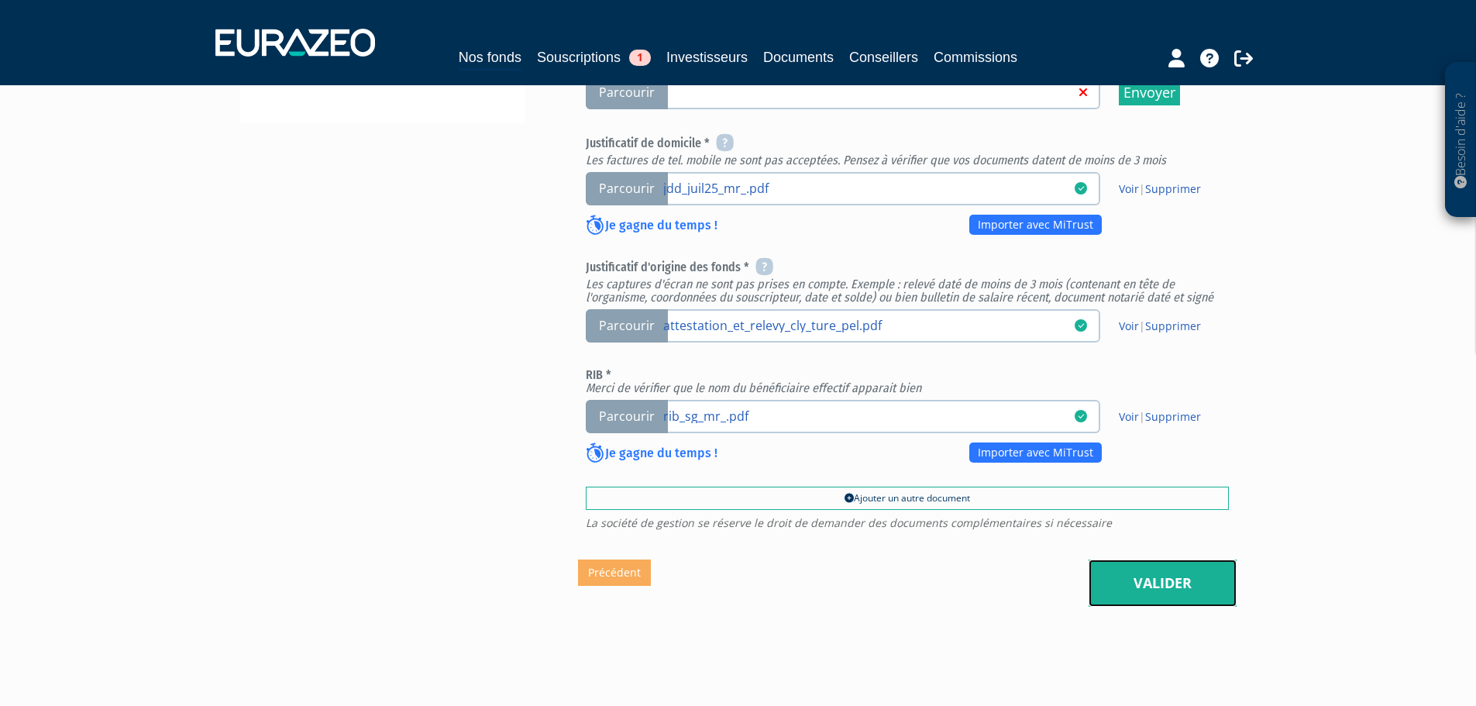
click at [1123, 575] on link "Valider" at bounding box center [1163, 584] width 148 height 48
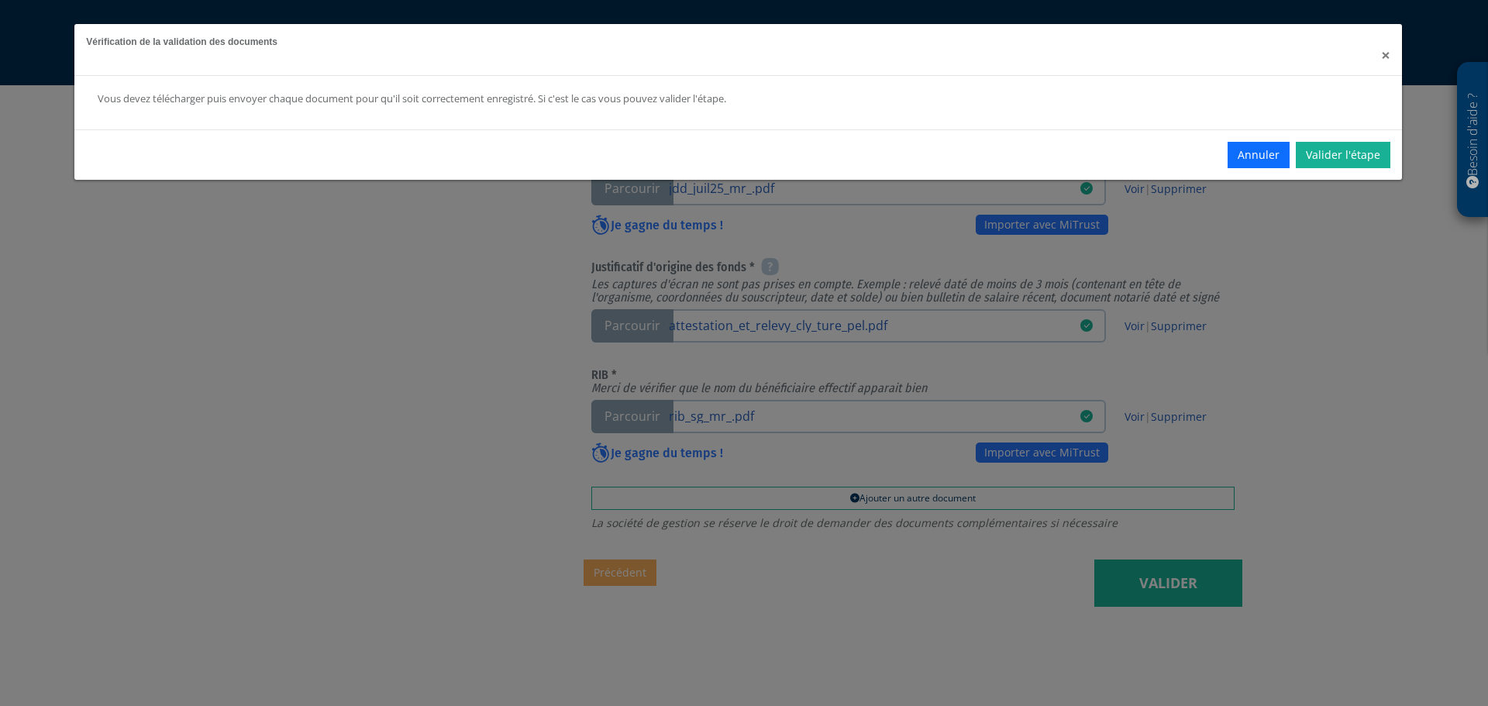
click at [1385, 51] on span "×" at bounding box center [1385, 55] width 9 height 22
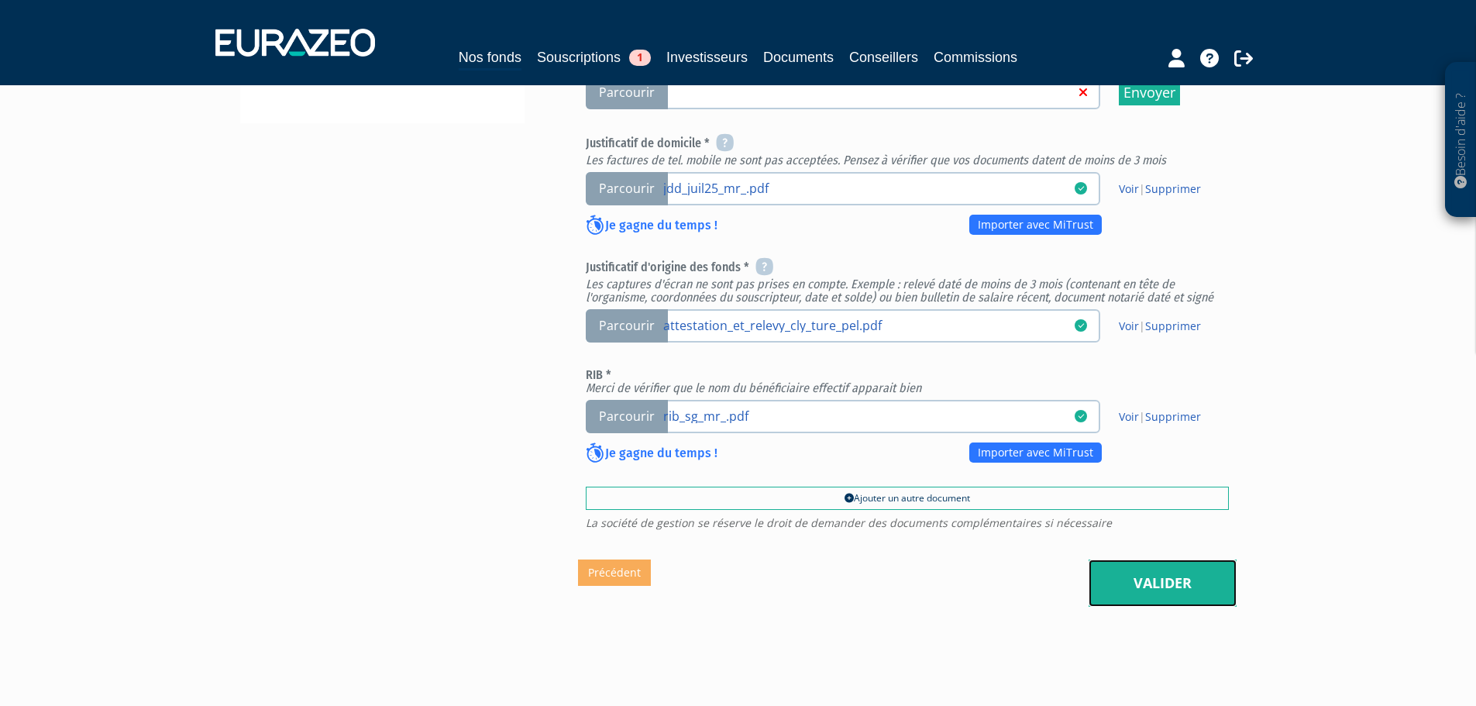
click at [1124, 584] on link "Valider" at bounding box center [1163, 584] width 148 height 48
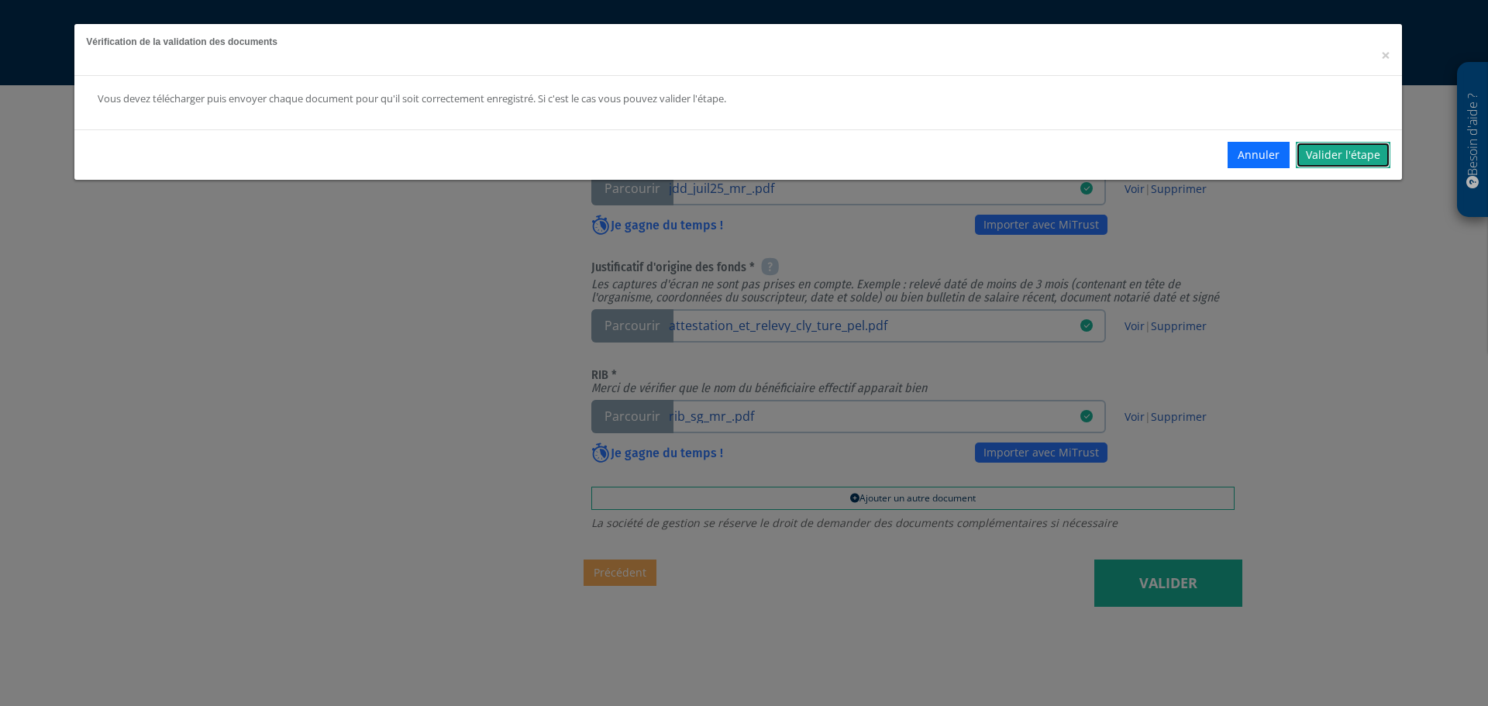
click at [1325, 160] on link "Valider l'étape" at bounding box center [1343, 155] width 95 height 26
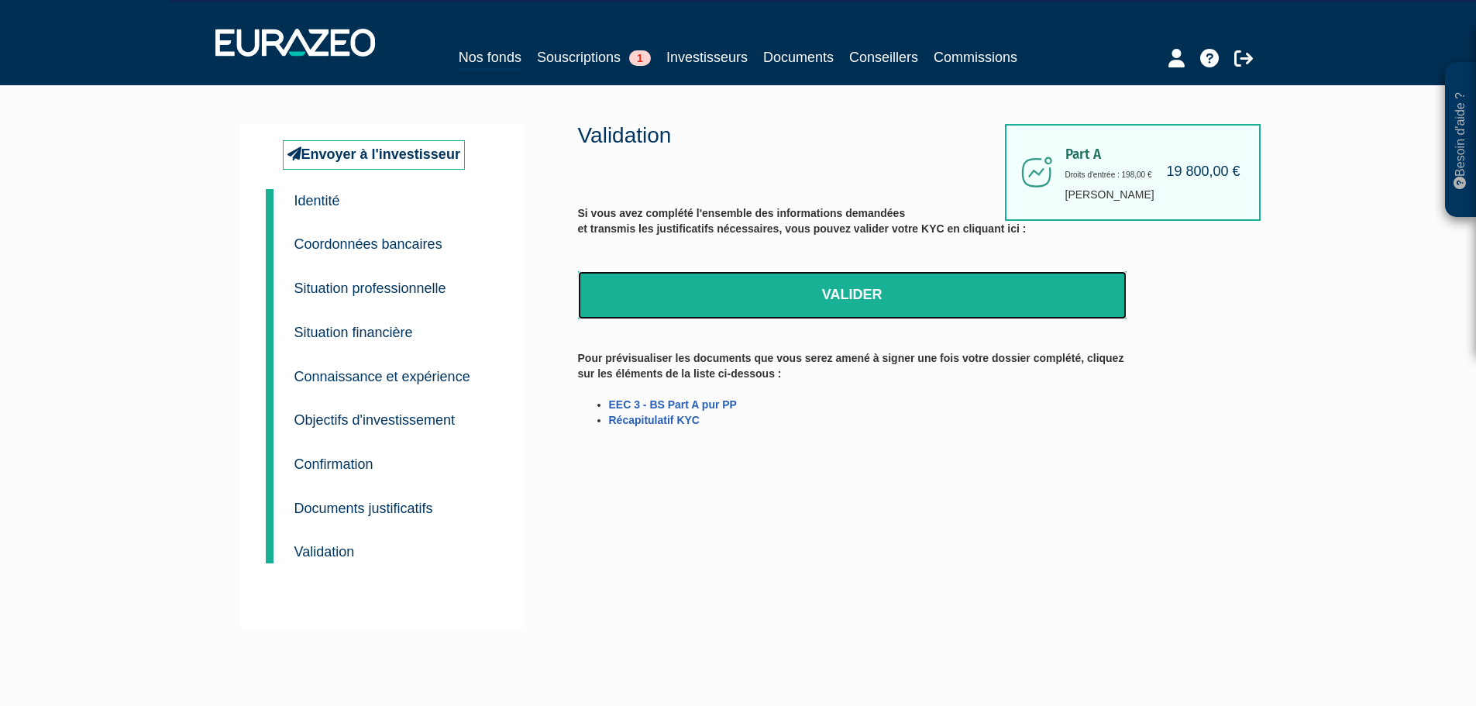
click at [831, 302] on link "Valider" at bounding box center [852, 295] width 549 height 48
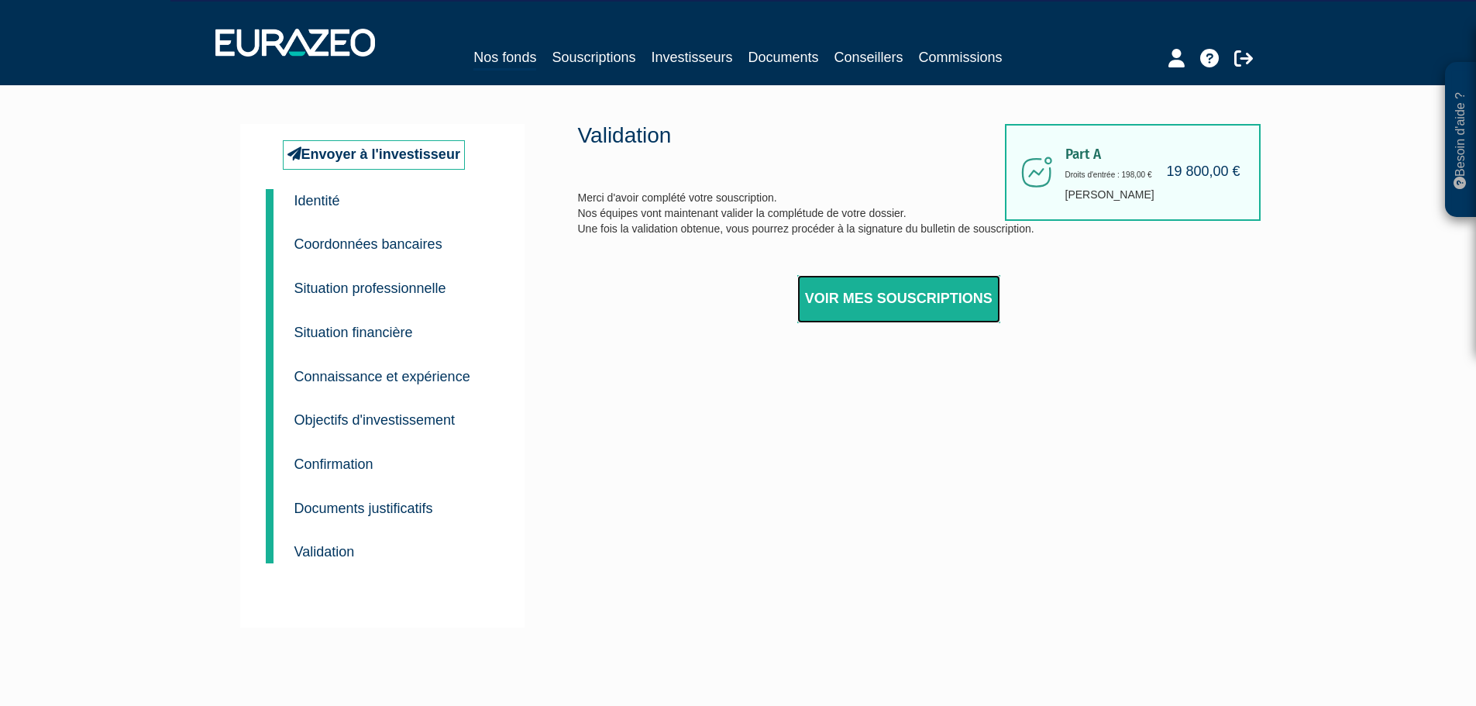
click at [873, 292] on link "Voir mes souscriptions" at bounding box center [898, 299] width 203 height 48
